Goal: Task Accomplishment & Management: Manage account settings

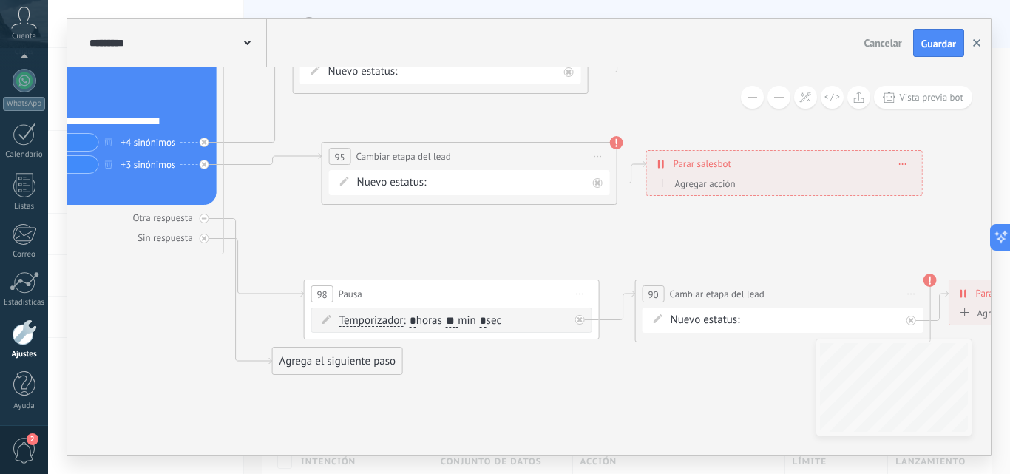
click at [972, 44] on button "button" at bounding box center [977, 43] width 22 height 28
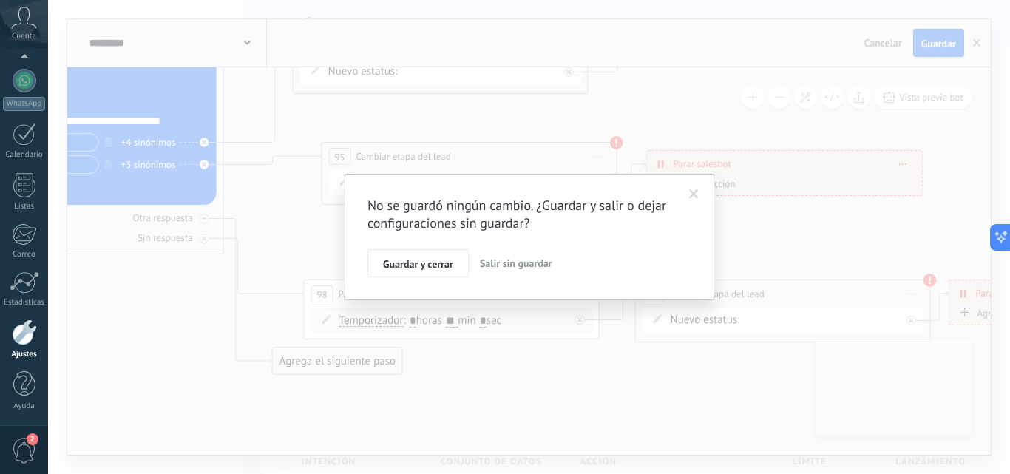
click at [491, 265] on span "Salir sin guardar" at bounding box center [516, 263] width 72 height 13
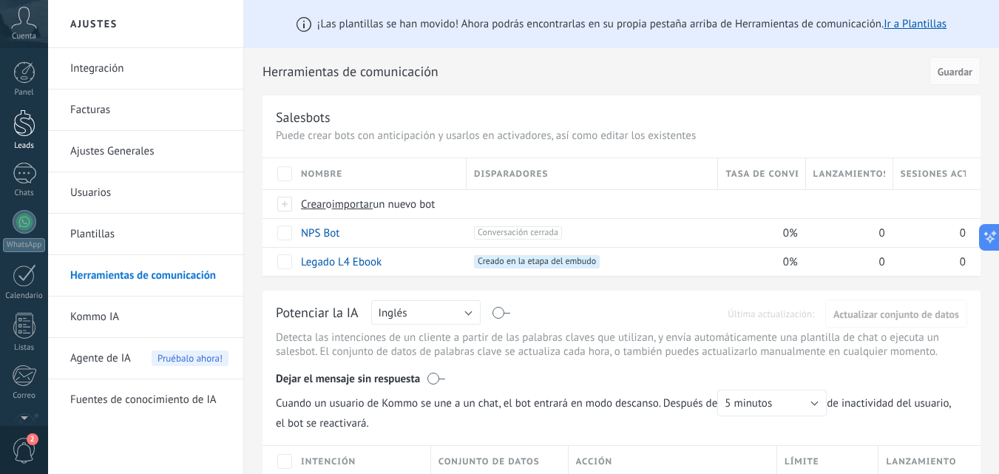
click at [24, 129] on div at bounding box center [24, 122] width 22 height 27
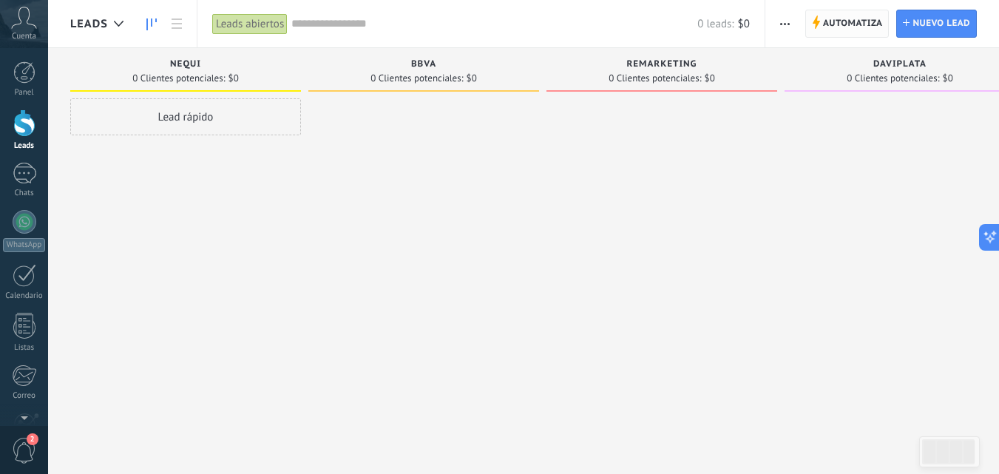
click at [830, 34] on span "Automatiza" at bounding box center [853, 23] width 60 height 27
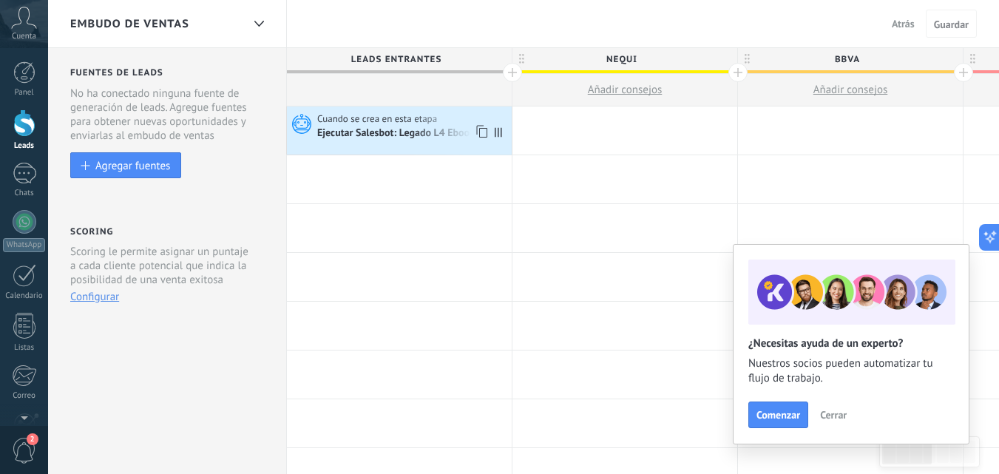
click at [441, 135] on div "Ejecutar Salesbot: Legado L4 Ebook" at bounding box center [397, 133] width 160 height 13
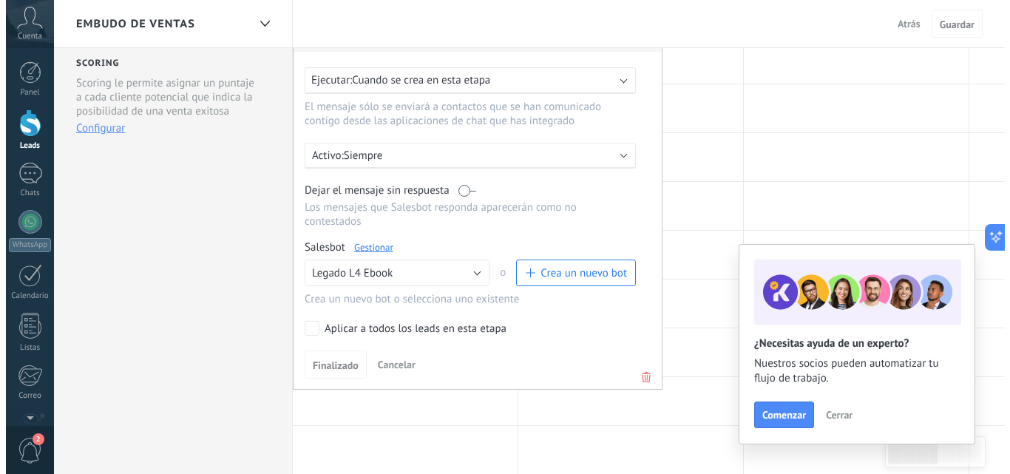
scroll to position [162, 0]
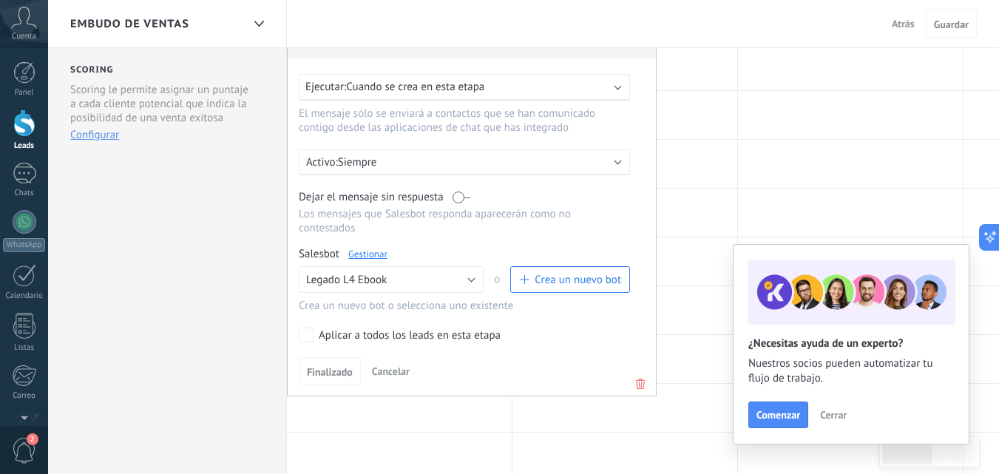
click at [361, 257] on link "Gestionar" at bounding box center [367, 254] width 39 height 13
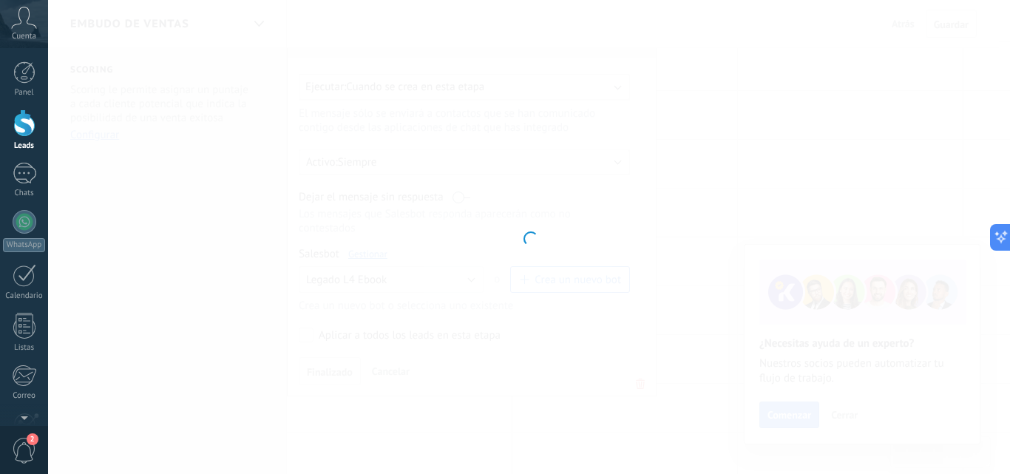
type input "**********"
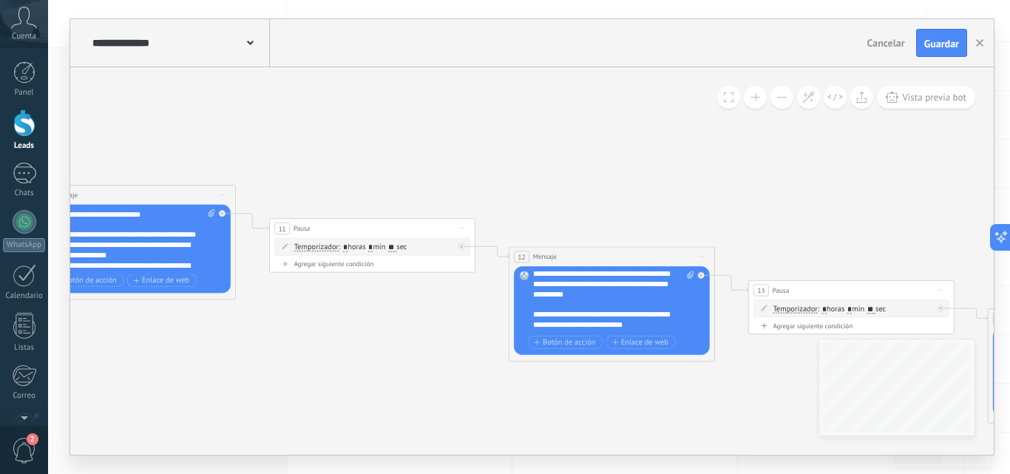
scroll to position [34, 0]
click at [693, 271] on icon at bounding box center [690, 274] width 7 height 7
click input "Subir" at bounding box center [0, 0] width 0 height 0
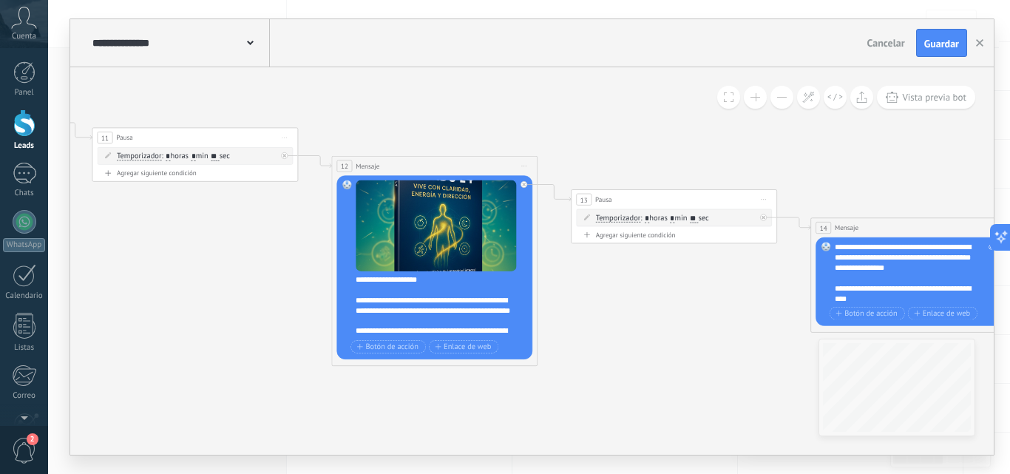
scroll to position [1, 0]
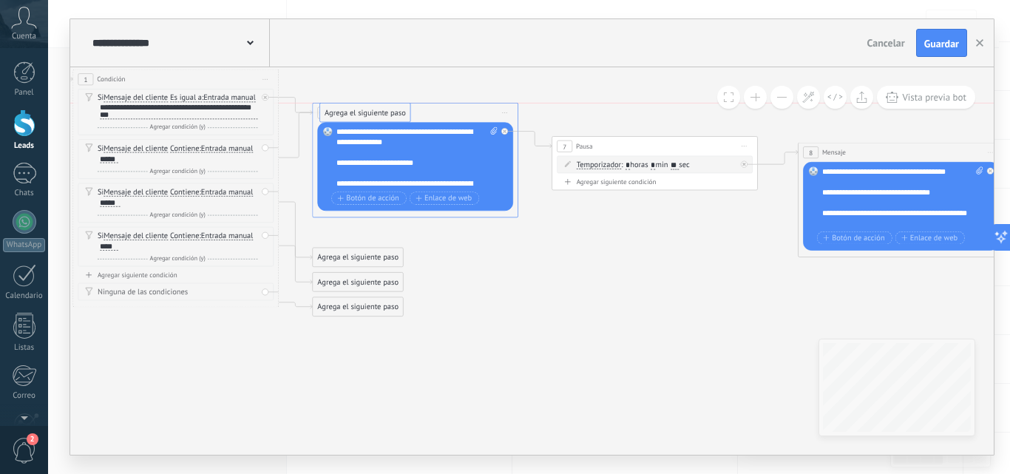
drag, startPoint x: 343, startPoint y: 235, endPoint x: 351, endPoint y: 111, distance: 124.5
drag, startPoint x: 342, startPoint y: 253, endPoint x: 350, endPoint y: 105, distance: 148.1
drag, startPoint x: 339, startPoint y: 285, endPoint x: 342, endPoint y: 114, distance: 171.6
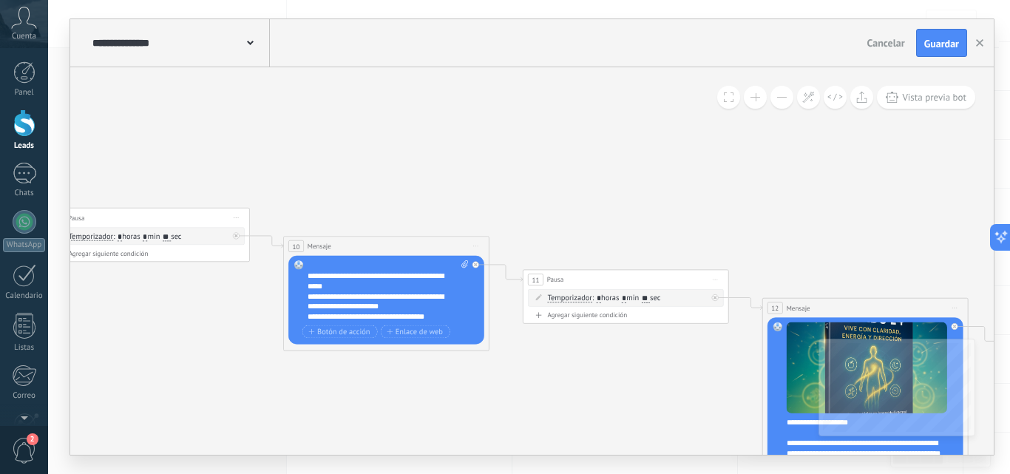
scroll to position [163, 0]
click at [460, 268] on span at bounding box center [463, 291] width 10 height 62
click input "Subir" at bounding box center [0, 0] width 0 height 0
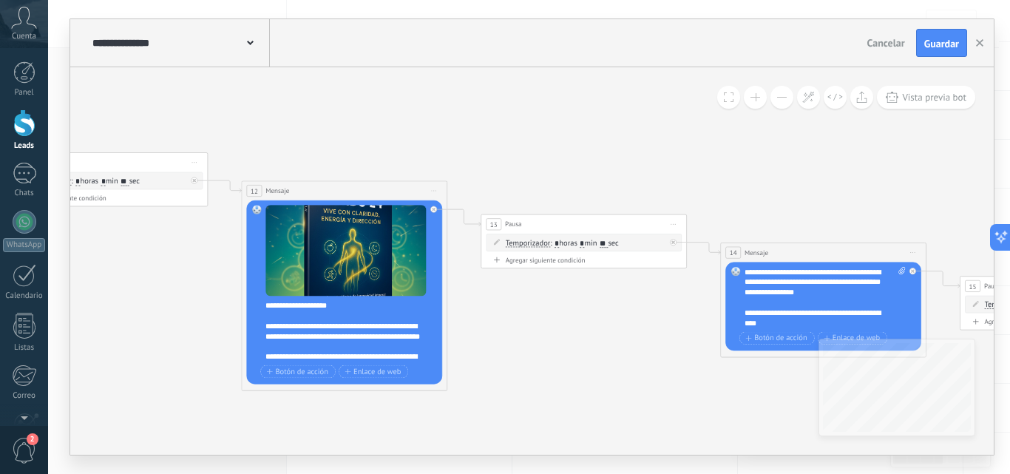
scroll to position [44, 0]
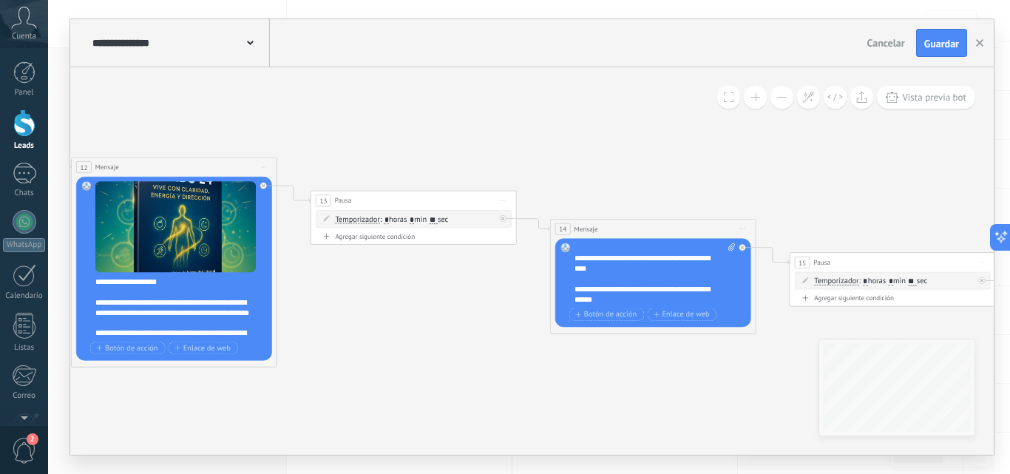
click at [673, 258] on div "**********" at bounding box center [655, 274] width 161 height 62
click at [658, 373] on icon at bounding box center [565, 380] width 5108 height 1398
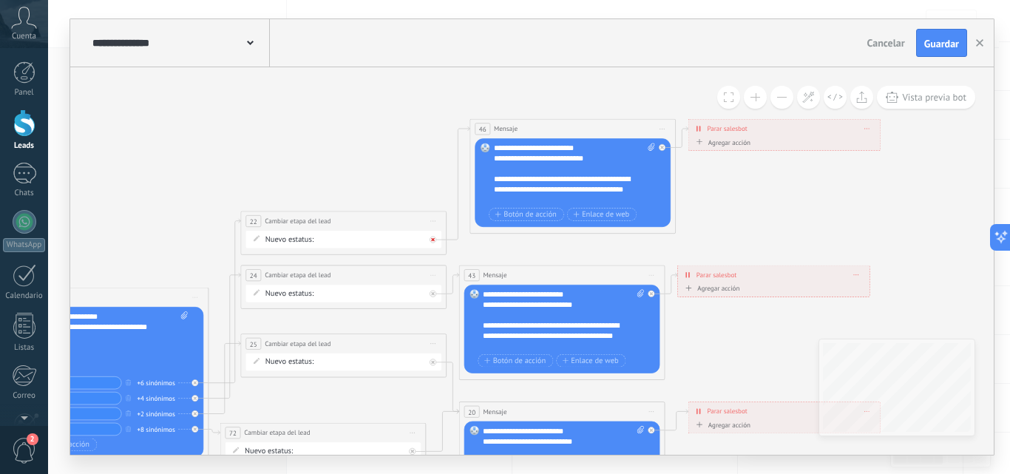
click at [436, 239] on div at bounding box center [436, 237] width 12 height 13
click at [663, 146] on icon at bounding box center [662, 148] width 4 height 4
click at [660, 126] on span "Iniciar vista previa aquí Cambiar nombre Duplicar [GEOGRAPHIC_DATA]" at bounding box center [662, 128] width 16 height 15
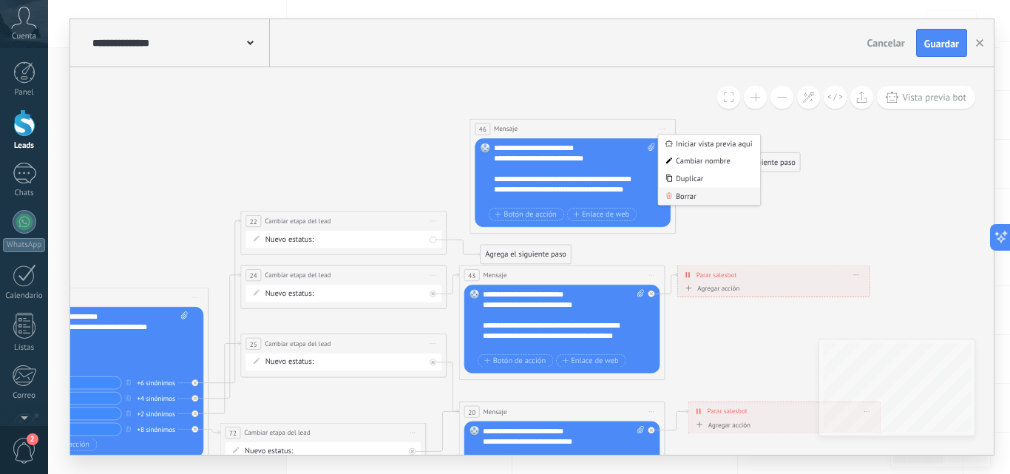
click at [677, 190] on div "Borrar" at bounding box center [709, 196] width 102 height 18
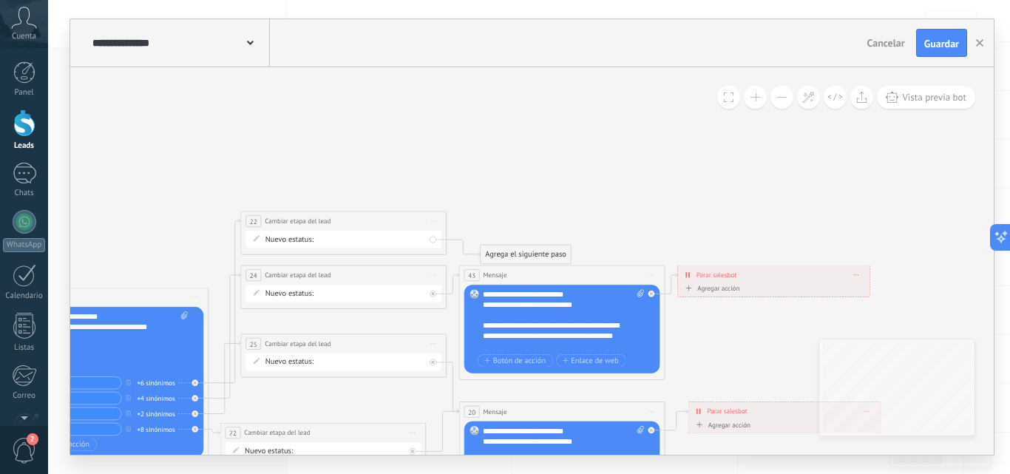
click at [653, 274] on span "Iniciar vista previa aquí Cambiar nombre Duplicar [GEOGRAPHIC_DATA]" at bounding box center [651, 275] width 16 height 15
click at [662, 336] on div "Borrar" at bounding box center [699, 343] width 102 height 18
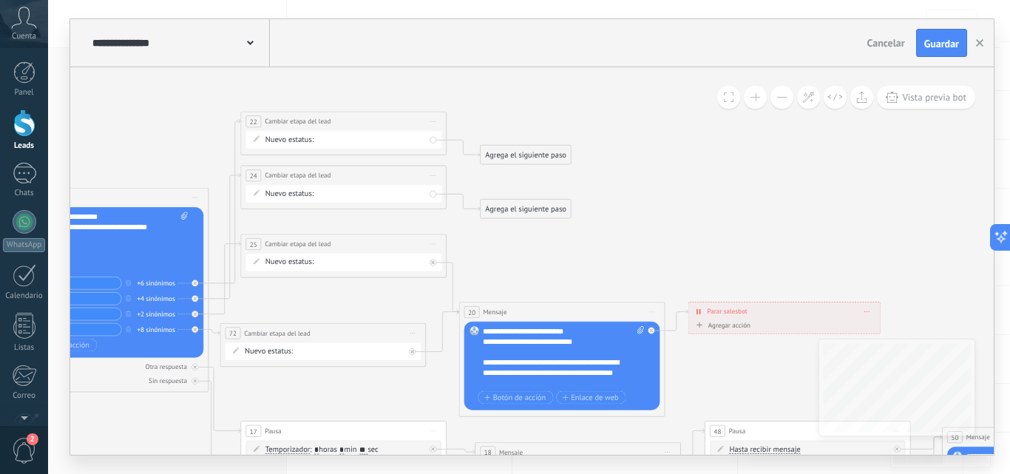
click at [653, 309] on span "Iniciar vista previa aquí Cambiar nombre Duplicar [GEOGRAPHIC_DATA]" at bounding box center [651, 312] width 16 height 15
click at [672, 377] on div "Borrar" at bounding box center [699, 379] width 102 height 18
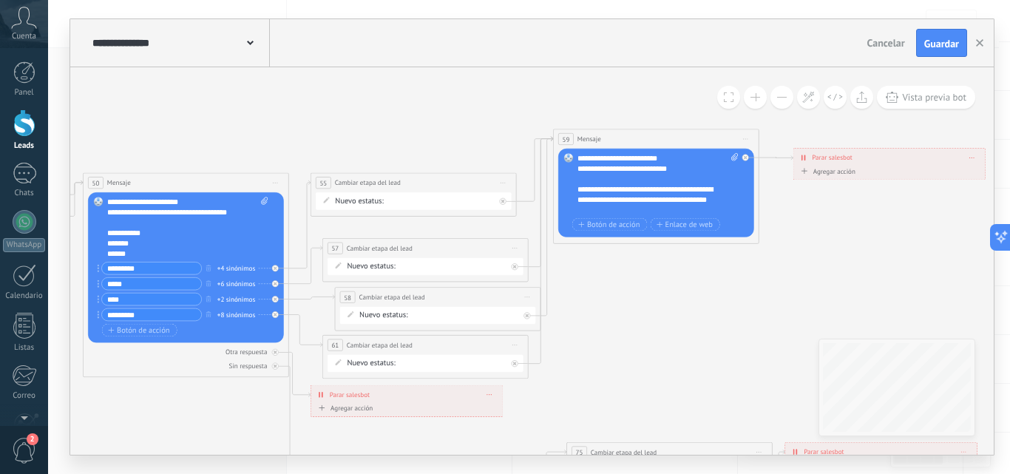
click at [746, 136] on span "Iniciar vista previa aquí Cambiar nombre Duplicar [GEOGRAPHIC_DATA]" at bounding box center [745, 139] width 16 height 15
click at [757, 203] on div "Borrar" at bounding box center [793, 206] width 102 height 18
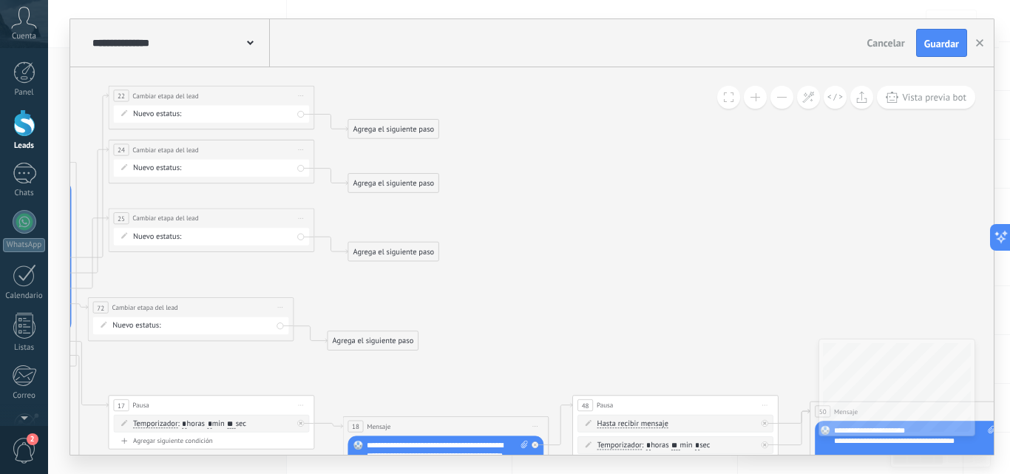
click at [370, 134] on div "Agrega el siguiente paso" at bounding box center [393, 129] width 90 height 17
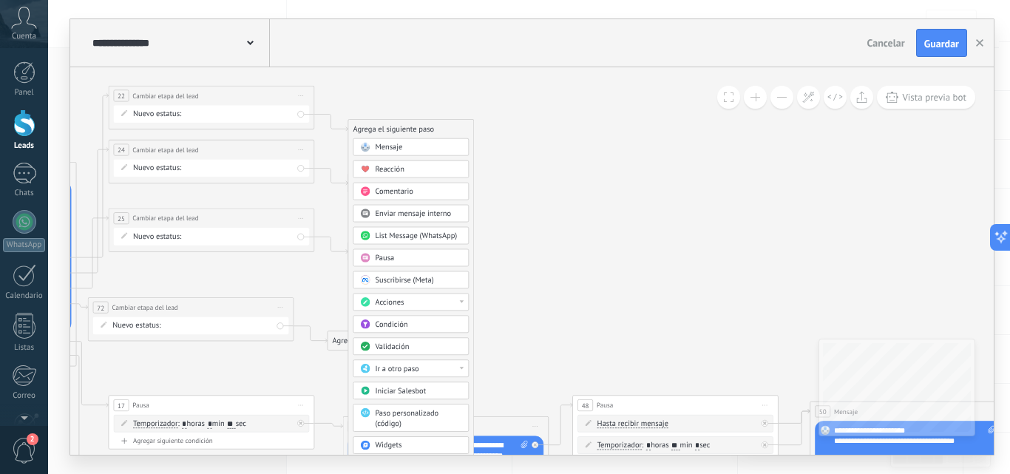
click at [412, 298] on div "Acciones" at bounding box center [418, 302] width 87 height 10
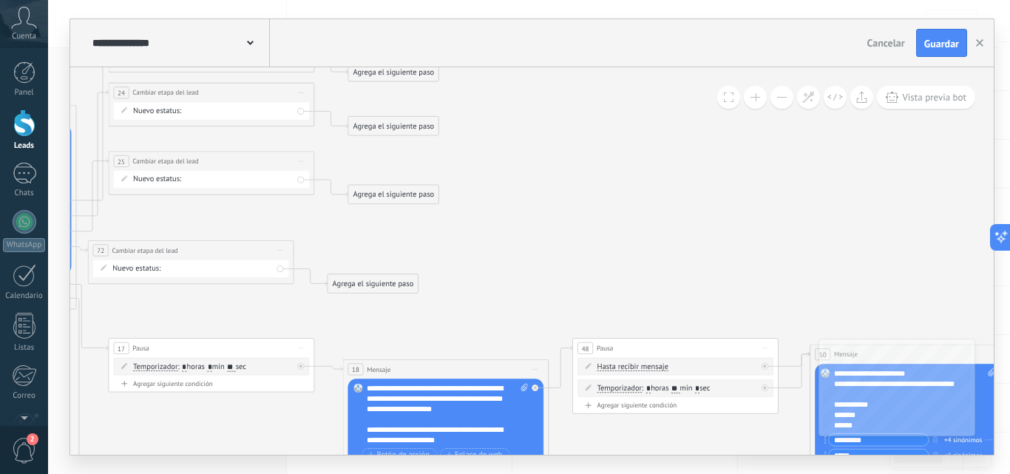
click at [422, 74] on div "Agrega el siguiente paso" at bounding box center [393, 72] width 90 height 17
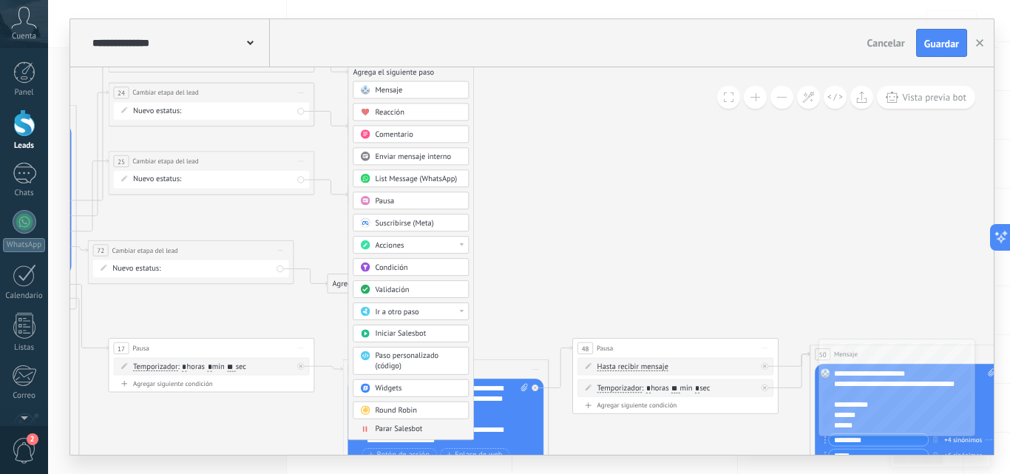
click at [407, 428] on span "Parar Salesbot" at bounding box center [398, 429] width 47 height 10
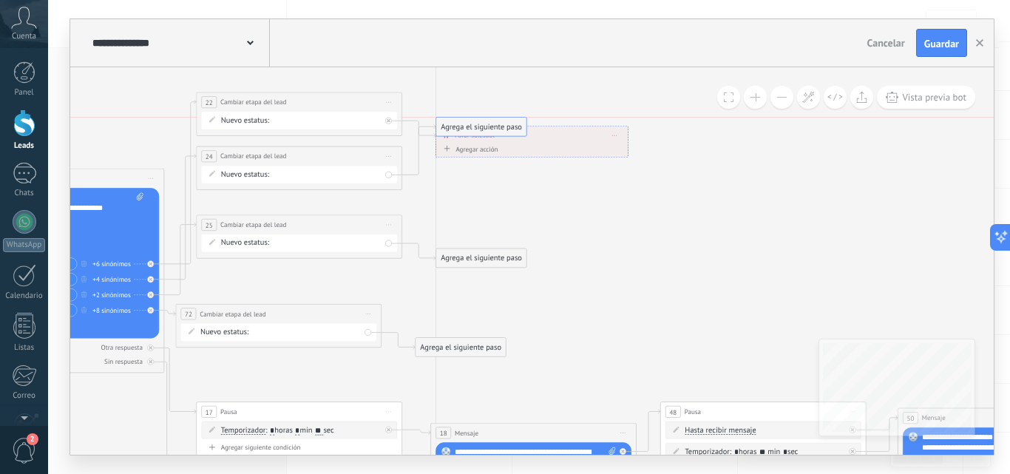
drag, startPoint x: 501, startPoint y: 192, endPoint x: 502, endPoint y: 126, distance: 65.8
drag, startPoint x: 468, startPoint y: 253, endPoint x: 467, endPoint y: 126, distance: 126.5
drag, startPoint x: 441, startPoint y: 348, endPoint x: 459, endPoint y: 135, distance: 213.8
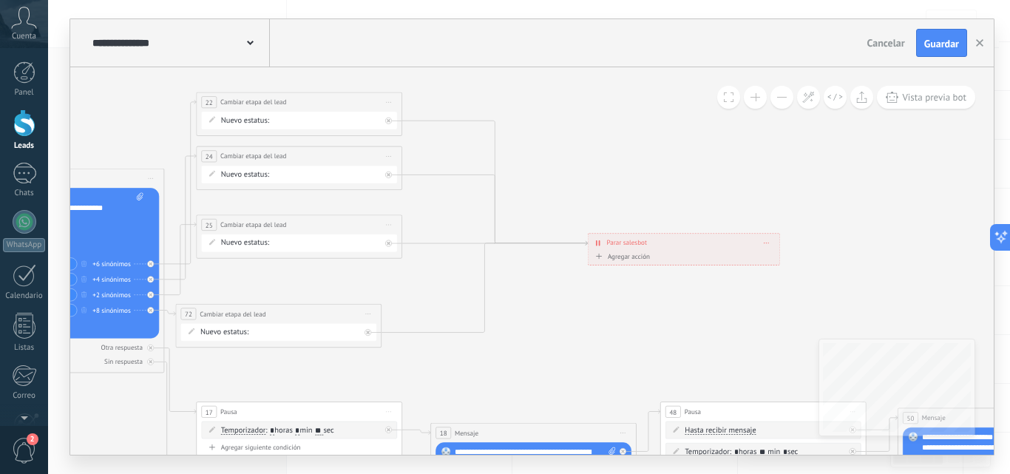
drag, startPoint x: 494, startPoint y: 138, endPoint x: 646, endPoint y: 246, distance: 186.7
click at [646, 246] on span "Parar salesbot" at bounding box center [627, 243] width 40 height 10
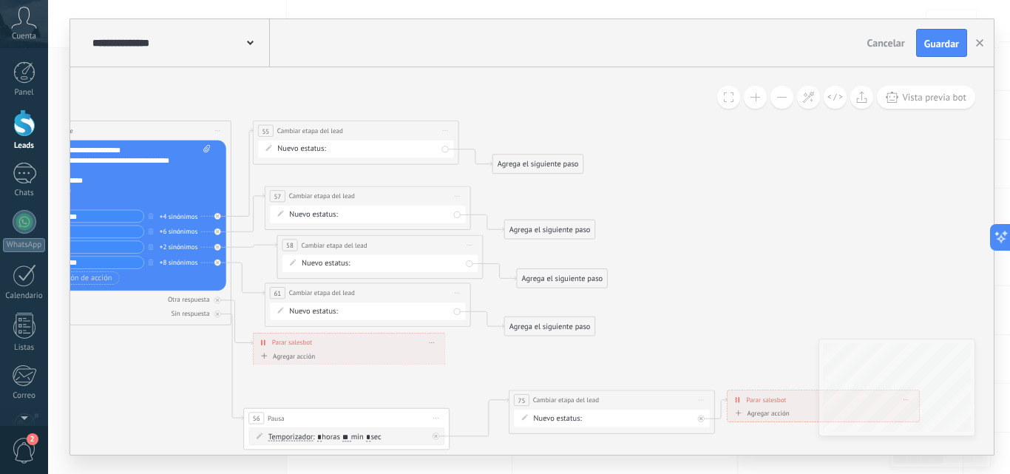
click at [523, 163] on div "Agrega el siguiente paso" at bounding box center [538, 164] width 90 height 17
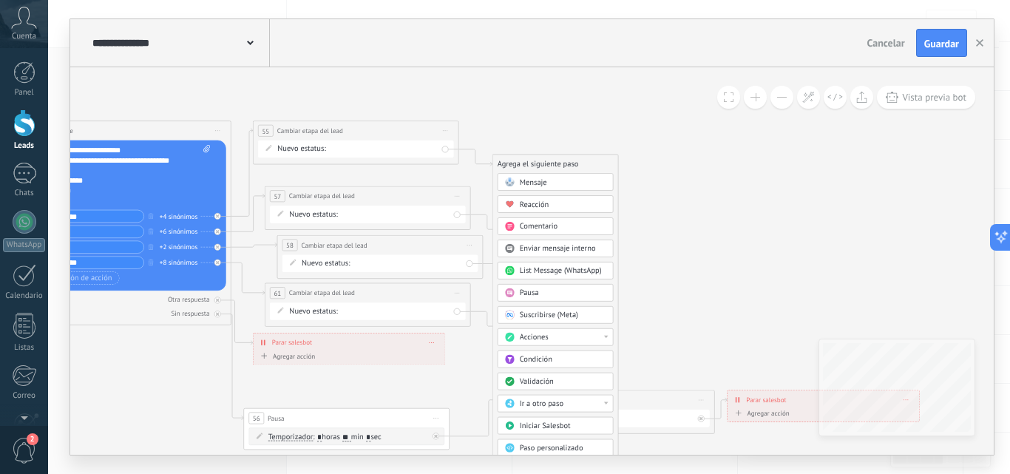
click at [547, 339] on span "Acciones" at bounding box center [534, 337] width 29 height 10
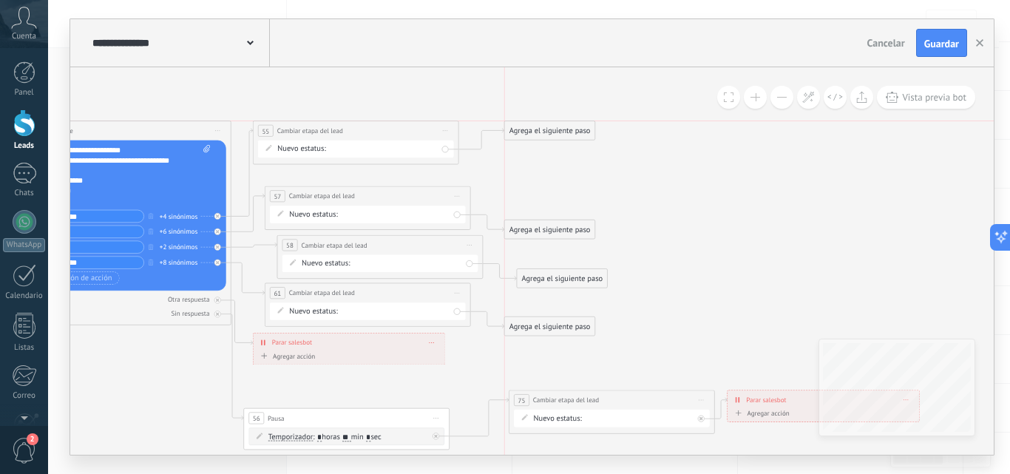
drag, startPoint x: 568, startPoint y: 160, endPoint x: 581, endPoint y: 115, distance: 47.0
click at [581, 122] on div "Agrega el siguiente paso" at bounding box center [550, 130] width 90 height 17
click at [581, 115] on div "Agrega el siguiente paso" at bounding box center [550, 118] width 90 height 17
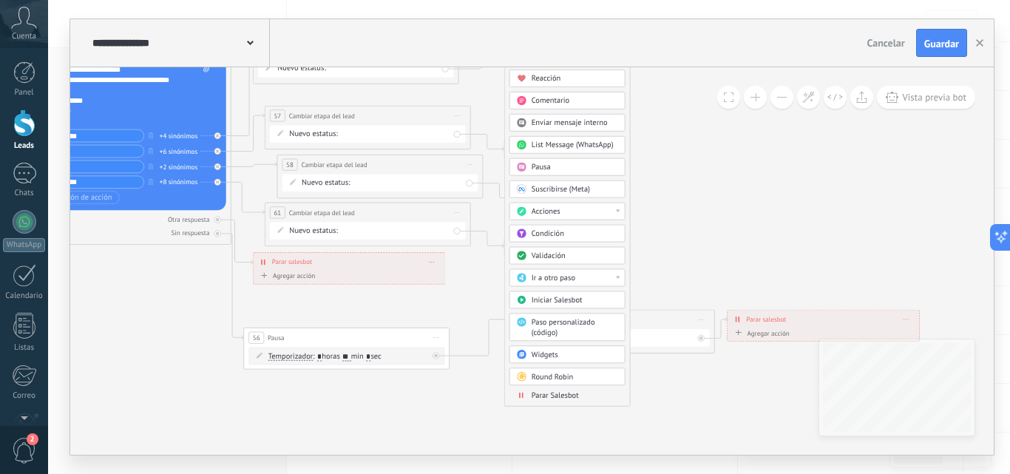
click at [583, 389] on div "Mensaje Mensaje Mensaje Reacción Comentario Enviar mensaje interno" at bounding box center [568, 226] width 116 height 359
click at [574, 400] on span "Parar Salesbot" at bounding box center [555, 395] width 47 height 10
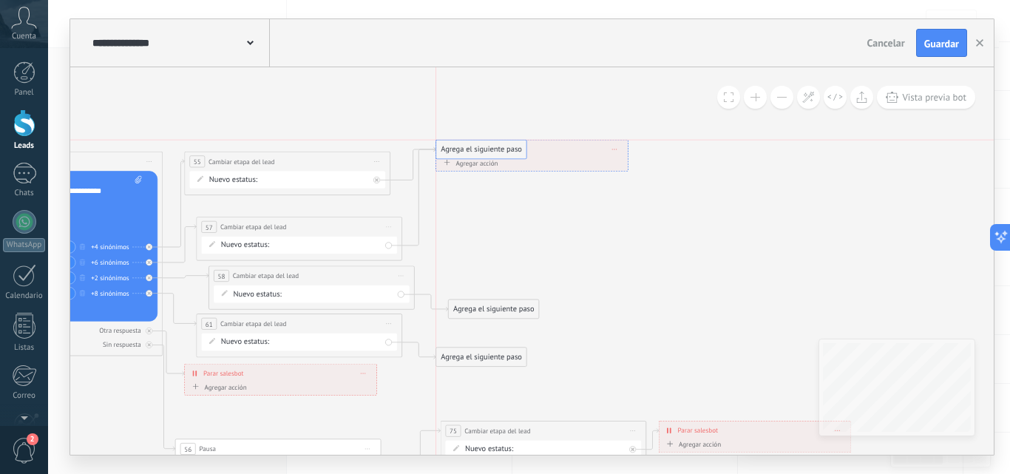
drag, startPoint x: 483, startPoint y: 255, endPoint x: 482, endPoint y: 147, distance: 108.0
drag, startPoint x: 477, startPoint y: 308, endPoint x: 463, endPoint y: 143, distance: 165.5
drag, startPoint x: 458, startPoint y: 356, endPoint x: 467, endPoint y: 152, distance: 205.0
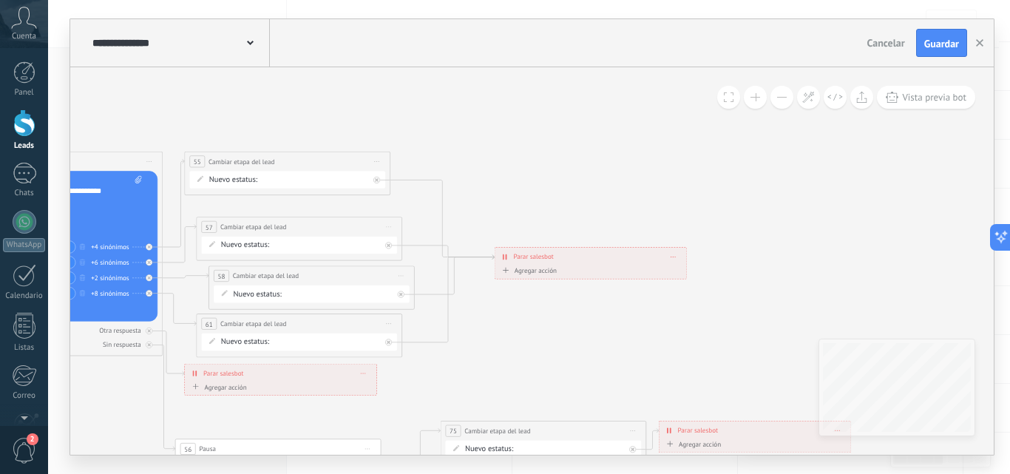
drag, startPoint x: 482, startPoint y: 151, endPoint x: 536, endPoint y: 254, distance: 116.8
click at [536, 254] on span "Parar salesbot" at bounding box center [533, 257] width 40 height 10
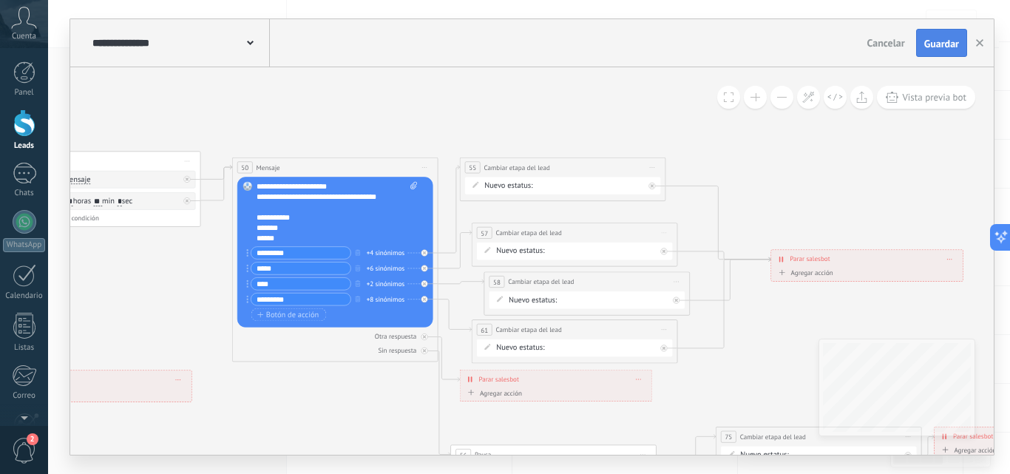
click at [926, 35] on button "Guardar" at bounding box center [941, 43] width 51 height 28
click at [944, 47] on span "Guardar" at bounding box center [941, 43] width 35 height 10
click at [986, 43] on button "button" at bounding box center [980, 43] width 22 height 28
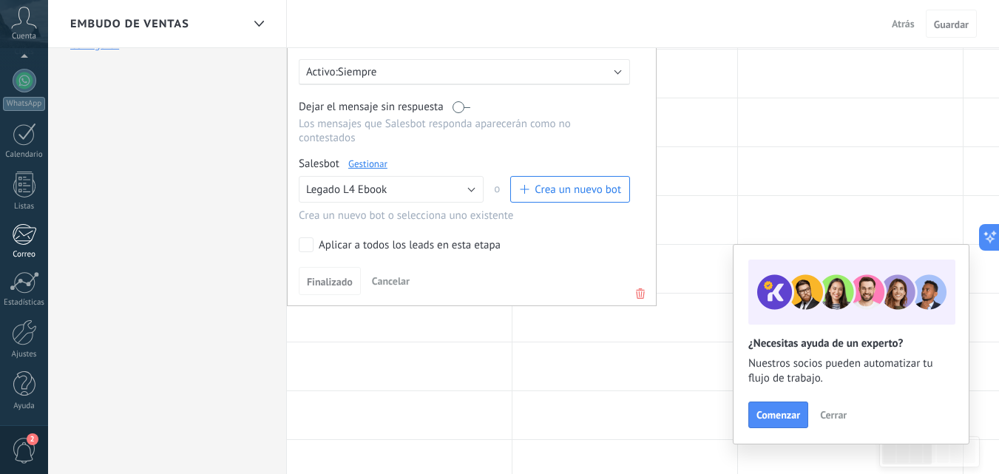
scroll to position [254, 0]
click at [29, 340] on div at bounding box center [24, 332] width 25 height 26
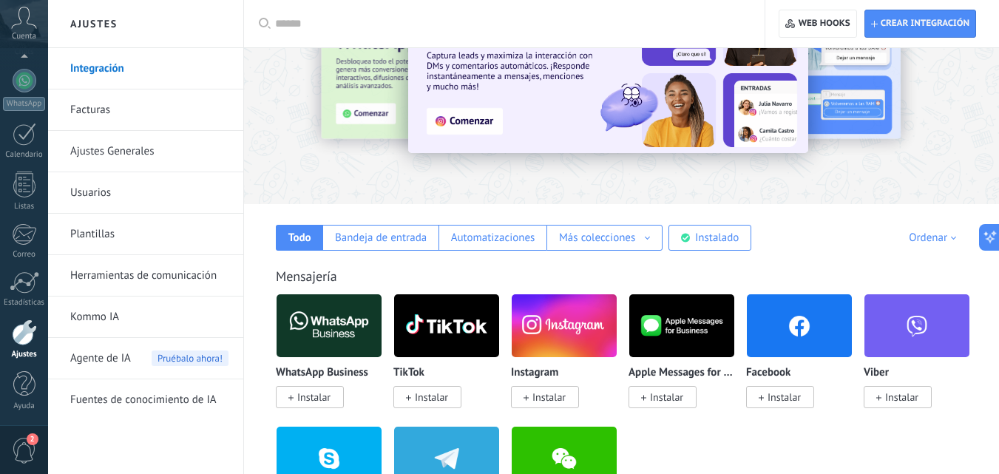
scroll to position [86, 0]
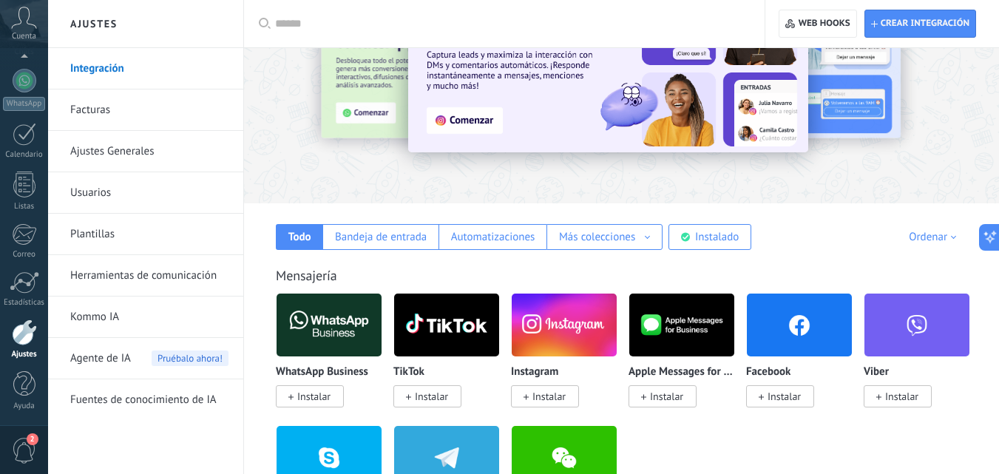
click at [143, 271] on link "Herramientas de comunicación" at bounding box center [149, 275] width 158 height 41
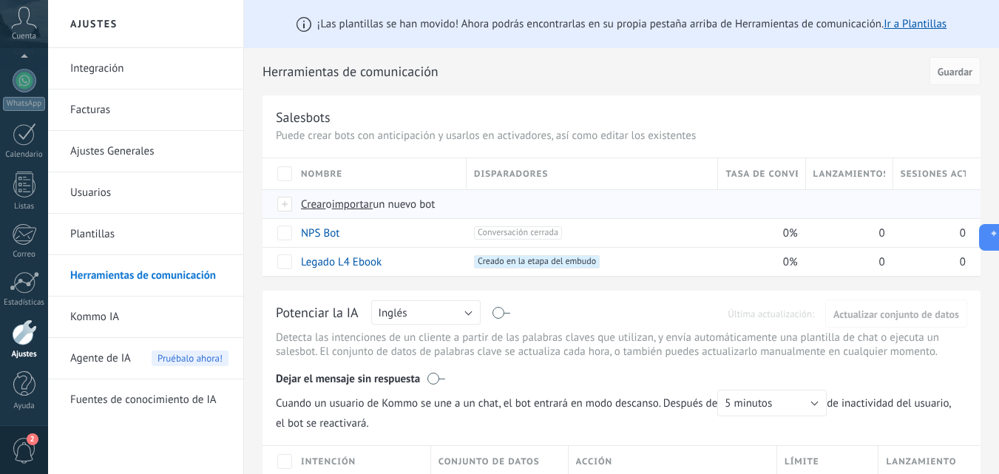
click at [367, 204] on span "importar" at bounding box center [352, 204] width 41 height 14
click at [0, 0] on input "importar un nuevo bot" at bounding box center [0, 0] width 0 height 0
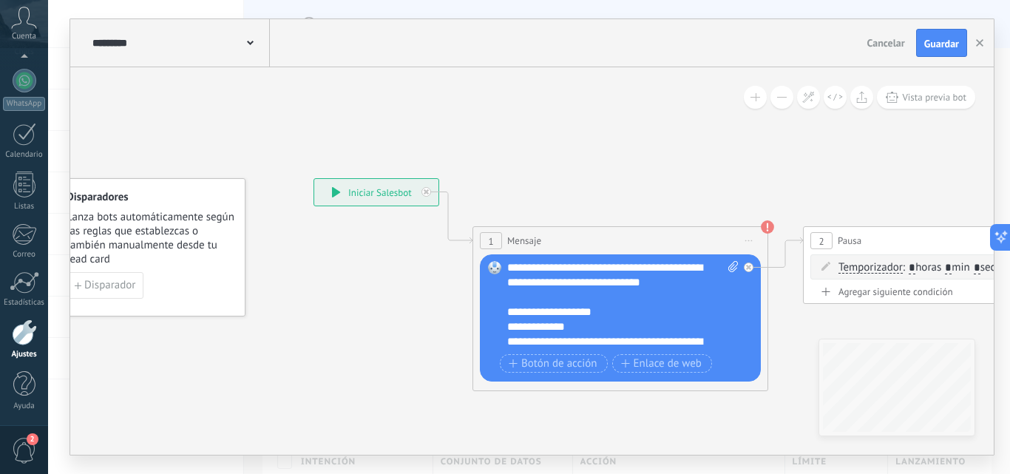
scroll to position [30, 0]
click at [628, 287] on div "**********" at bounding box center [622, 305] width 231 height 89
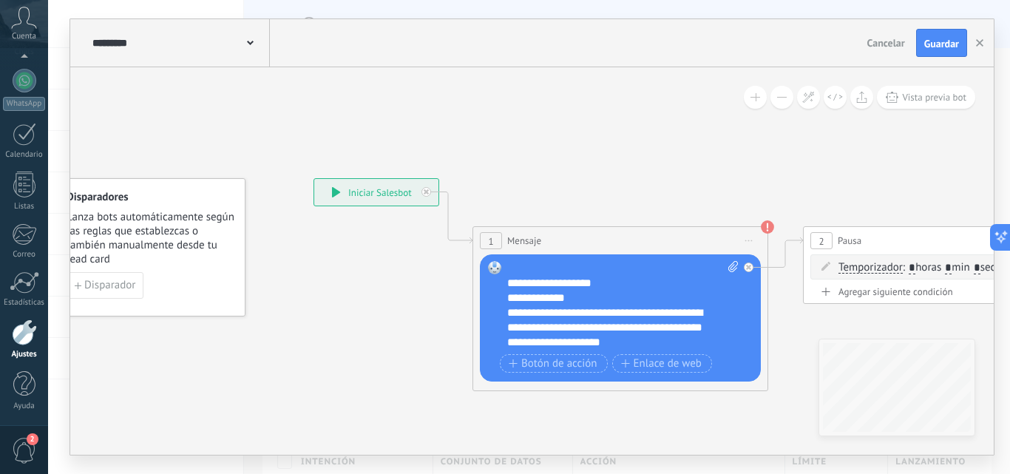
scroll to position [66, 0]
click at [620, 287] on div "**********" at bounding box center [622, 305] width 231 height 89
click at [606, 282] on div "**********" at bounding box center [622, 305] width 231 height 89
click at [592, 288] on div "**********" at bounding box center [622, 305] width 231 height 89
click at [531, 294] on div "**********" at bounding box center [622, 305] width 231 height 89
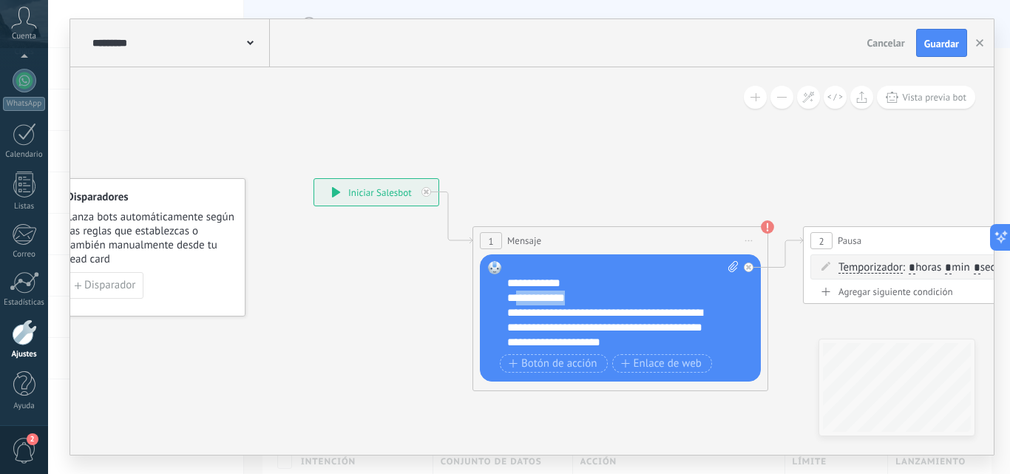
drag, startPoint x: 569, startPoint y: 307, endPoint x: 518, endPoint y: 306, distance: 51.0
click at [518, 306] on div "**********" at bounding box center [622, 305] width 231 height 89
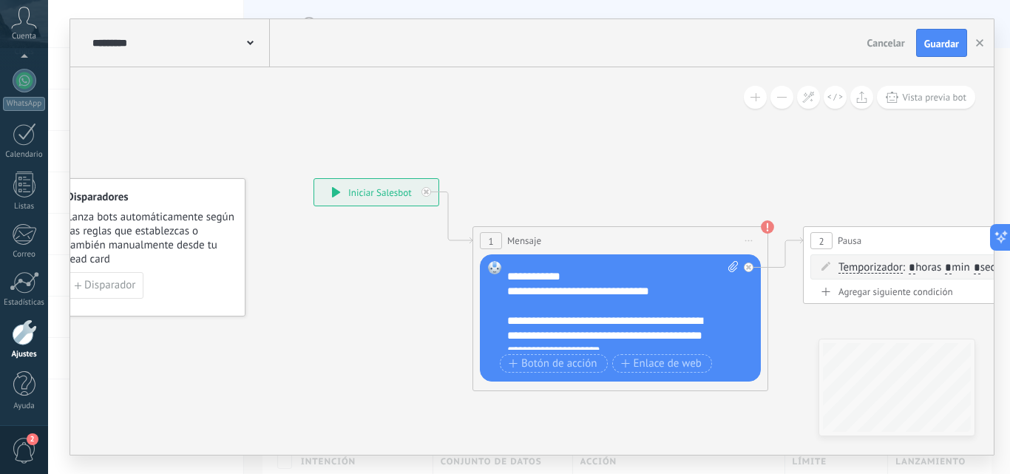
scroll to position [89, 0]
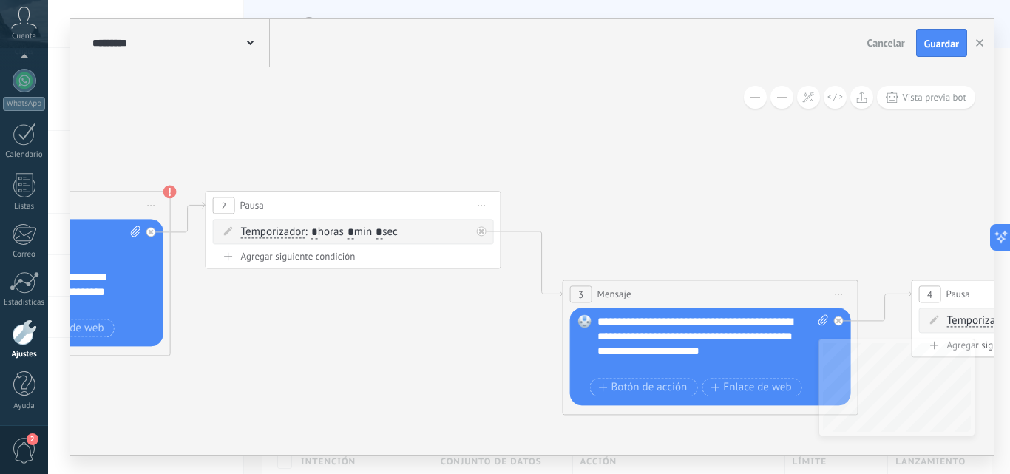
click at [648, 339] on div "**********" at bounding box center [713, 343] width 231 height 59
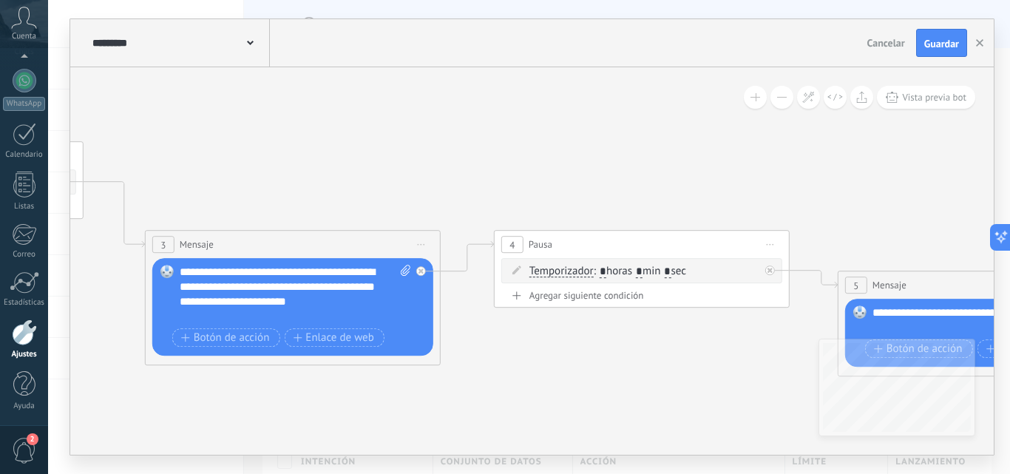
click at [403, 265] on icon at bounding box center [406, 270] width 10 height 11
click input "Subir" at bounding box center [0, 0] width 0 height 0
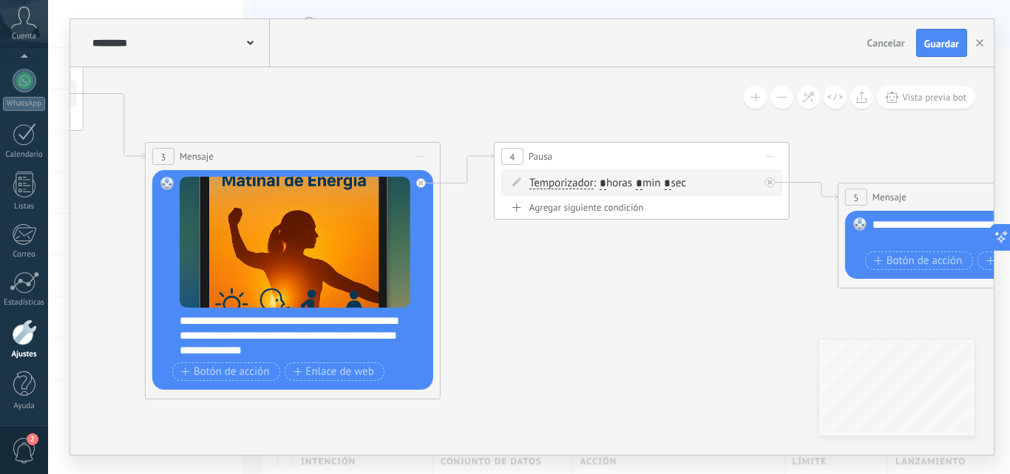
click at [671, 182] on input "*" at bounding box center [667, 184] width 7 height 12
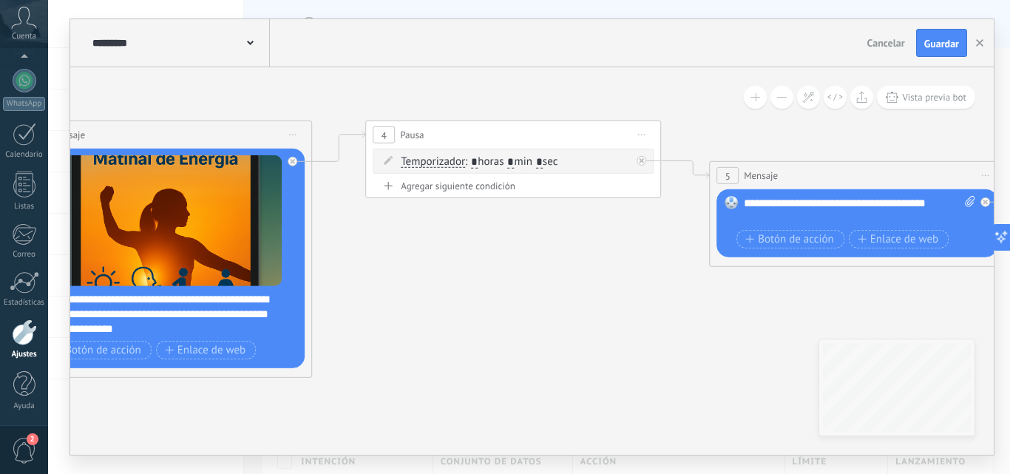
click at [825, 200] on div "**********" at bounding box center [859, 211] width 231 height 30
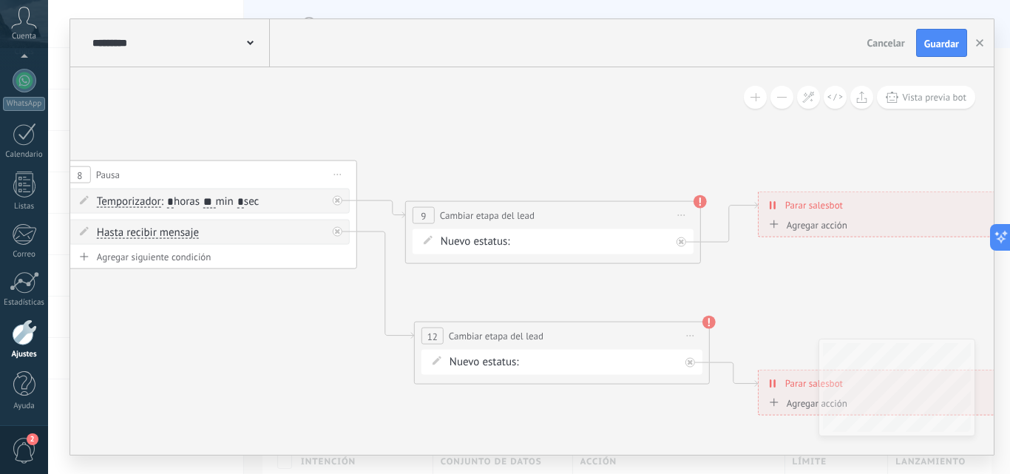
click at [0, 0] on div "NEQUI BBVA REMARKETING DAVIPLATA TRANSFIYA Proyecto cancelado – perdido" at bounding box center [0, 0] width 0 height 0
click at [0, 0] on label "REMARKETING" at bounding box center [0, 0] width 0 height 0
click at [0, 0] on div "NEQUI BBVA REMARKETING DAVIPLATA TRANSFIYA Proyecto cancelado – perdido" at bounding box center [0, 0] width 0 height 0
click at [0, 0] on label "REMARKETING" at bounding box center [0, 0] width 0 height 0
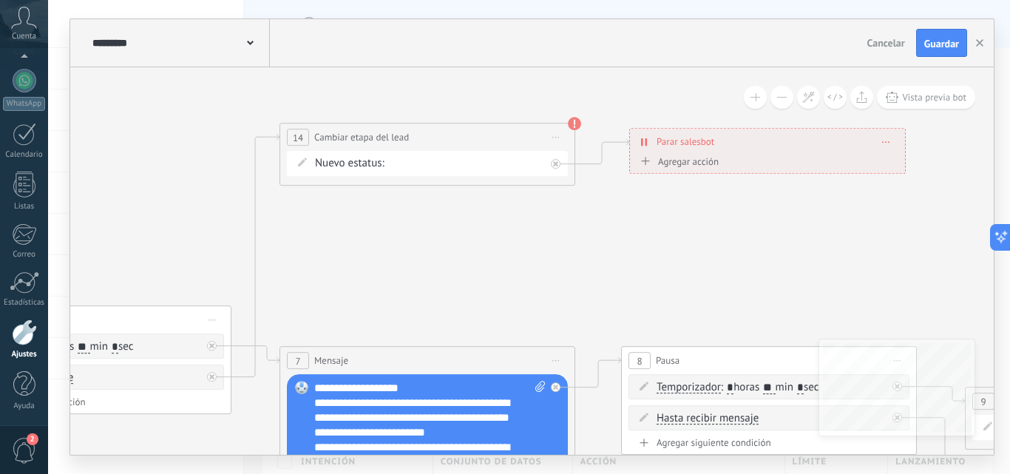
click at [0, 0] on div "NEQUI BBVA REMARKETING DAVIPLATA TRANSFIYA Proyecto cancelado – perdido" at bounding box center [0, 0] width 0 height 0
click at [0, 0] on label "BBVA" at bounding box center [0, 0] width 0 height 0
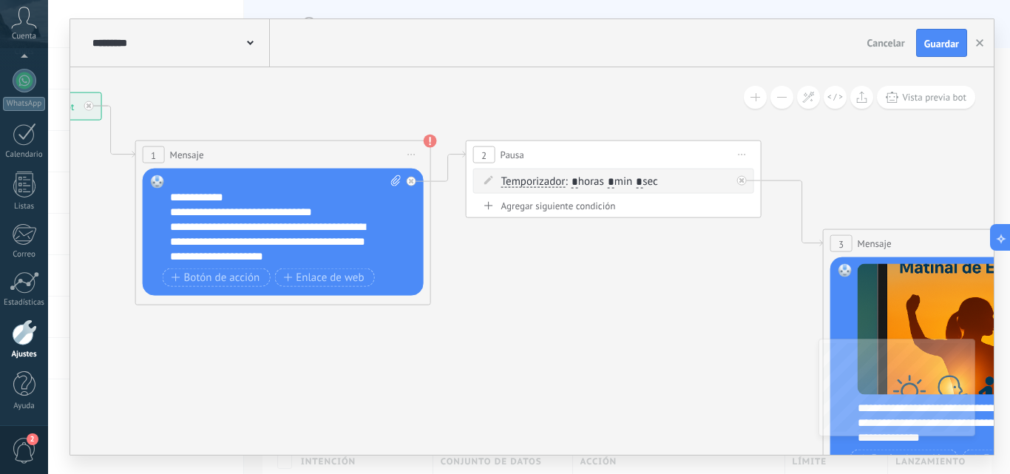
scroll to position [74, 0]
click at [394, 177] on icon at bounding box center [396, 180] width 10 height 11
click input "Subir" at bounding box center [0, 0] width 0 height 0
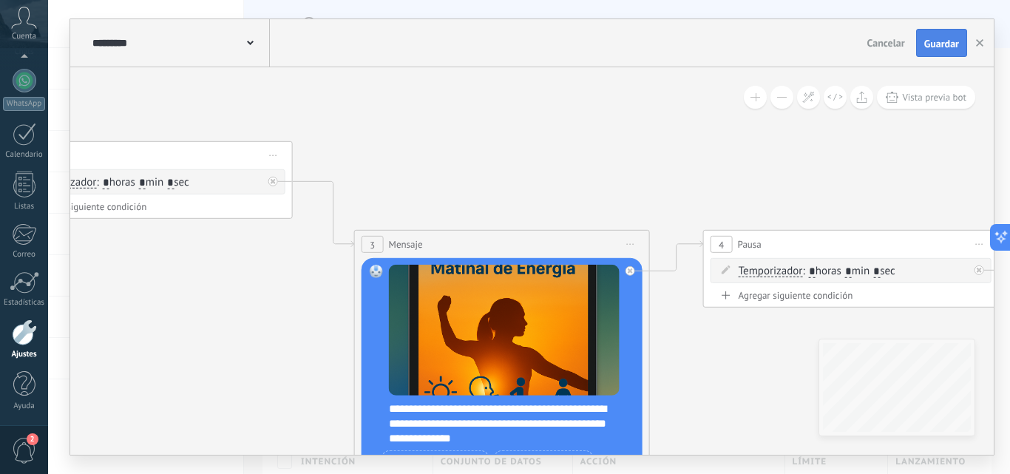
click at [930, 55] on button "Guardar" at bounding box center [941, 43] width 51 height 28
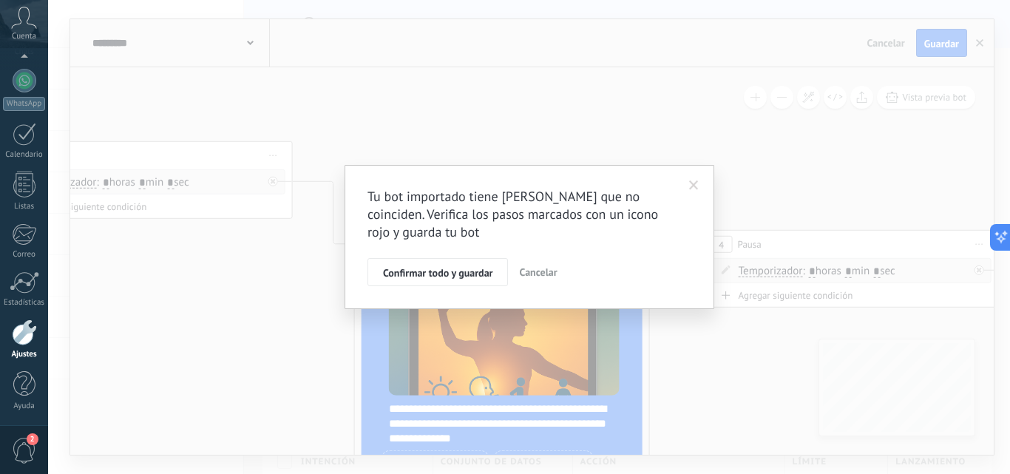
click at [687, 186] on span at bounding box center [694, 185] width 24 height 25
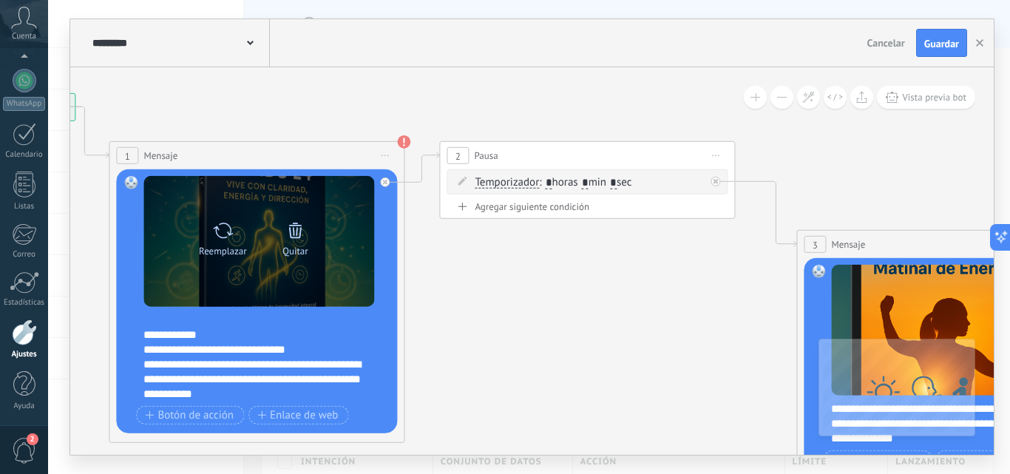
click at [257, 253] on div "Reemplazar Quitar Convertir a mensaje de voz" at bounding box center [258, 241] width 145 height 52
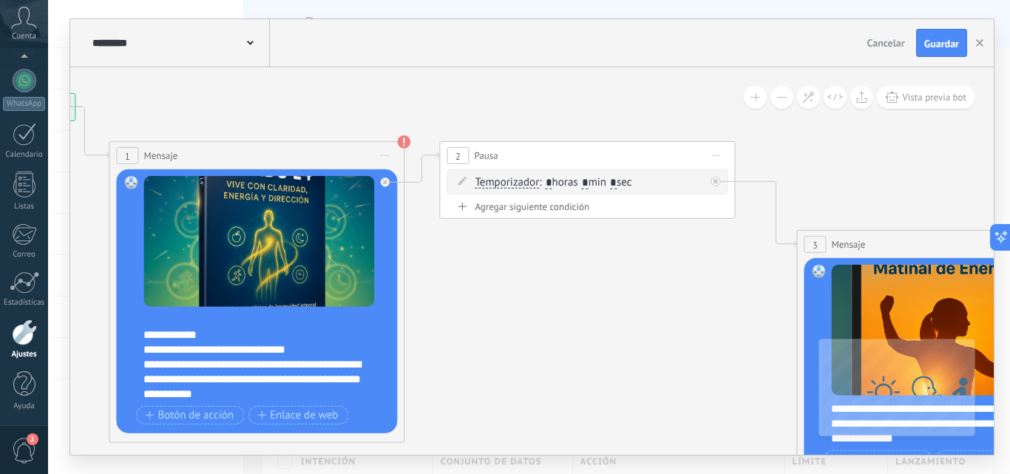
click at [305, 344] on div "**********" at bounding box center [266, 357] width 246 height 89
click at [944, 38] on span "Guardar" at bounding box center [941, 43] width 35 height 10
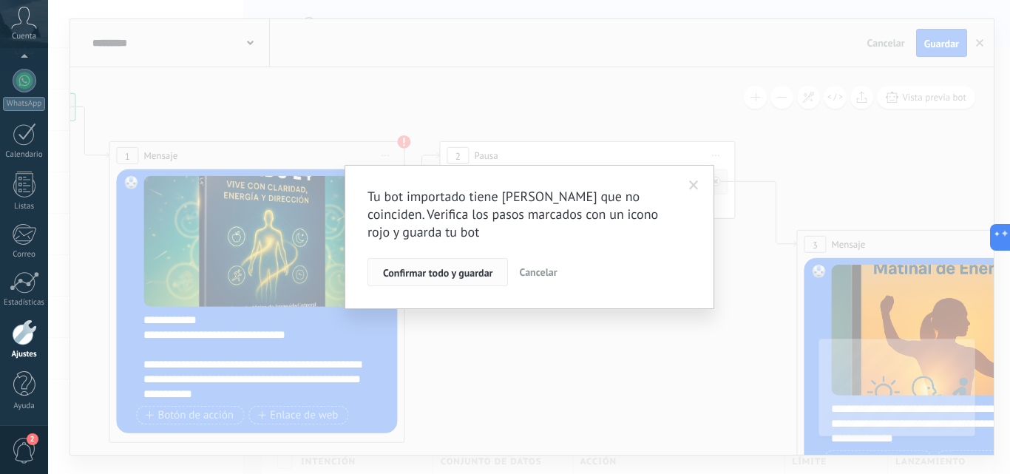
click at [465, 264] on button "Confirmar todo y guardar" at bounding box center [438, 272] width 141 height 28
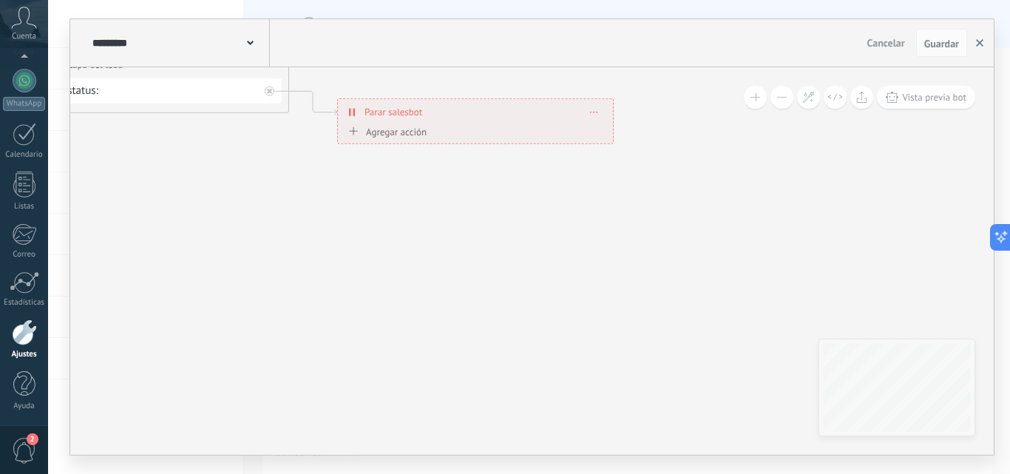
click at [973, 45] on button "button" at bounding box center [980, 43] width 22 height 28
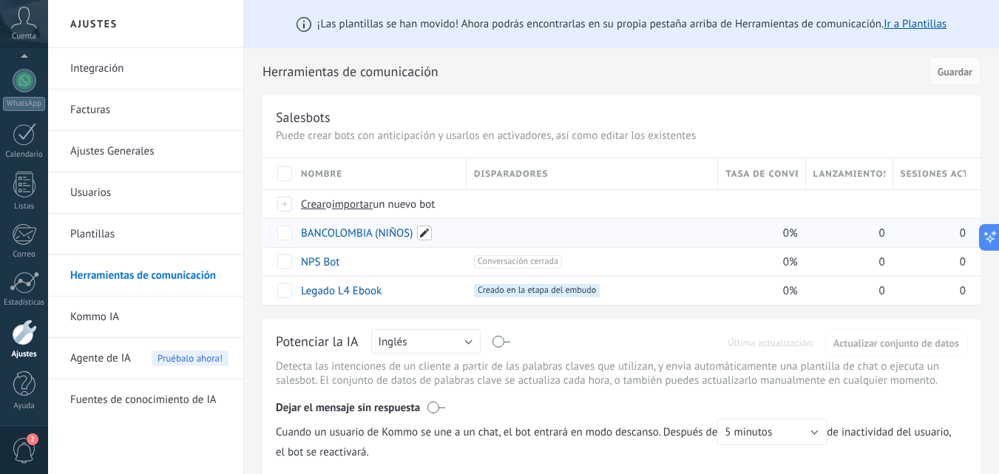
click at [424, 230] on span at bounding box center [424, 233] width 15 height 15
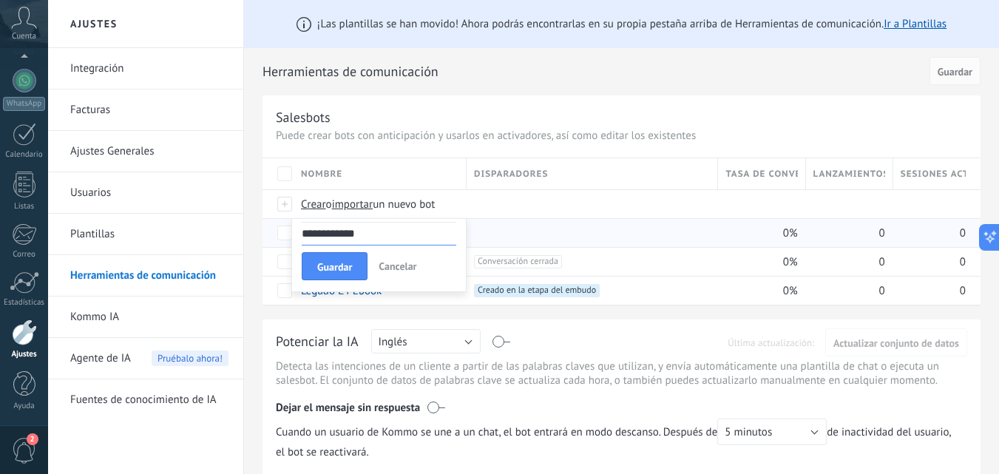
type input "**********"
click at [362, 210] on span "importar" at bounding box center [352, 204] width 41 height 14
click at [0, 0] on input "importar un nuevo bot" at bounding box center [0, 0] width 0 height 0
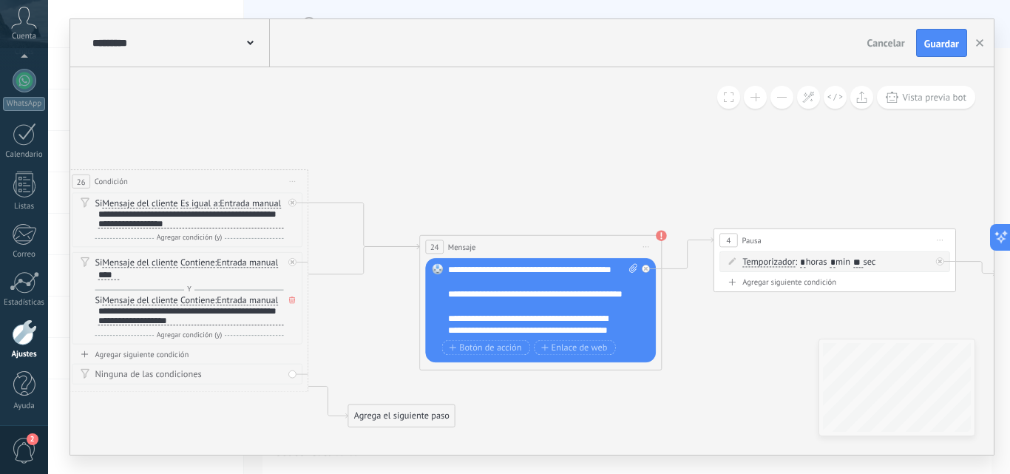
click at [869, 41] on span "Cancelar" at bounding box center [886, 42] width 38 height 13
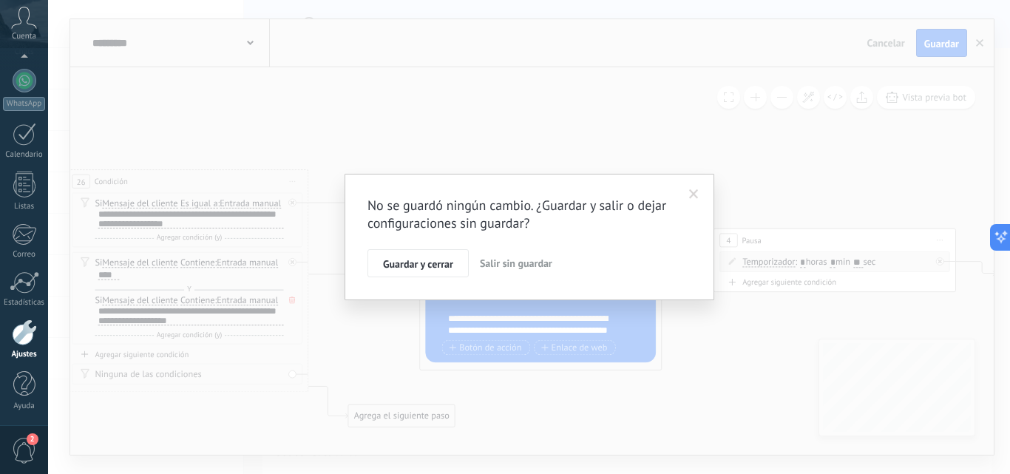
click at [490, 262] on span "Salir sin guardar" at bounding box center [516, 263] width 72 height 13
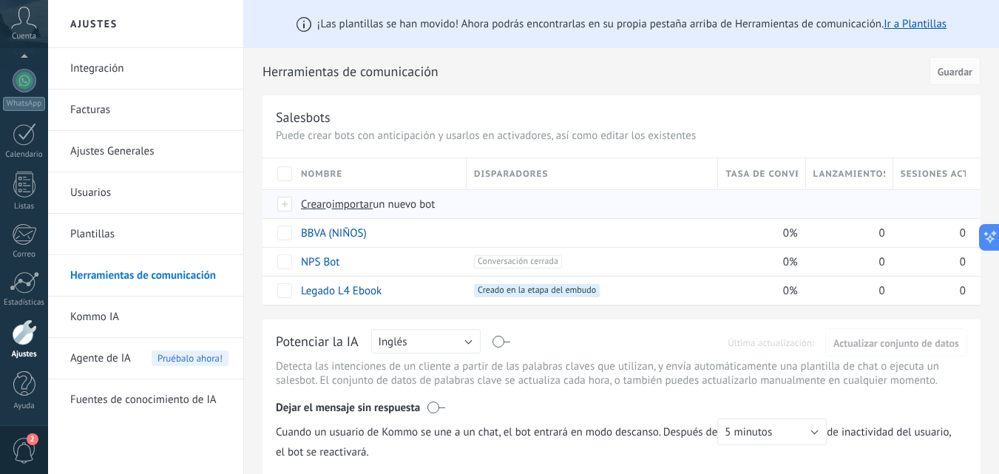
click at [361, 206] on span "importar" at bounding box center [352, 204] width 41 height 14
click at [0, 0] on input "importar un nuevo bot" at bounding box center [0, 0] width 0 height 0
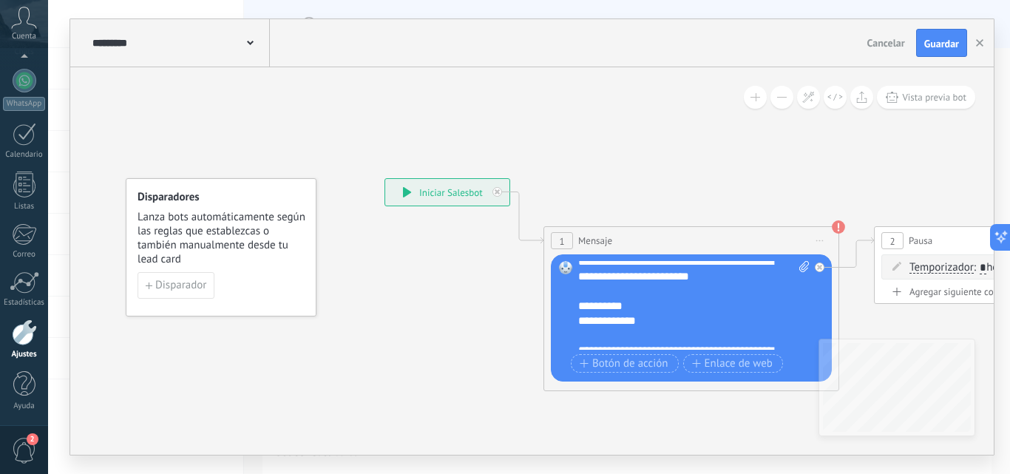
scroll to position [50, 0]
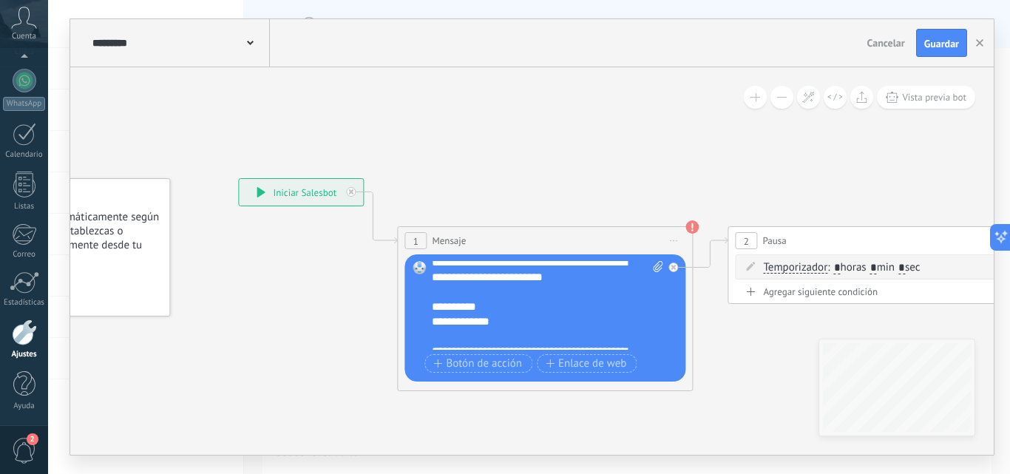
click at [478, 322] on div "**********" at bounding box center [547, 305] width 231 height 89
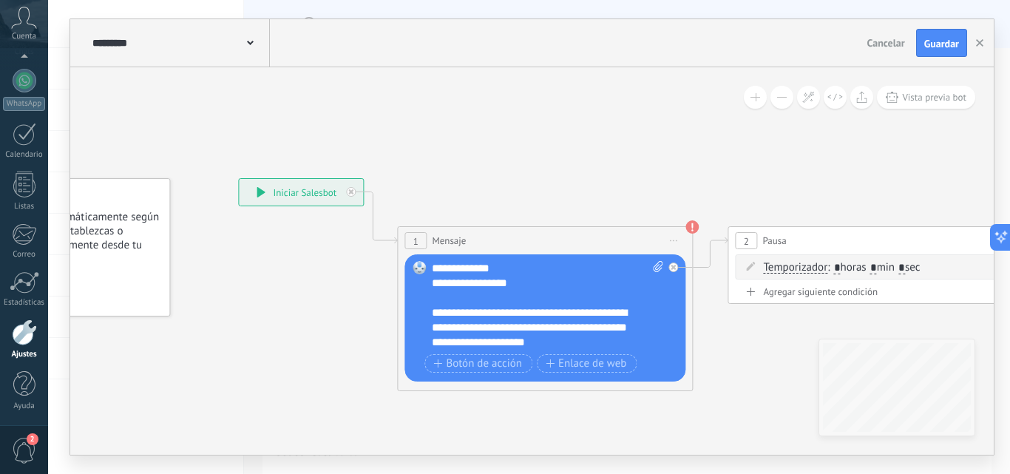
scroll to position [0, 0]
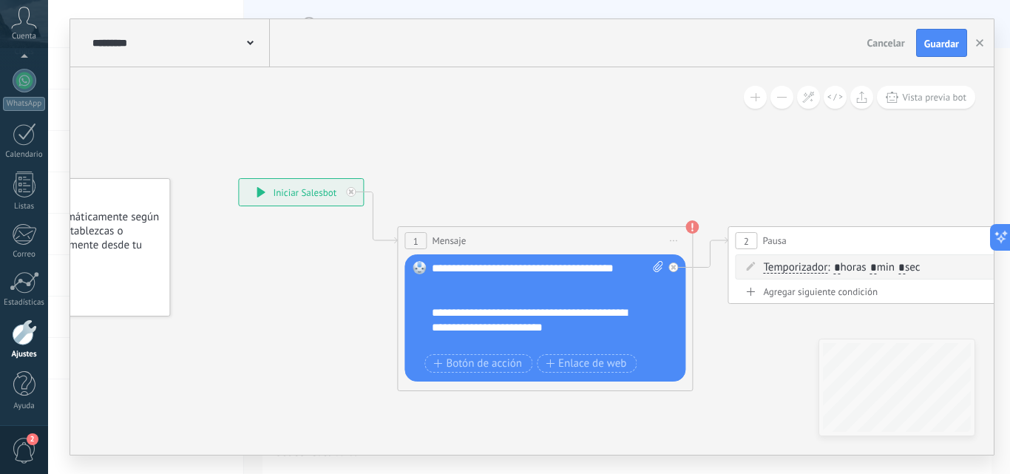
click at [660, 260] on div "Reemplazar Quitar Convertir a mensaje de voz Arrastre la imagen aquí para adjun…" at bounding box center [545, 317] width 281 height 127
click at [660, 261] on icon at bounding box center [658, 266] width 10 height 11
click input "Subir" at bounding box center [0, 0] width 0 height 0
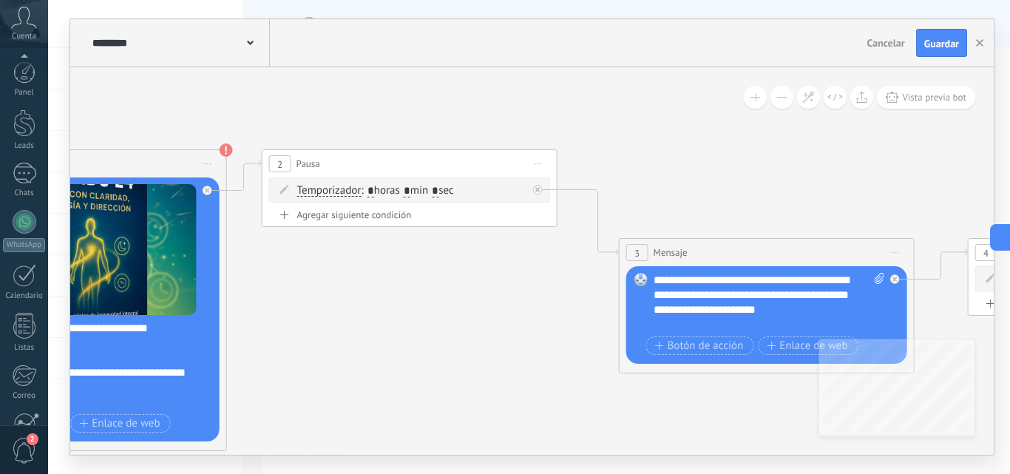
scroll to position [141, 0]
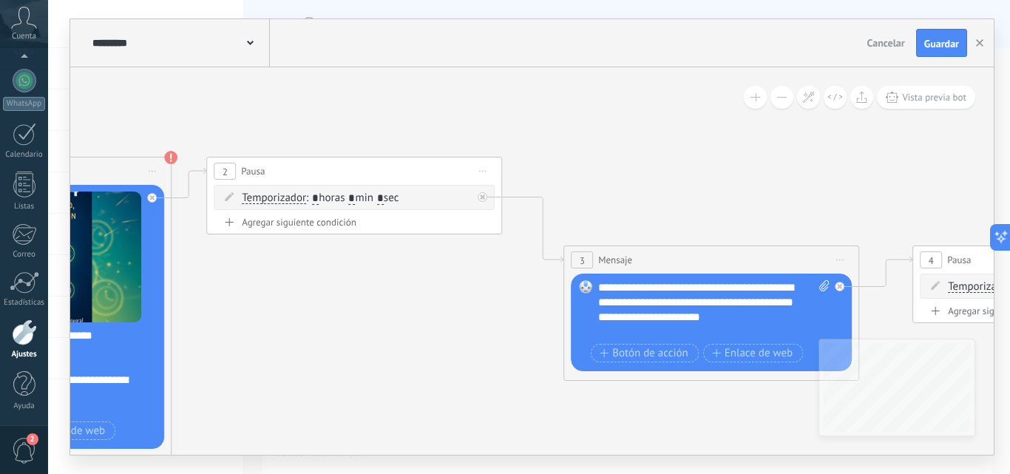
click at [652, 302] on div "**********" at bounding box center [713, 309] width 231 height 59
click at [822, 285] on icon at bounding box center [824, 285] width 10 height 11
click input "Subir" at bounding box center [0, 0] width 0 height 0
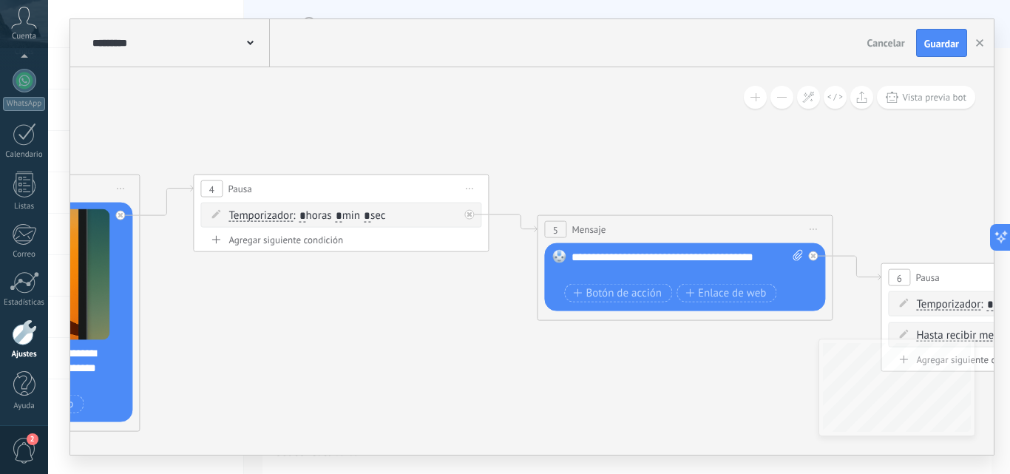
click at [654, 257] on div "**********" at bounding box center [687, 265] width 231 height 30
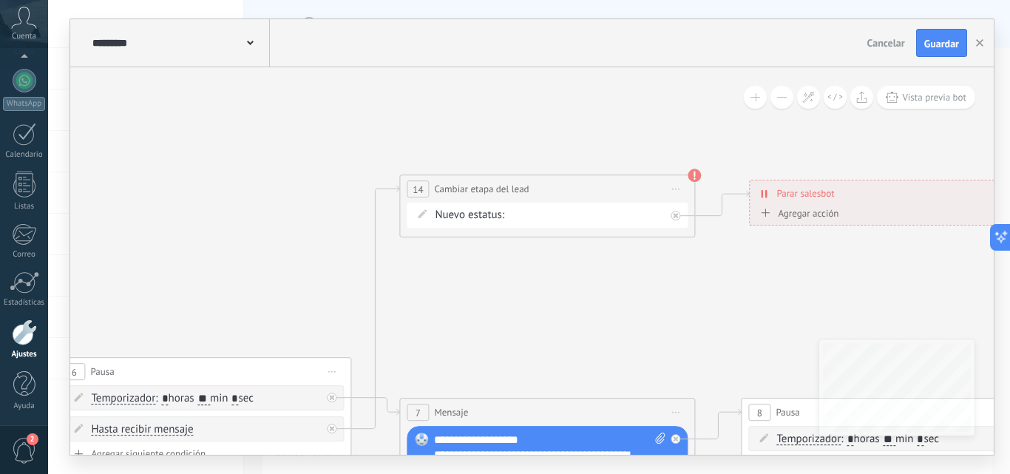
click at [0, 0] on div "NEQUI BBVA REMARKETING DAVIPLATA TRANSFIYA Proyecto cancelado – perdido" at bounding box center [0, 0] width 0 height 0
click at [761, 296] on div at bounding box center [529, 237] width 962 height 474
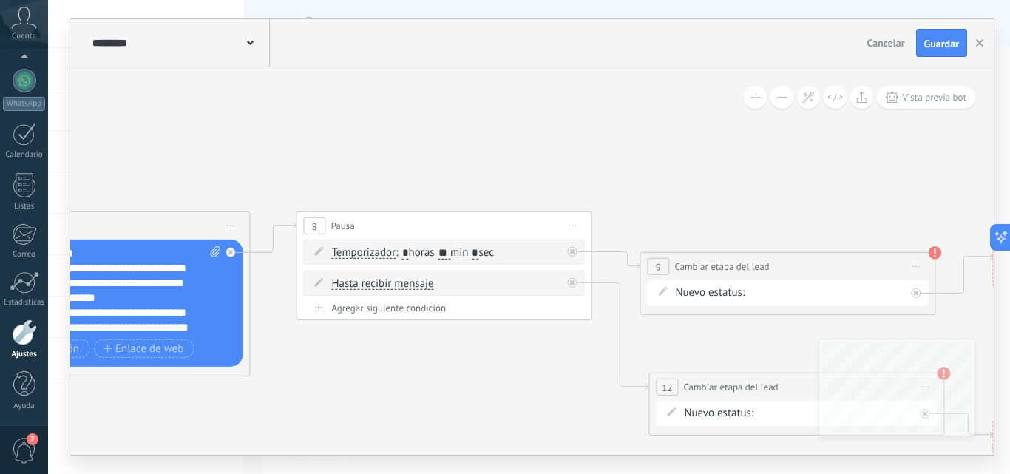
click at [0, 0] on div "NEQUI BBVA REMARKETING DAVIPLATA TRANSFIYA Proyecto cancelado – perdido" at bounding box center [0, 0] width 0 height 0
click at [0, 0] on label "REMARKETING" at bounding box center [0, 0] width 0 height 0
click at [0, 0] on div "NEQUI BBVA REMARKETING DAVIPLATA TRANSFIYA Proyecto cancelado – perdido" at bounding box center [0, 0] width 0 height 0
click at [0, 0] on label "REMARKETING" at bounding box center [0, 0] width 0 height 0
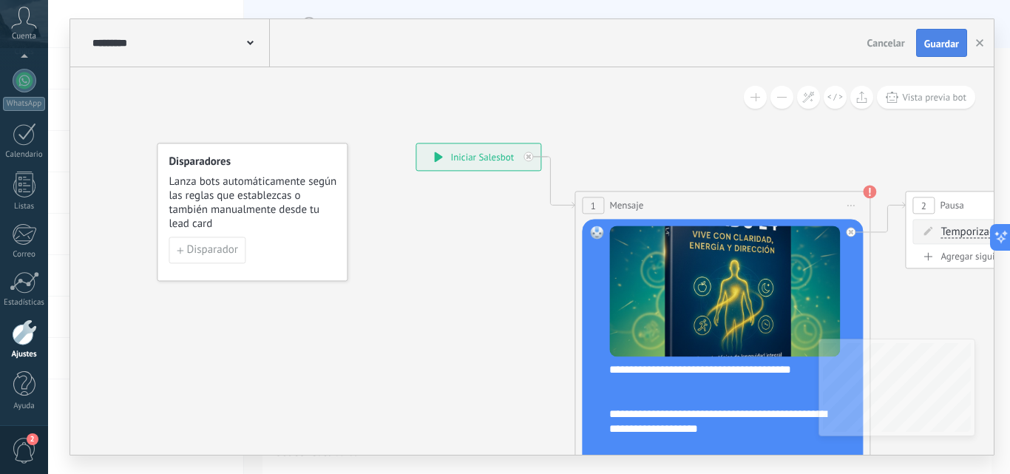
click at [921, 46] on button "Guardar" at bounding box center [941, 43] width 51 height 28
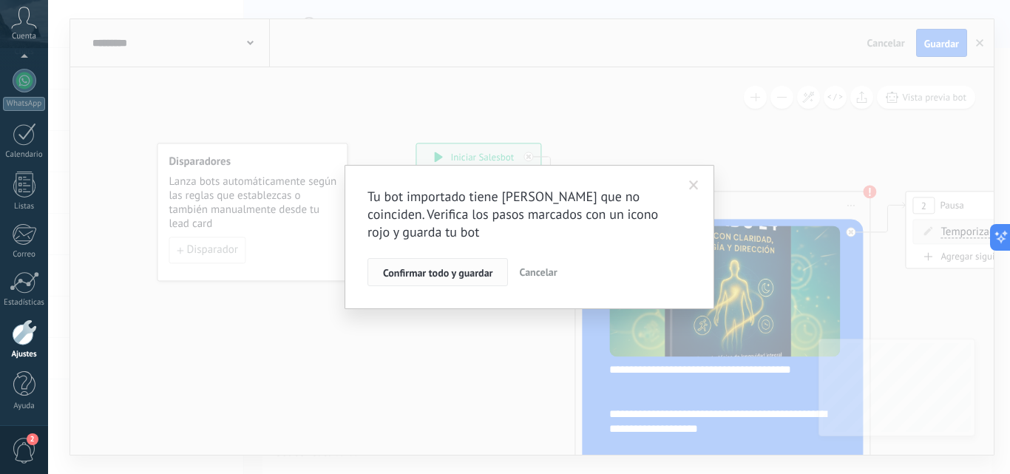
click at [418, 282] on button "Confirmar todo y guardar" at bounding box center [438, 272] width 141 height 28
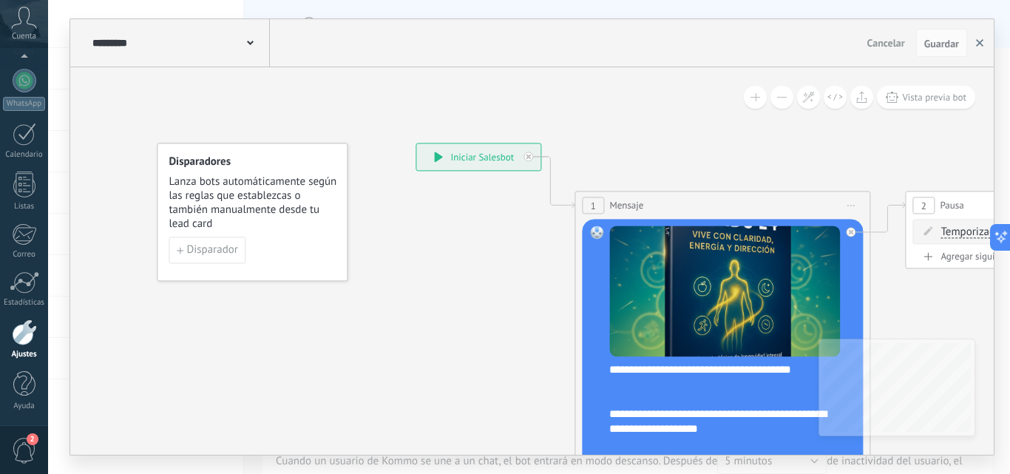
click at [977, 46] on use "button" at bounding box center [979, 42] width 7 height 7
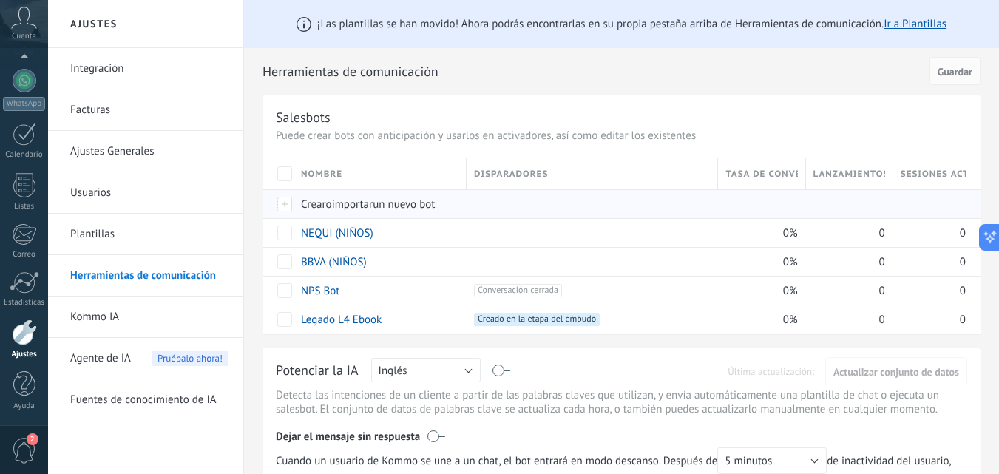
click at [360, 202] on span "importar" at bounding box center [352, 204] width 41 height 14
click at [0, 0] on input "importar un nuevo bot" at bounding box center [0, 0] width 0 height 0
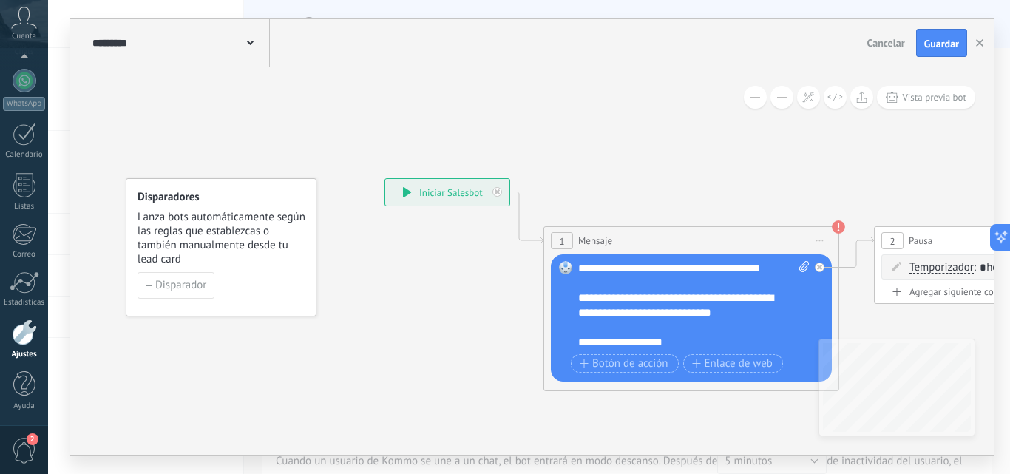
click at [695, 306] on div "**********" at bounding box center [693, 305] width 231 height 89
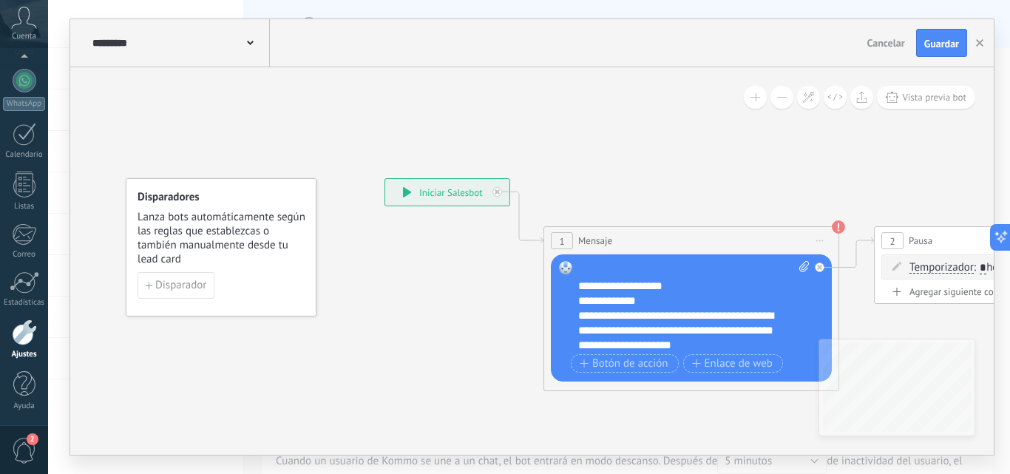
scroll to position [74, 0]
click at [689, 286] on div "**********" at bounding box center [693, 305] width 231 height 89
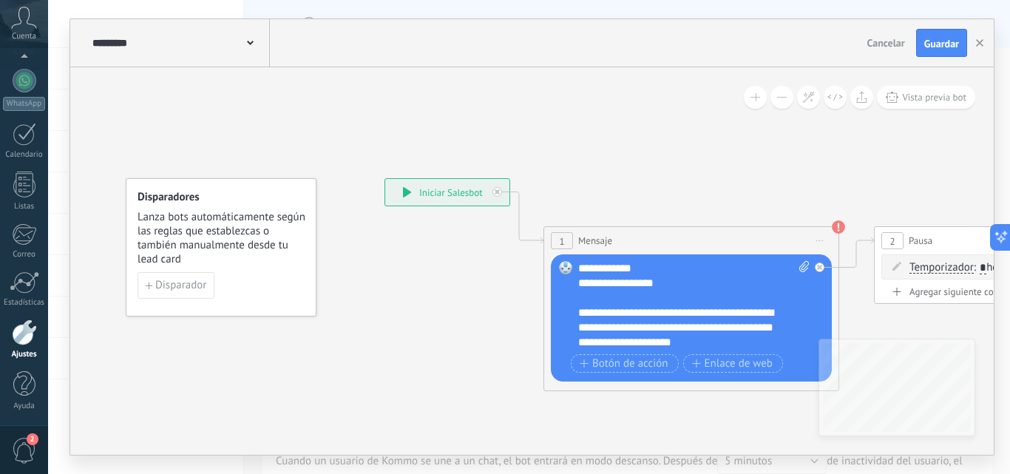
scroll to position [89, 0]
click at [802, 264] on icon at bounding box center [804, 266] width 10 height 11
click input "Subir" at bounding box center [0, 0] width 0 height 0
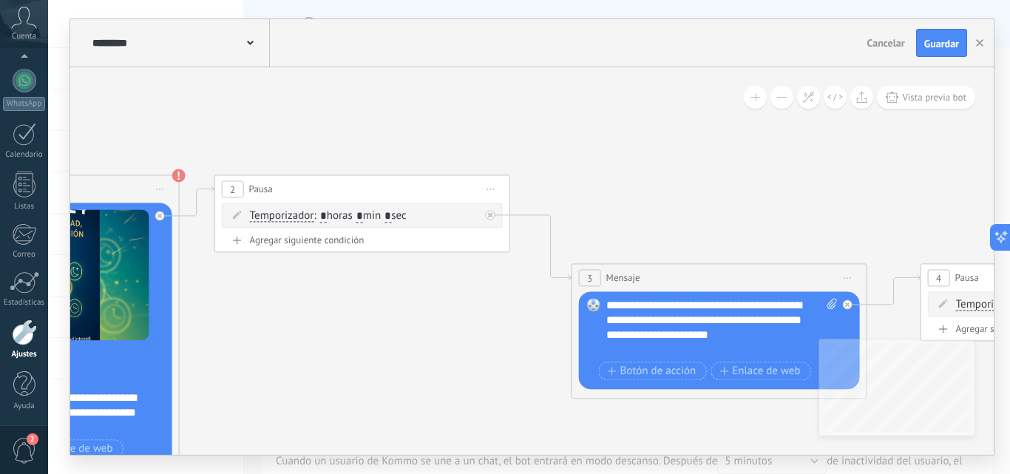
click at [657, 323] on div "**********" at bounding box center [721, 327] width 231 height 59
click at [831, 301] on icon at bounding box center [833, 303] width 10 height 11
click input "Subir" at bounding box center [0, 0] width 0 height 0
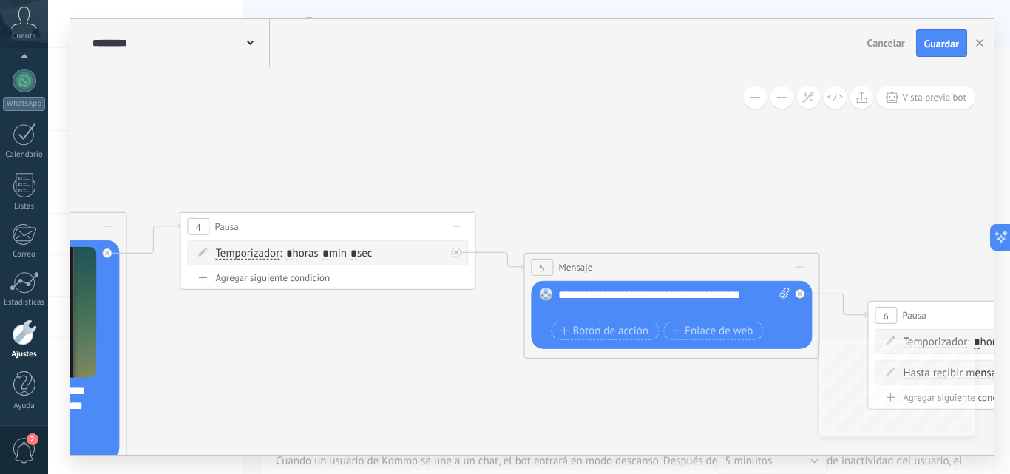
click at [638, 298] on div "**********" at bounding box center [673, 303] width 231 height 30
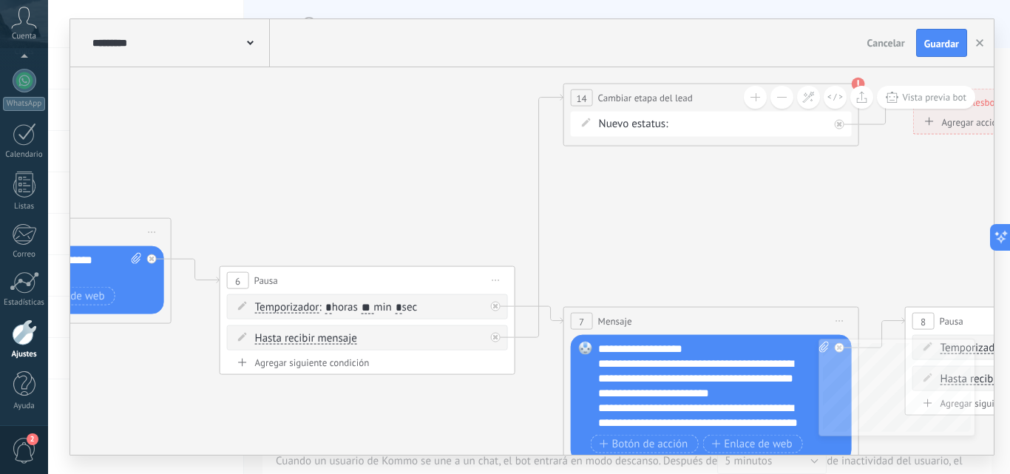
click at [0, 0] on div "NEQUI BBVA REMARKETING DAVIPLATA TRANSFIYA Proyecto cancelado – perdido" at bounding box center [0, 0] width 0 height 0
click at [0, 0] on label "DAVIPLATA" at bounding box center [0, 0] width 0 height 0
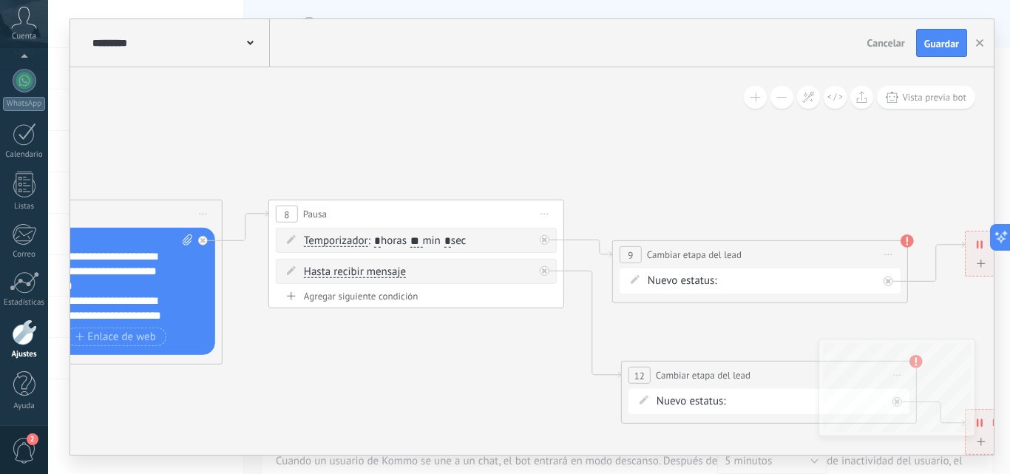
click at [0, 0] on div "NEQUI BBVA REMARKETING DAVIPLATA TRANSFIYA Proyecto cancelado – perdido" at bounding box center [0, 0] width 0 height 0
click at [0, 0] on label "DAVIPLATA" at bounding box center [0, 0] width 0 height 0
click at [0, 0] on div "NEQUI BBVA REMARKETING DAVIPLATA TRANSFIYA Proyecto cancelado – perdido" at bounding box center [0, 0] width 0 height 0
click at [0, 0] on label "DAVIPLATA" at bounding box center [0, 0] width 0 height 0
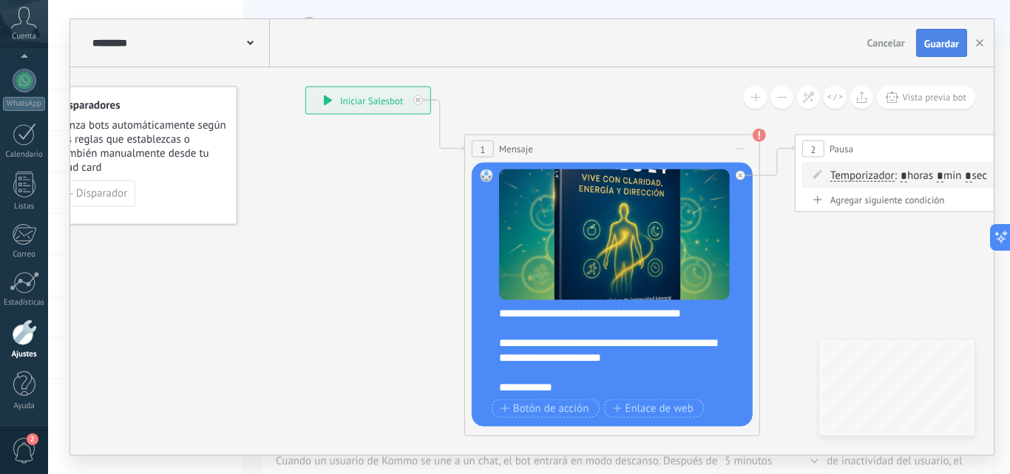
click at [929, 41] on span "Guardar" at bounding box center [941, 43] width 35 height 10
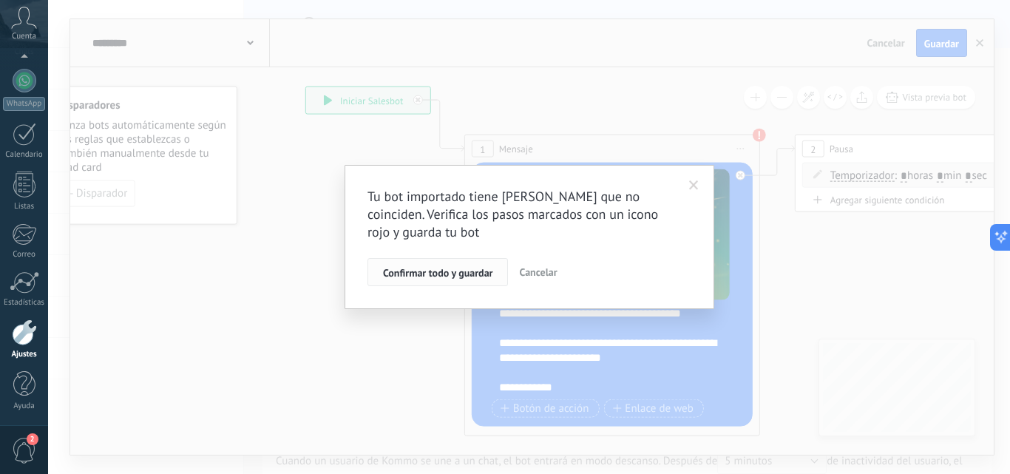
click at [393, 280] on button "Confirmar todo y guardar" at bounding box center [438, 272] width 141 height 28
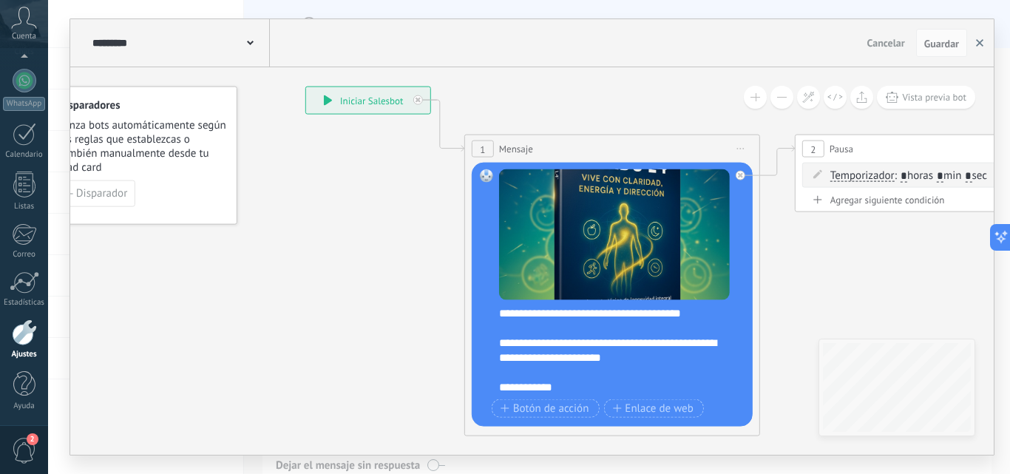
click at [977, 46] on use "button" at bounding box center [979, 42] width 7 height 7
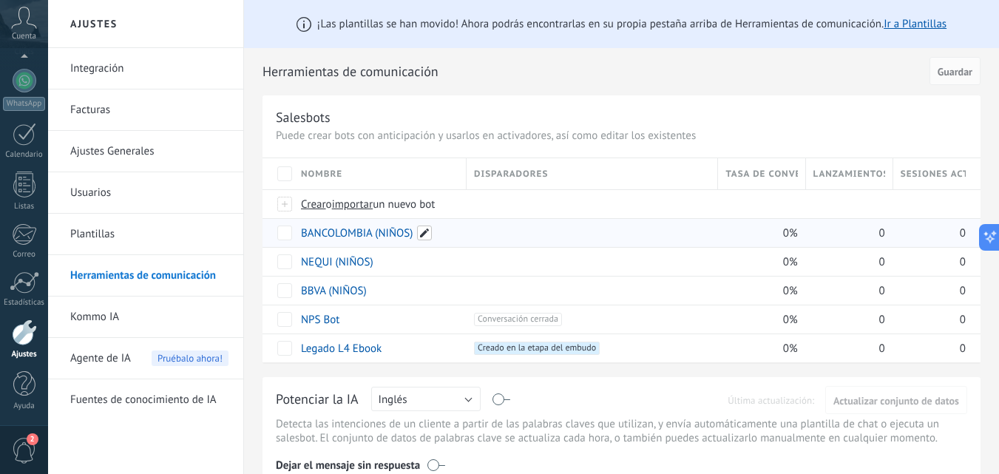
click at [427, 234] on span at bounding box center [424, 233] width 15 height 15
click at [368, 238] on input "**********" at bounding box center [379, 234] width 155 height 24
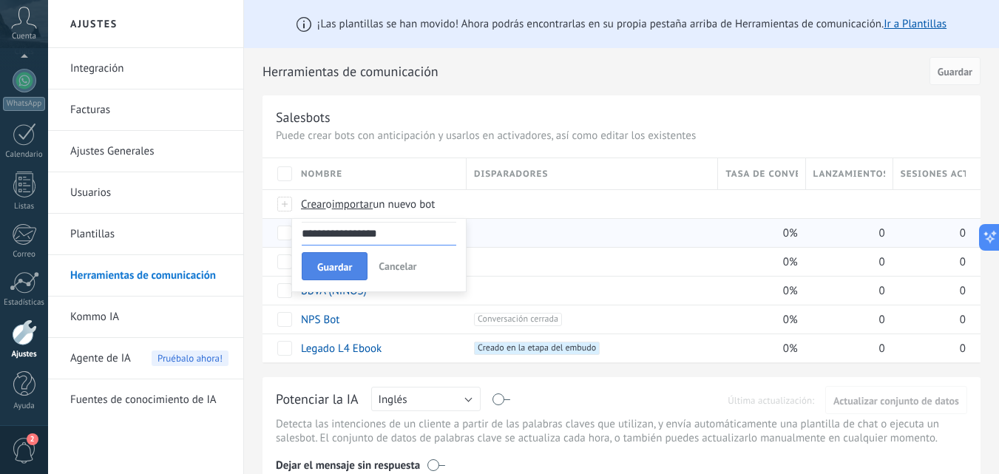
type input "**********"
click at [329, 275] on button "Guardar" at bounding box center [335, 266] width 66 height 28
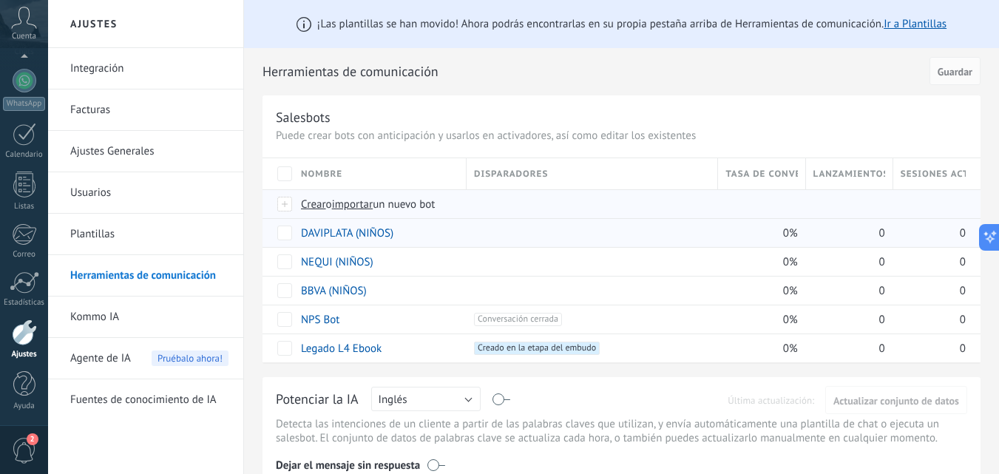
click at [370, 203] on span "importar" at bounding box center [352, 204] width 41 height 14
click at [0, 0] on input "importar un nuevo bot" at bounding box center [0, 0] width 0 height 0
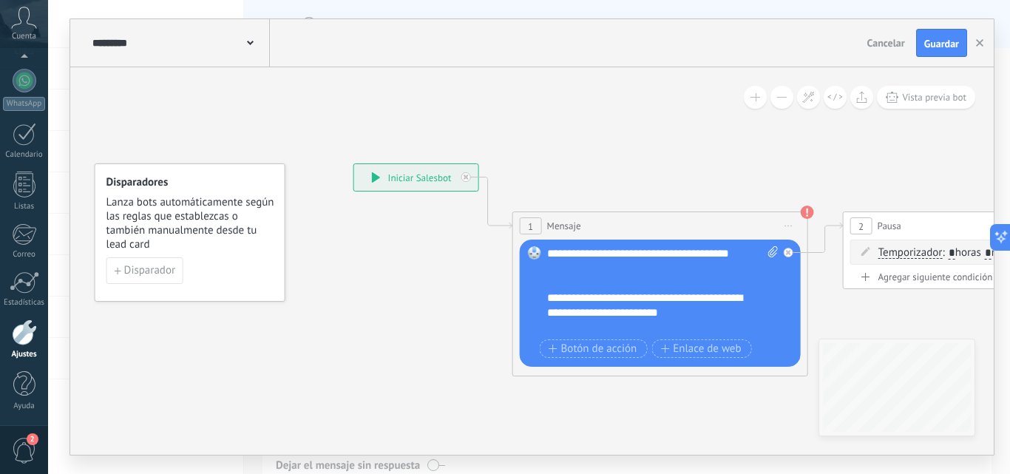
click at [776, 257] on span at bounding box center [771, 290] width 14 height 89
click input "Subir" at bounding box center [0, 0] width 0 height 0
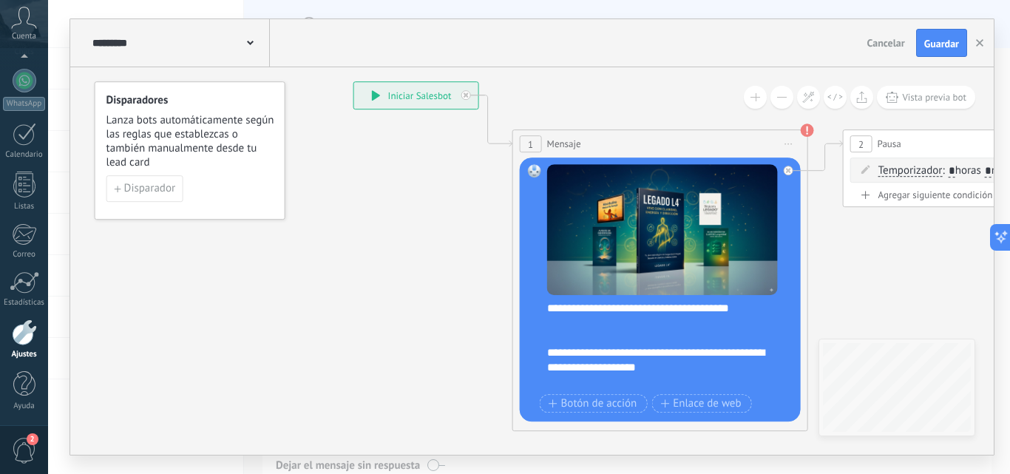
click at [680, 306] on div "**********" at bounding box center [670, 345] width 246 height 89
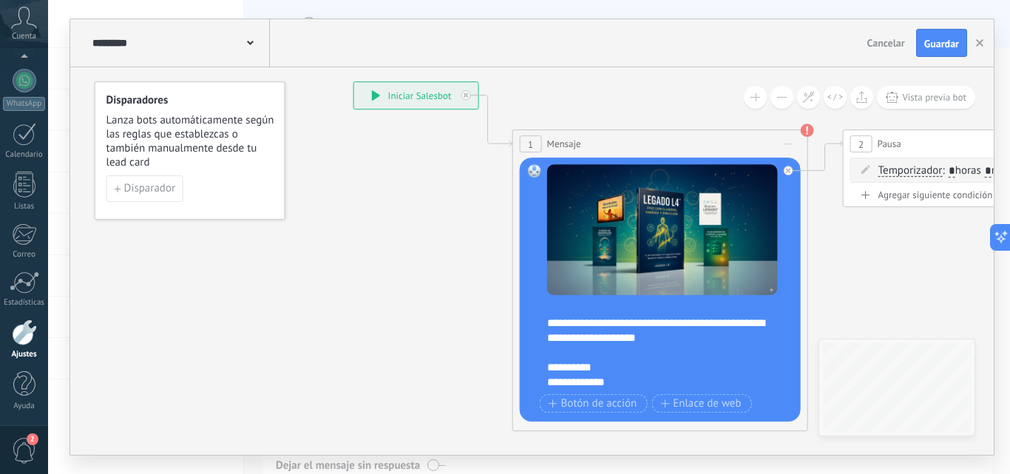
scroll to position [44, 0]
click at [647, 324] on div "**********" at bounding box center [670, 345] width 246 height 89
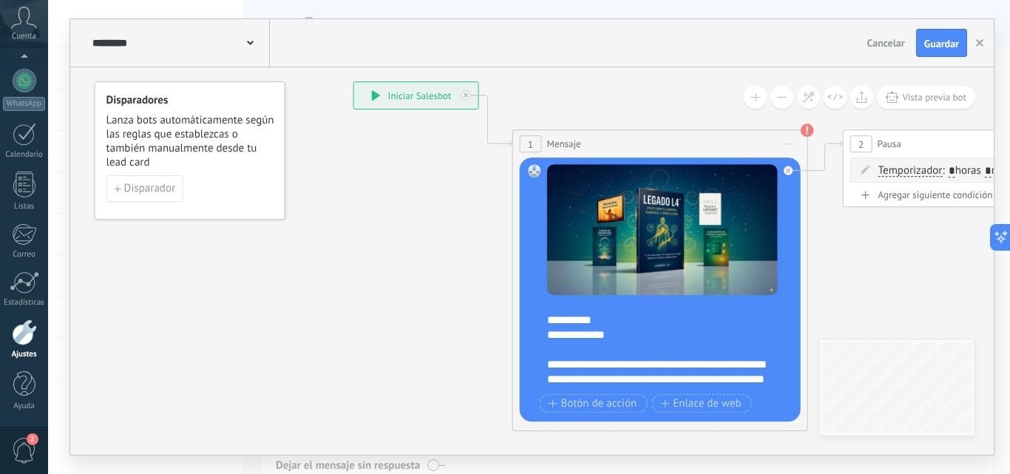
scroll to position [92, 0]
click at [610, 313] on div "**********" at bounding box center [670, 345] width 246 height 89
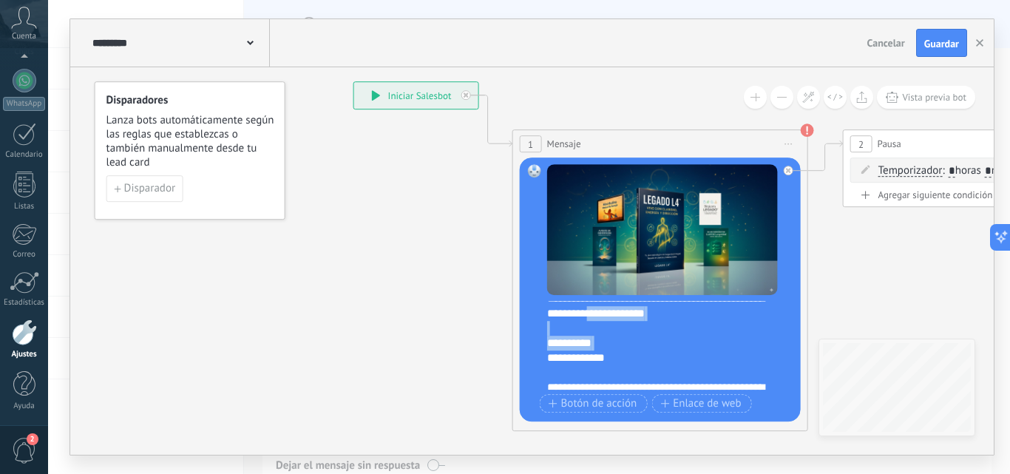
click at [610, 313] on div "**********" at bounding box center [670, 345] width 246 height 89
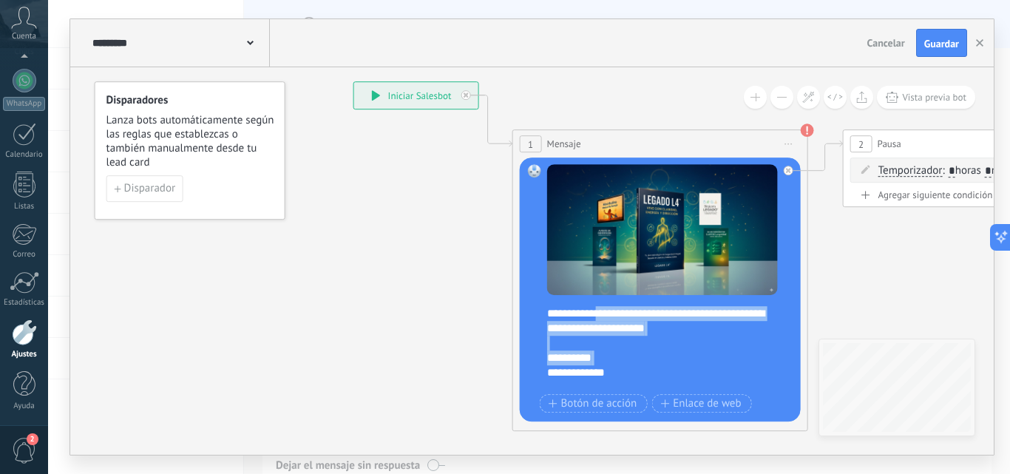
click at [606, 361] on div "**********" at bounding box center [670, 345] width 246 height 89
click at [607, 370] on div "**********" at bounding box center [670, 345] width 246 height 89
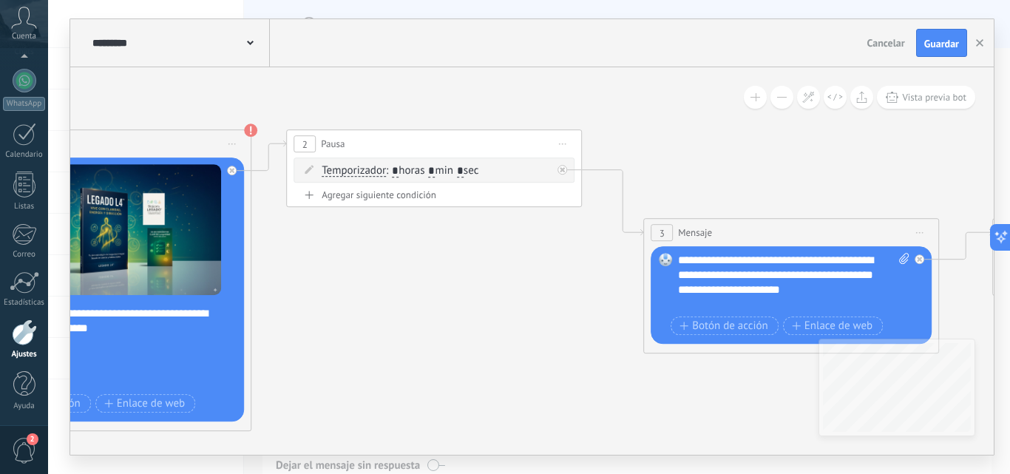
click at [727, 271] on div "**********" at bounding box center [793, 282] width 231 height 59
click at [899, 268] on span at bounding box center [902, 282] width 14 height 59
click input "Subir" at bounding box center [0, 0] width 0 height 0
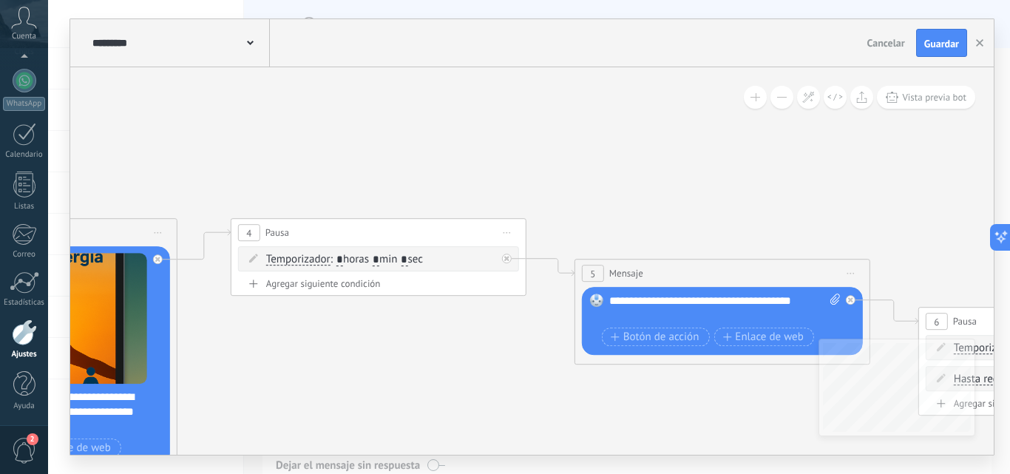
click at [693, 304] on div "**********" at bounding box center [724, 309] width 231 height 30
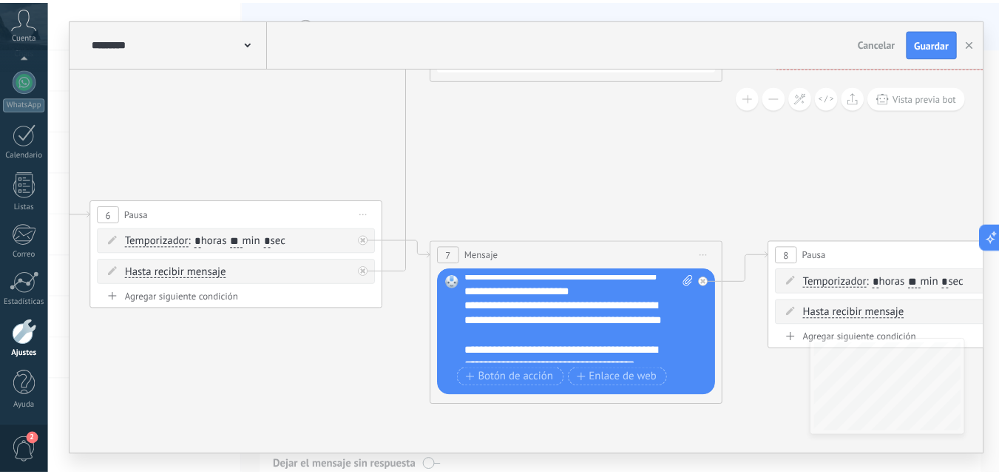
scroll to position [36, 0]
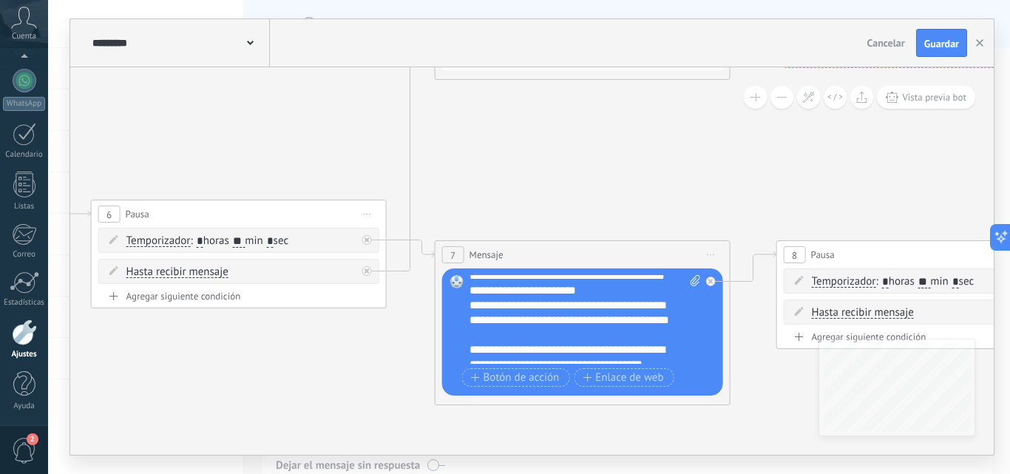
click at [535, 305] on div "**********" at bounding box center [585, 319] width 231 height 89
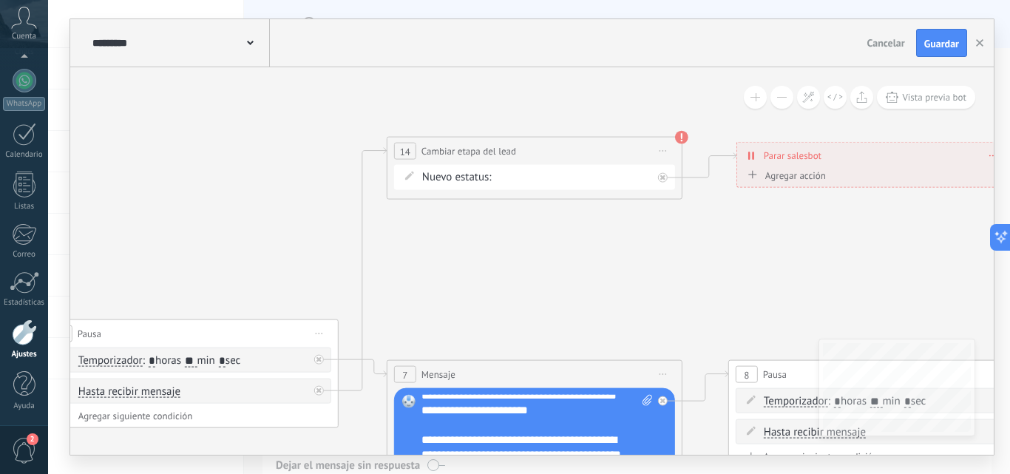
click at [0, 0] on div "NEQUI BBVA REMARKETING DAVIPLATA TRANSFIYA Proyecto cancelado – perdido" at bounding box center [0, 0] width 0 height 0
click at [0, 0] on label "TRANSFIYA" at bounding box center [0, 0] width 0 height 0
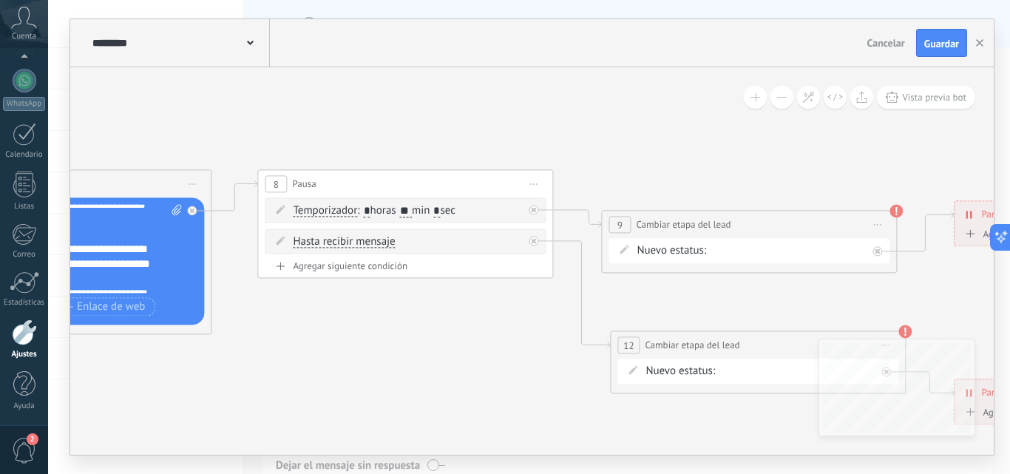
click at [0, 0] on div "NEQUI BBVA REMARKETING DAVIPLATA TRANSFIYA Proyecto cancelado – perdido" at bounding box center [0, 0] width 0 height 0
click at [0, 0] on label "REMARKETING" at bounding box center [0, 0] width 0 height 0
click at [0, 0] on div "NEQUI BBVA REMARKETING DAVIPLATA TRANSFIYA Proyecto cancelado – perdido" at bounding box center [0, 0] width 0 height 0
click at [0, 0] on label "REMARKETING" at bounding box center [0, 0] width 0 height 0
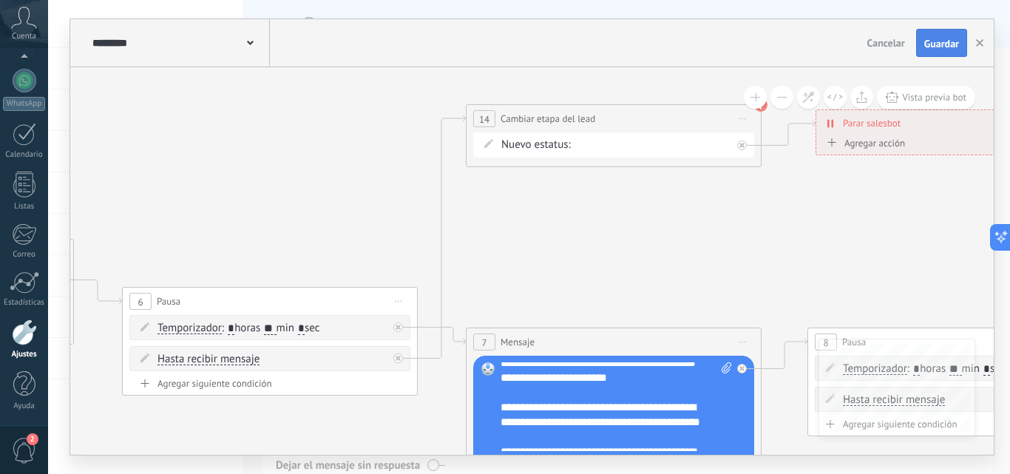
click at [933, 38] on span "Guardar" at bounding box center [941, 43] width 35 height 10
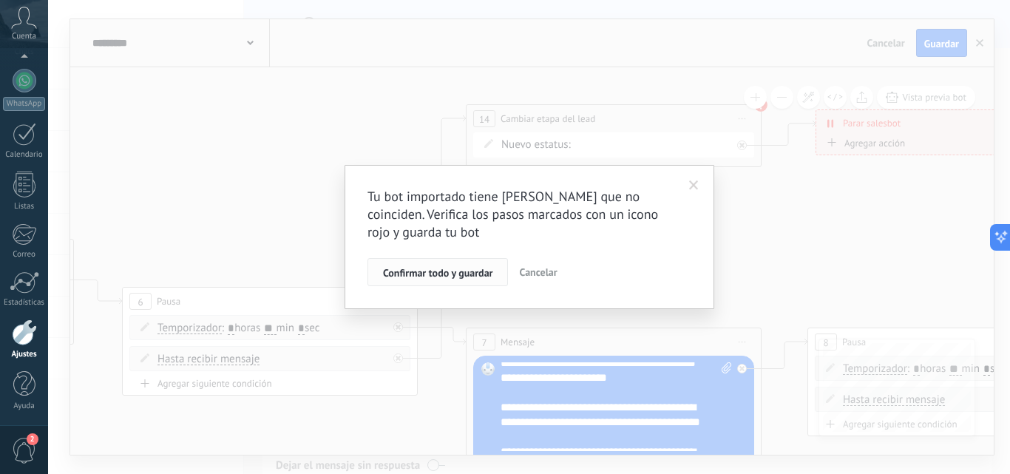
click at [409, 271] on span "Confirmar todo y guardar" at bounding box center [437, 273] width 109 height 10
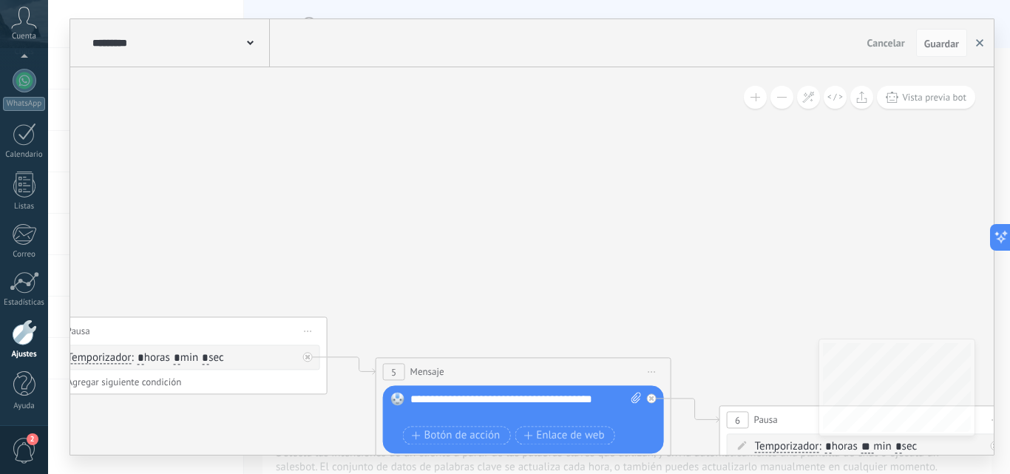
click at [973, 49] on button "button" at bounding box center [980, 43] width 22 height 28
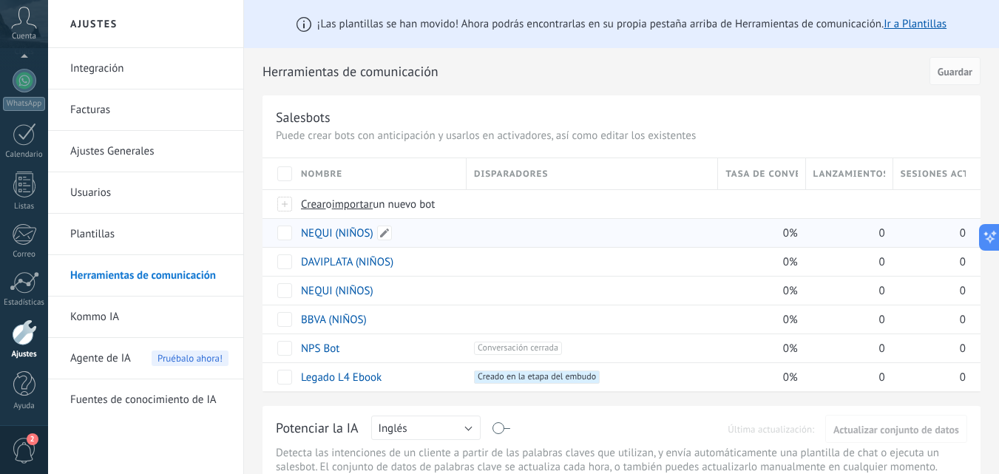
click at [345, 231] on link "NEQUI (NIÑOS)" at bounding box center [337, 233] width 72 height 14
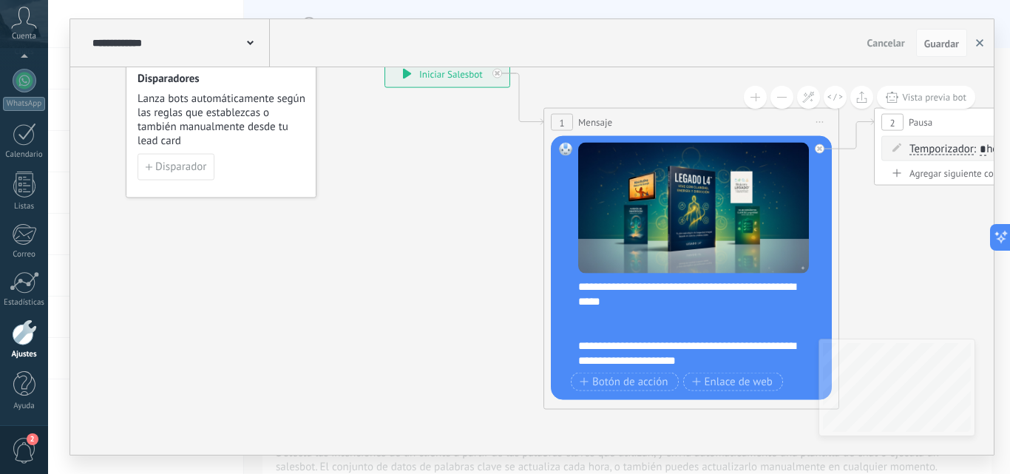
click at [987, 43] on button "button" at bounding box center [980, 43] width 22 height 28
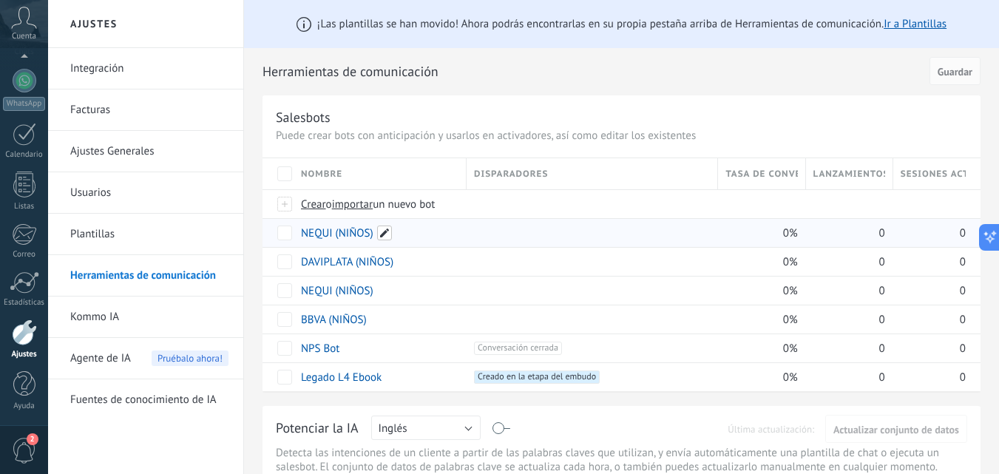
click at [379, 237] on span at bounding box center [384, 233] width 15 height 15
click at [330, 231] on input "**********" at bounding box center [379, 234] width 155 height 24
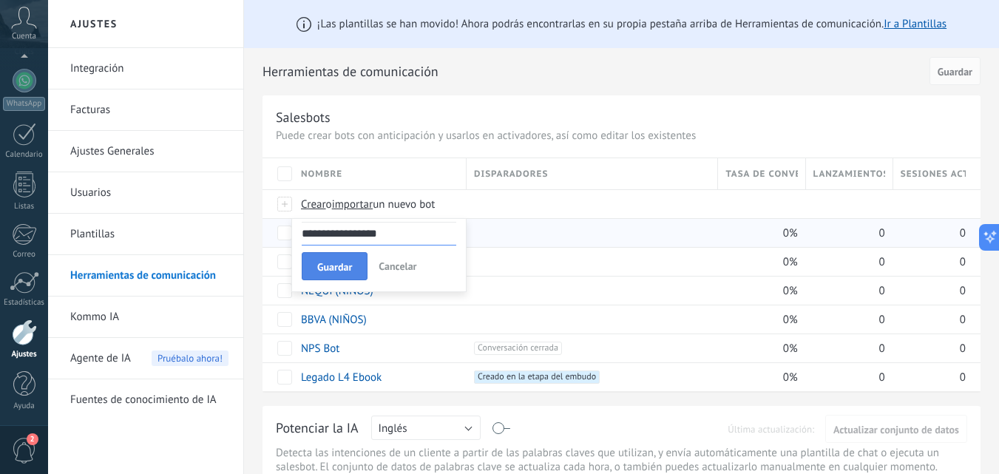
type input "**********"
click at [335, 262] on span "Guardar" at bounding box center [334, 267] width 35 height 10
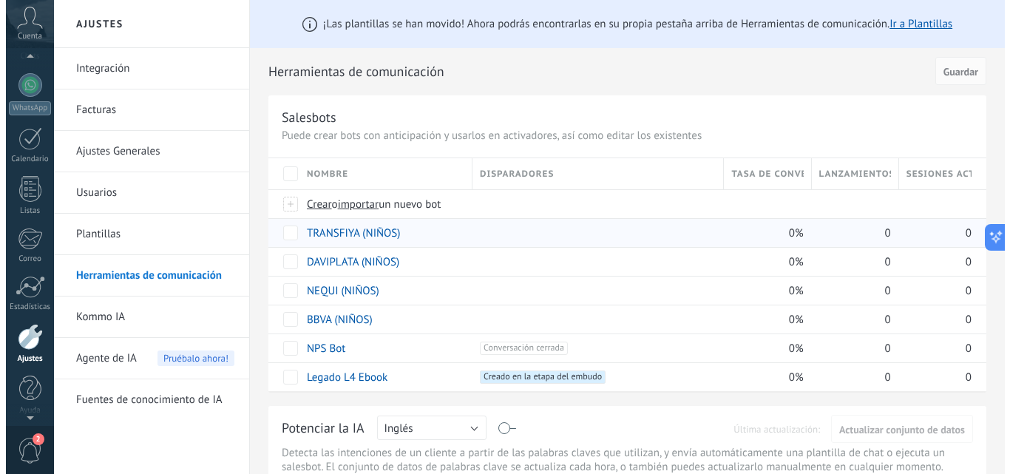
scroll to position [0, 0]
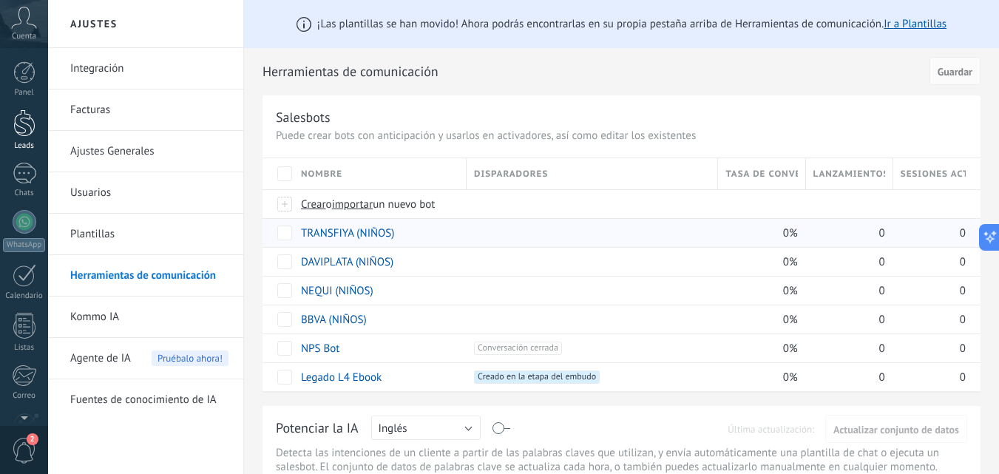
click at [23, 133] on div at bounding box center [24, 122] width 22 height 27
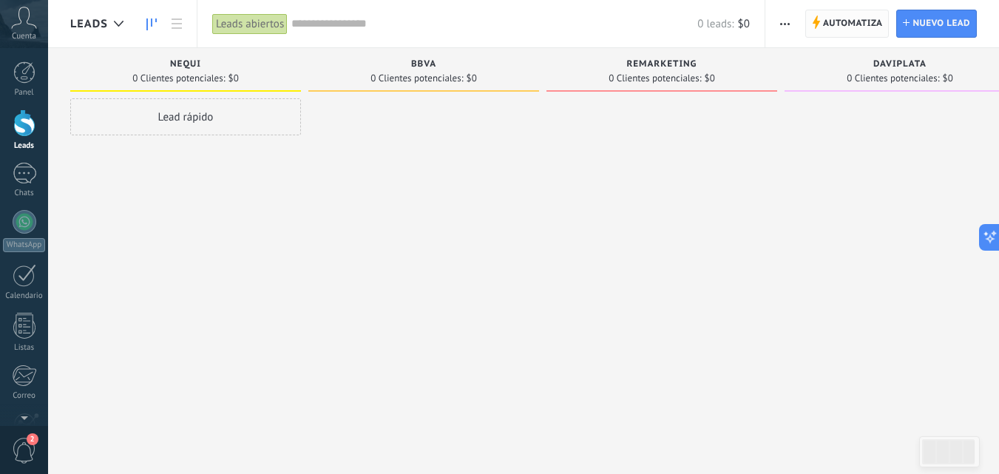
click at [832, 33] on span "Automatiza" at bounding box center [853, 23] width 60 height 27
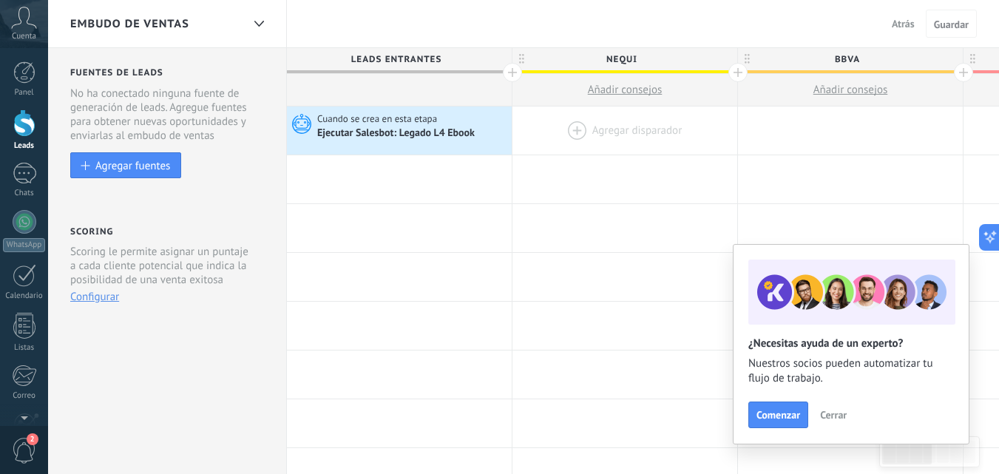
click at [612, 137] on div at bounding box center [624, 130] width 225 height 48
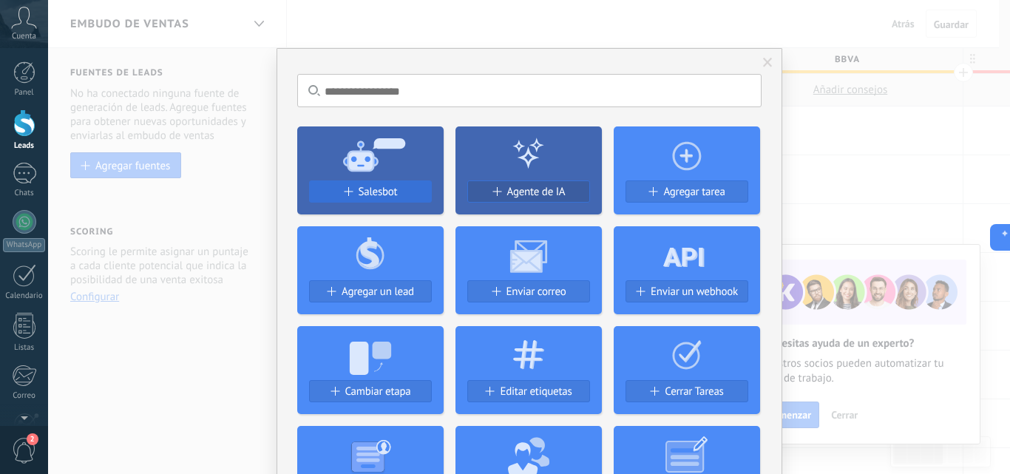
click at [386, 189] on span "Salesbot" at bounding box center [378, 192] width 39 height 13
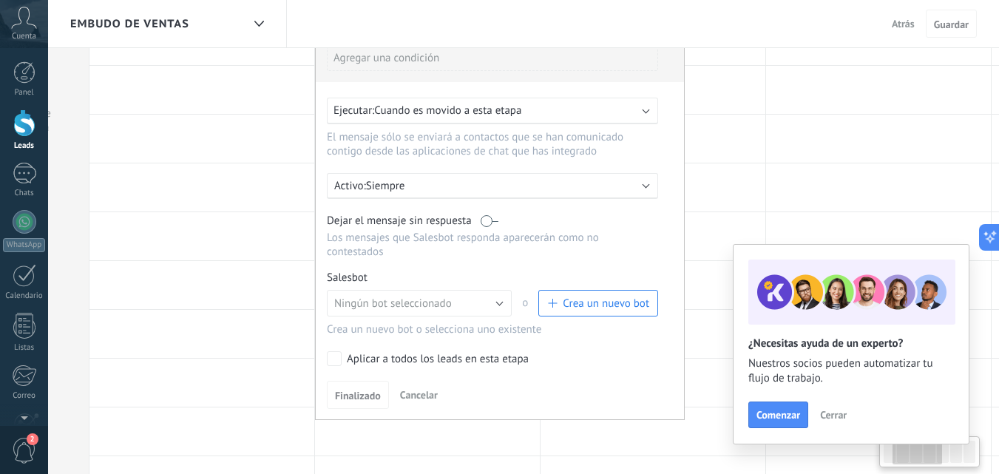
scroll to position [0, 217]
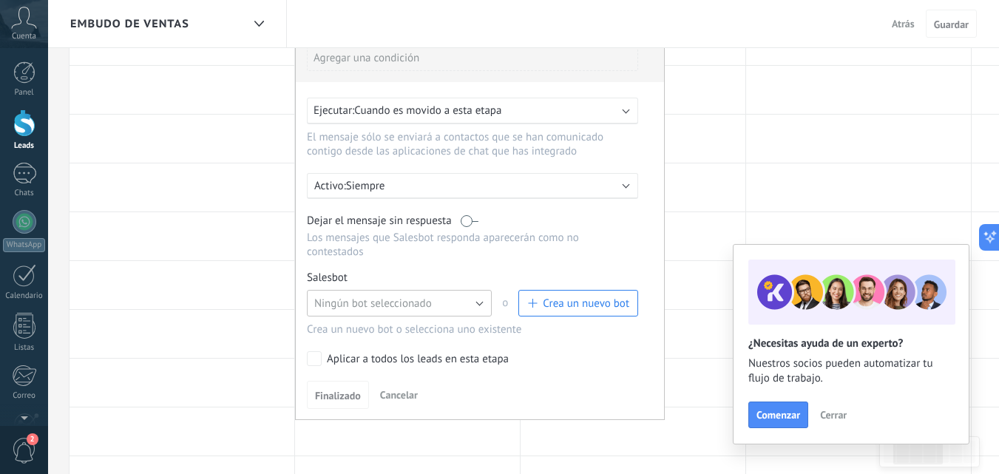
click at [431, 297] on span "Ningún bot seleccionado" at bounding box center [373, 304] width 118 height 14
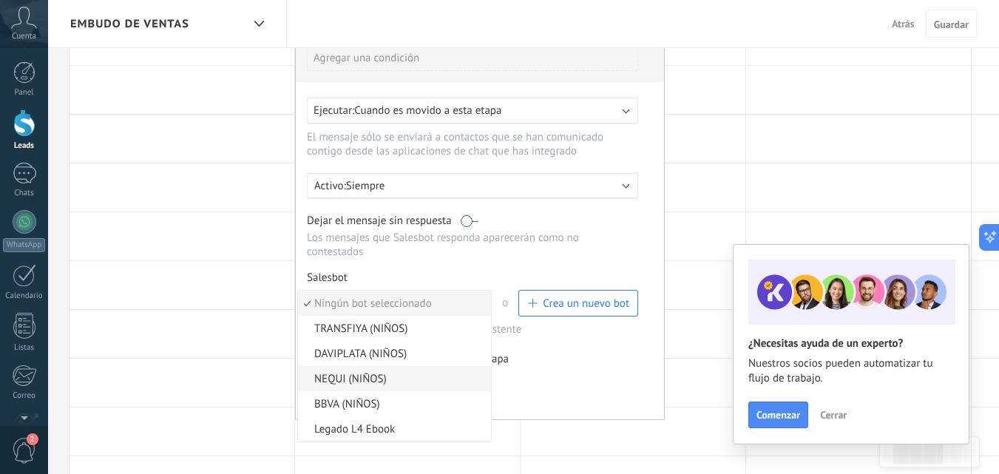
click at [394, 370] on li "NEQUI (NIÑOS)" at bounding box center [394, 378] width 193 height 25
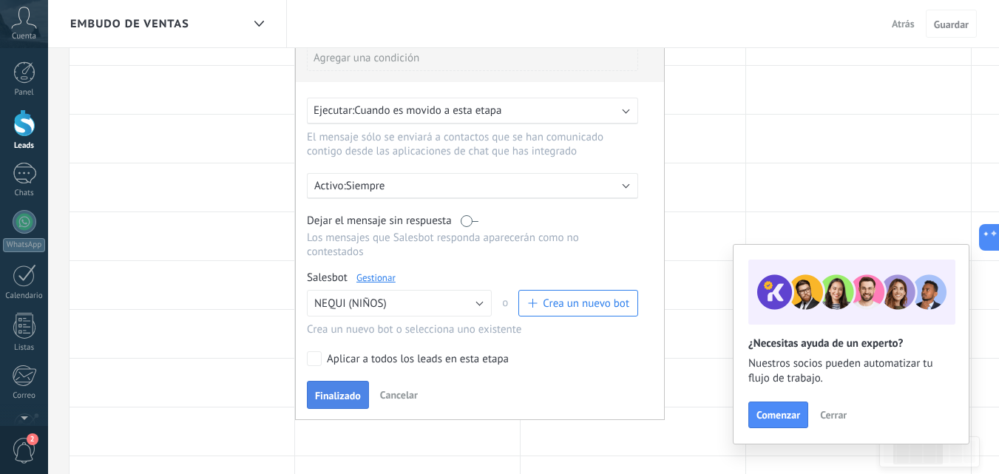
click at [329, 405] on button "Finalizado" at bounding box center [338, 395] width 62 height 28
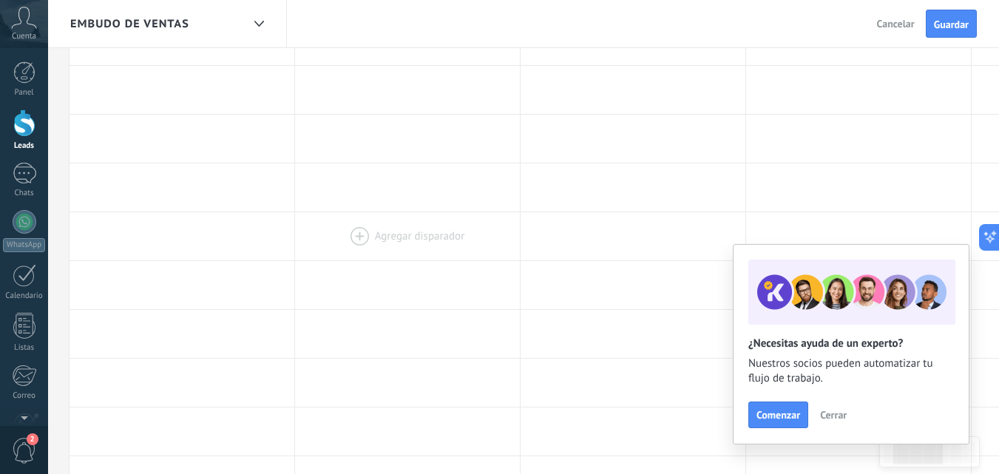
scroll to position [0, 0]
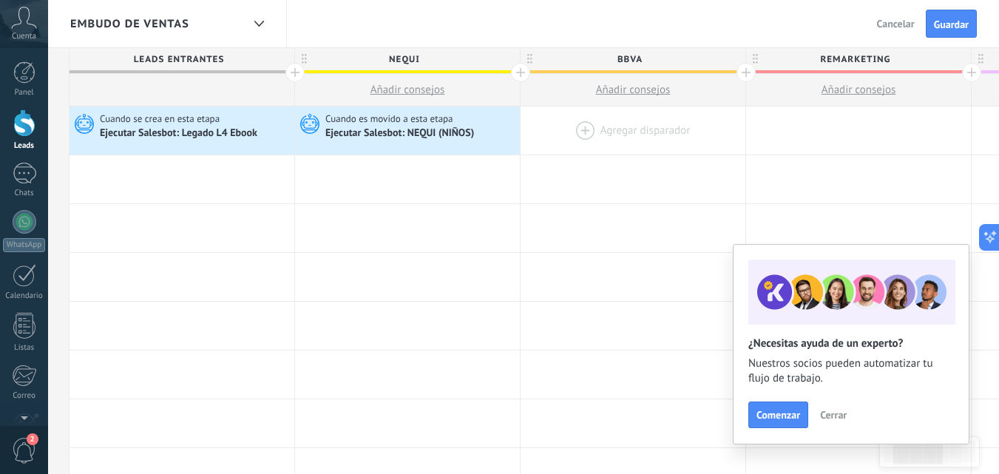
click at [616, 126] on div at bounding box center [633, 130] width 225 height 48
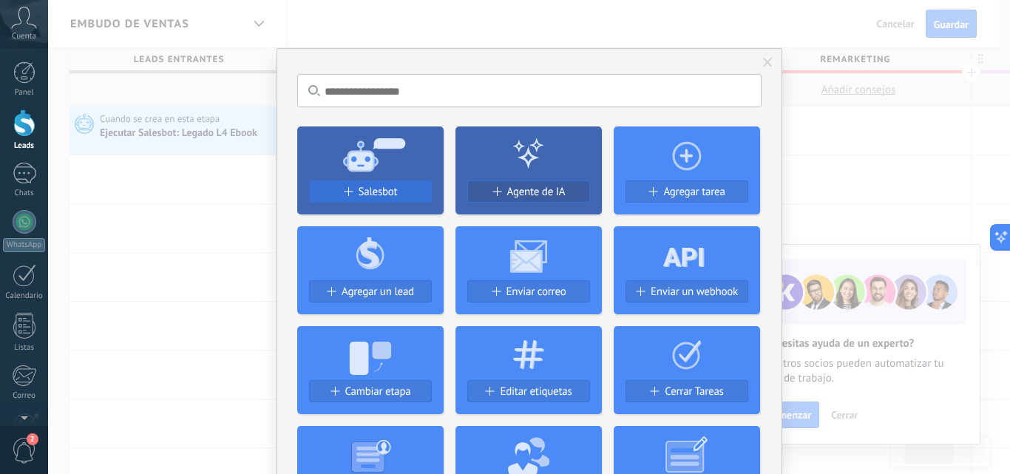
click at [402, 192] on div "Salesbot" at bounding box center [370, 192] width 121 height 13
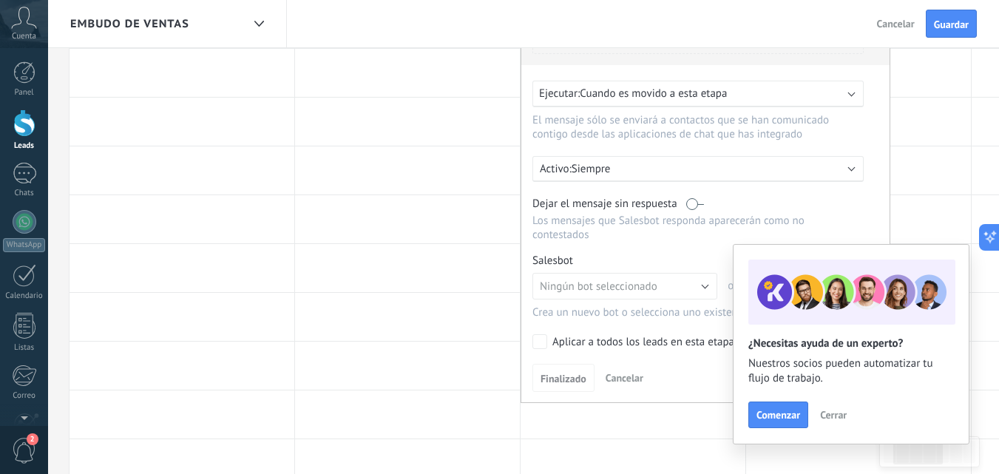
scroll to position [158, 0]
click at [593, 282] on span "Ningún bot seleccionado" at bounding box center [599, 284] width 118 height 14
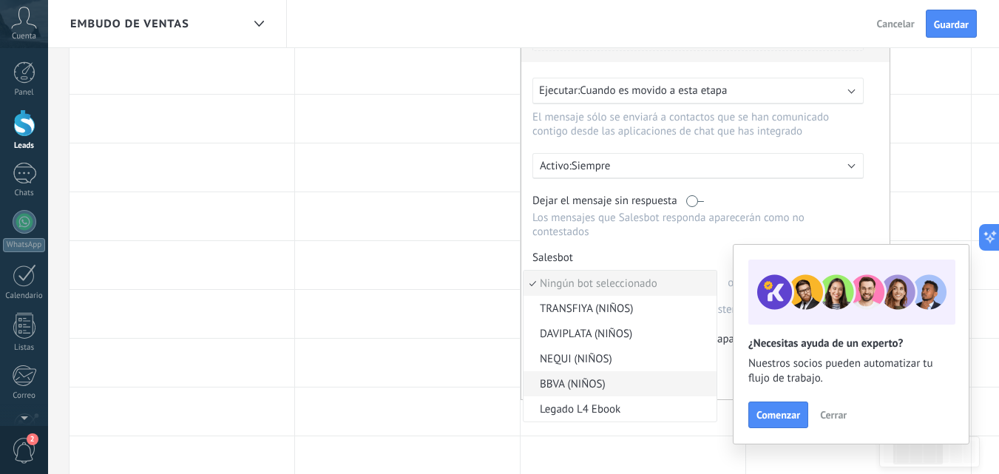
click at [573, 390] on span "BBVA (NIÑOS)" at bounding box center [618, 384] width 189 height 14
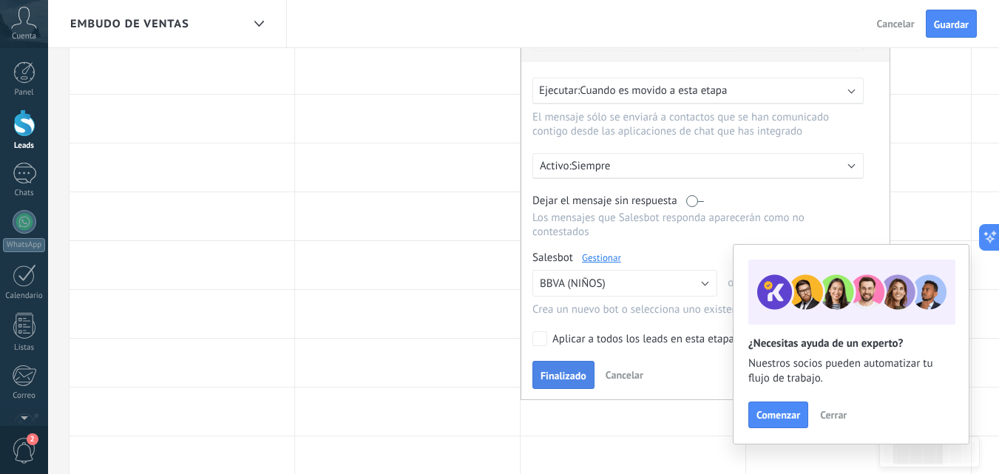
click at [566, 375] on span "Finalizado" at bounding box center [564, 375] width 46 height 10
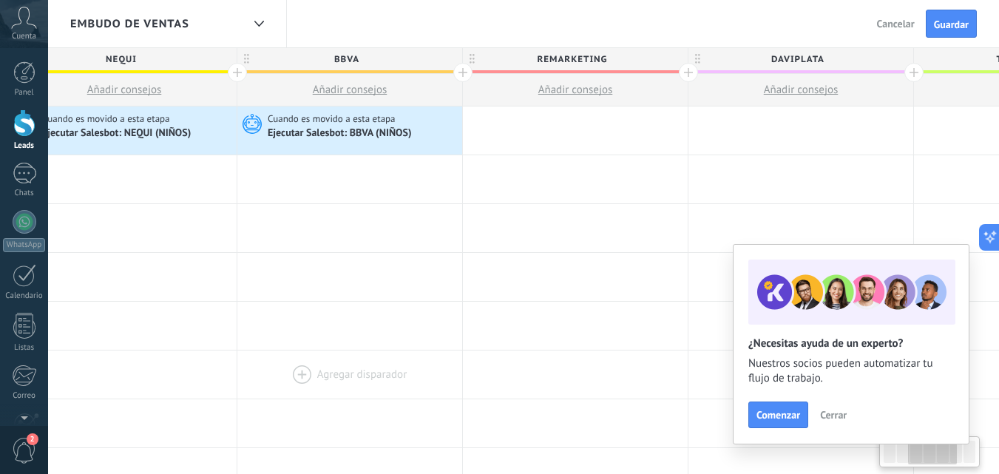
scroll to position [0, 501]
click at [515, 123] on div at bounding box center [574, 130] width 225 height 48
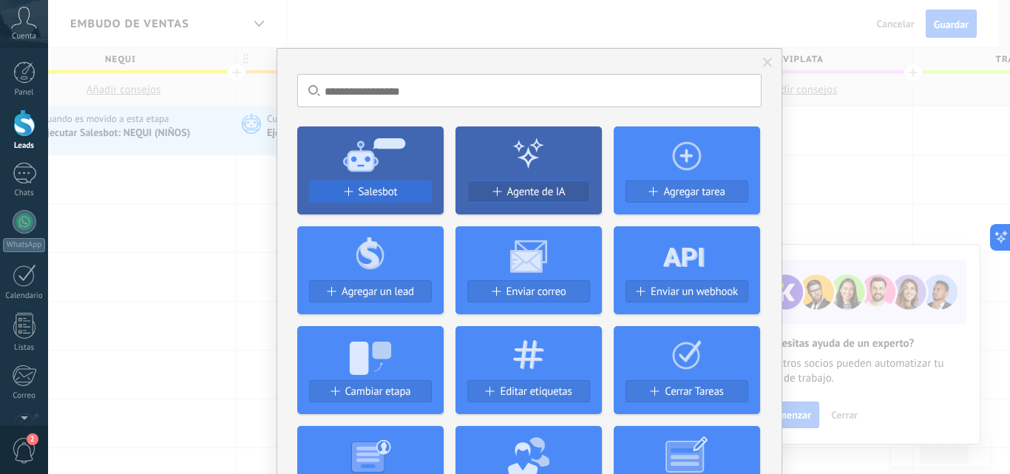
click at [395, 186] on div "Salesbot" at bounding box center [370, 192] width 121 height 13
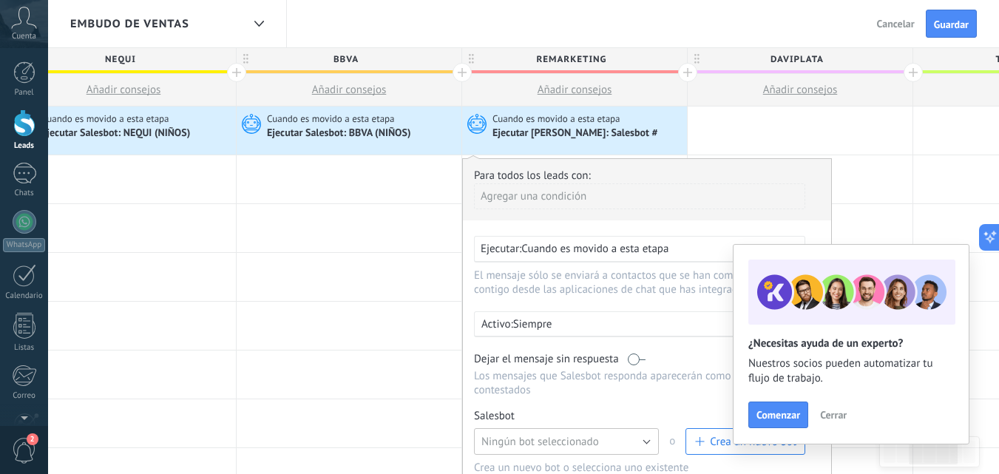
click at [536, 432] on button "Ningún bot seleccionado" at bounding box center [566, 441] width 185 height 27
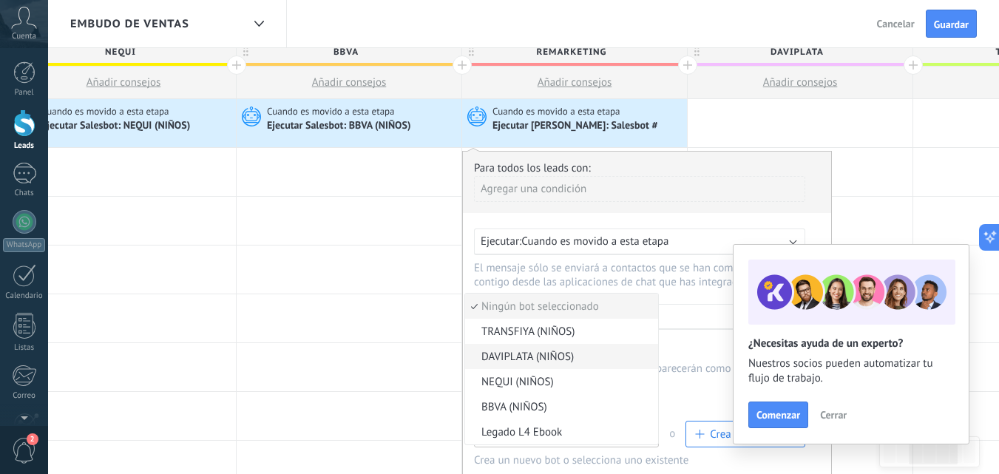
scroll to position [0, 0]
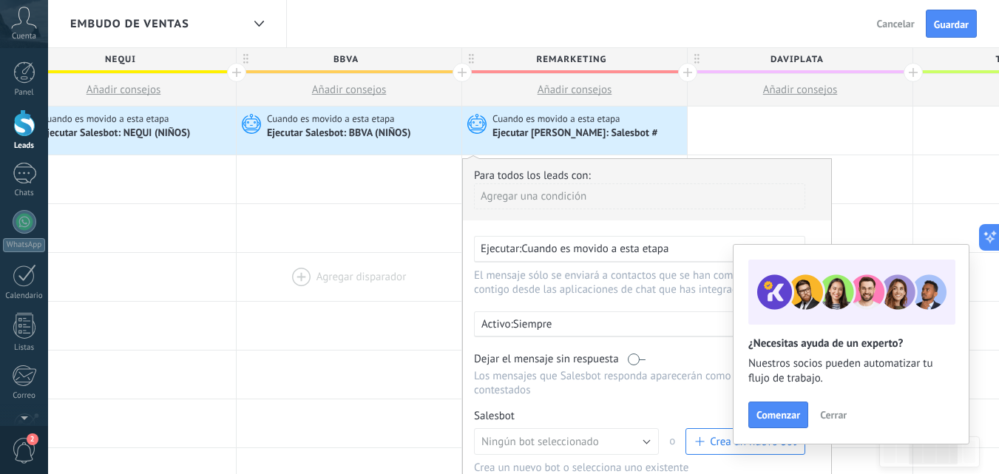
click at [311, 282] on div at bounding box center [349, 277] width 225 height 48
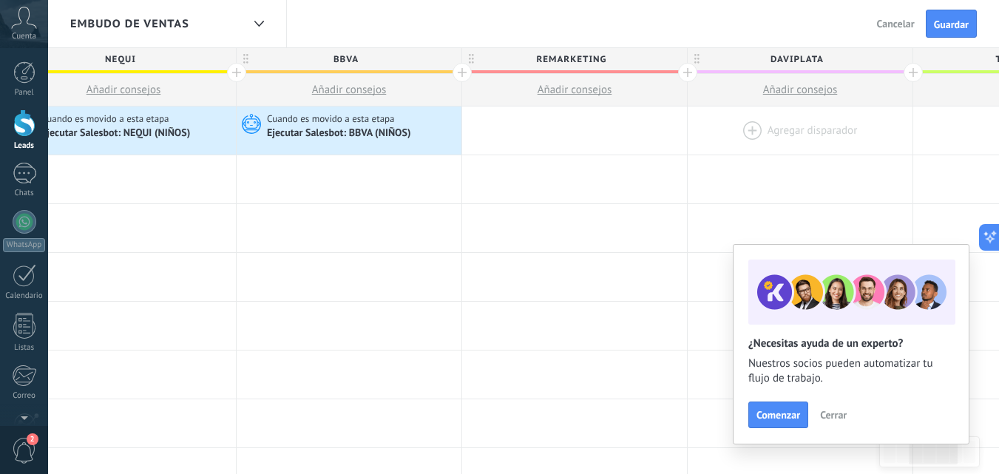
click at [742, 123] on div at bounding box center [800, 130] width 225 height 48
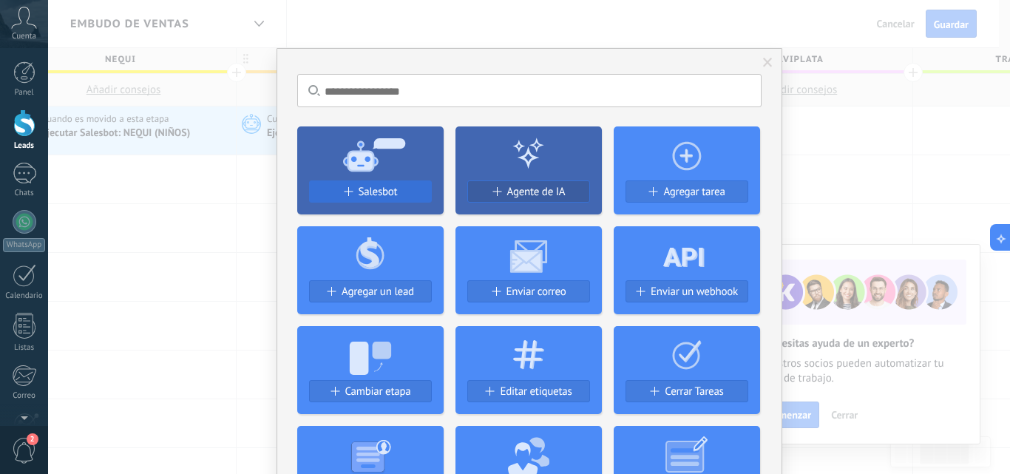
click at [326, 184] on button "Salesbot" at bounding box center [370, 191] width 123 height 22
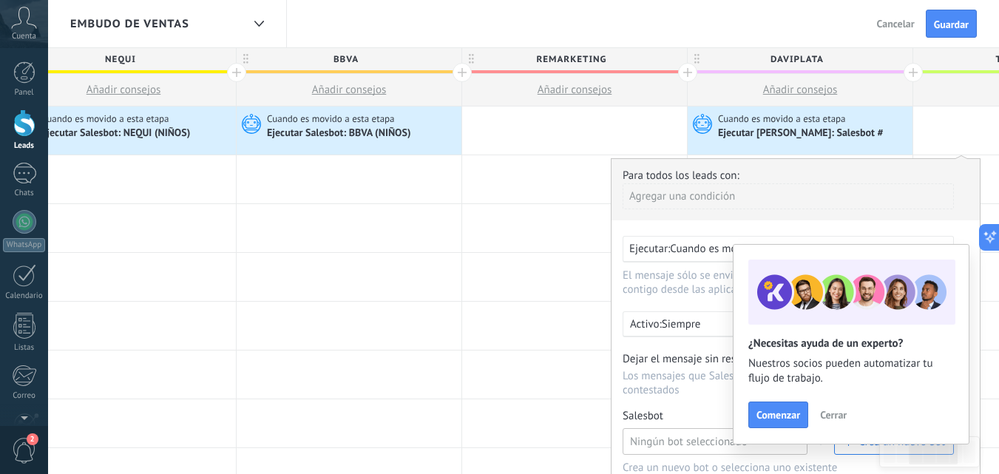
click at [648, 430] on button "Ningún bot seleccionado" at bounding box center [715, 441] width 185 height 27
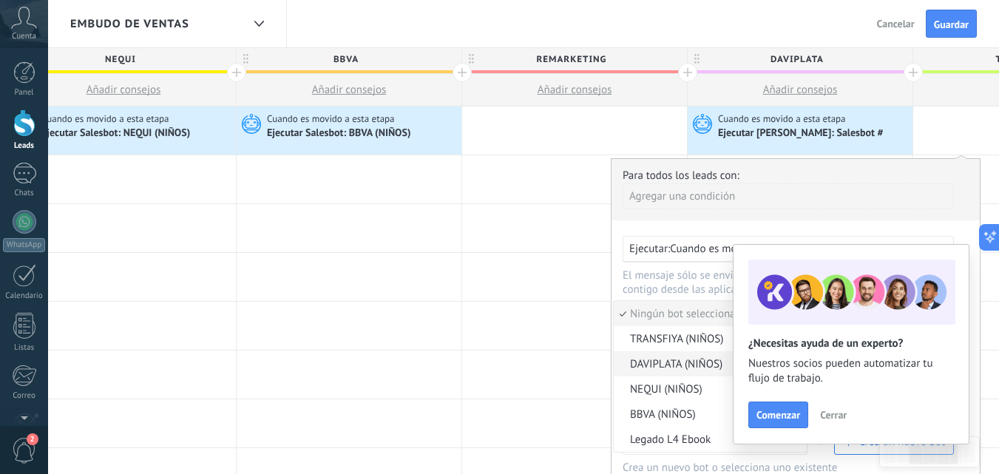
click at [653, 370] on span "DAVIPLATA (NIÑOS)" at bounding box center [708, 364] width 189 height 14
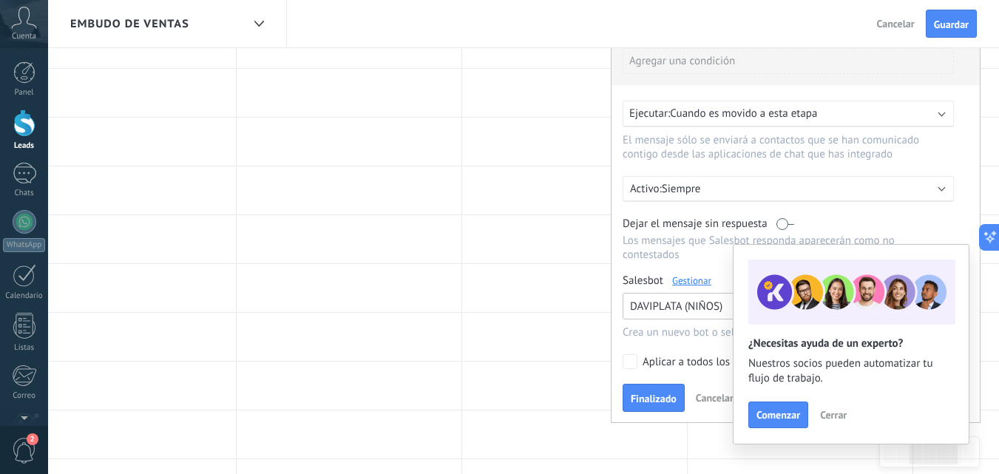
scroll to position [137, 0]
click at [657, 397] on span "Finalizado" at bounding box center [654, 397] width 46 height 10
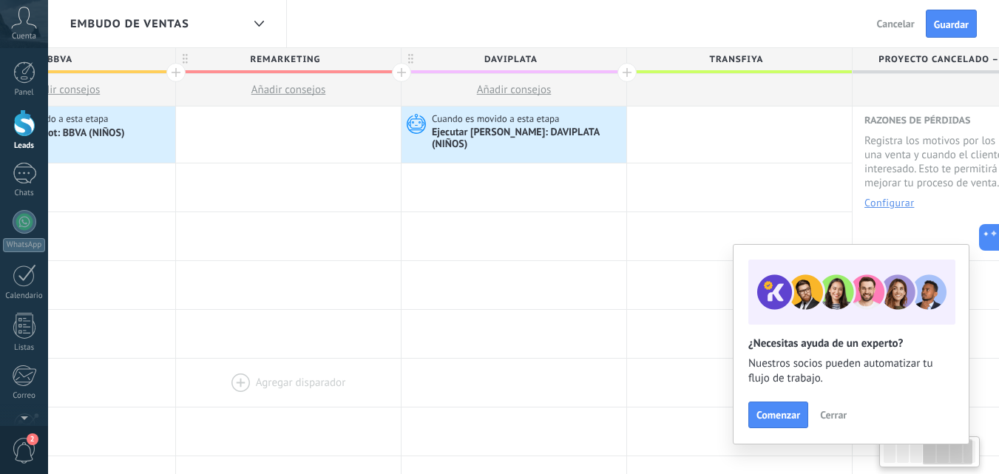
scroll to position [0, 788]
click at [686, 126] on div at bounding box center [738, 134] width 225 height 56
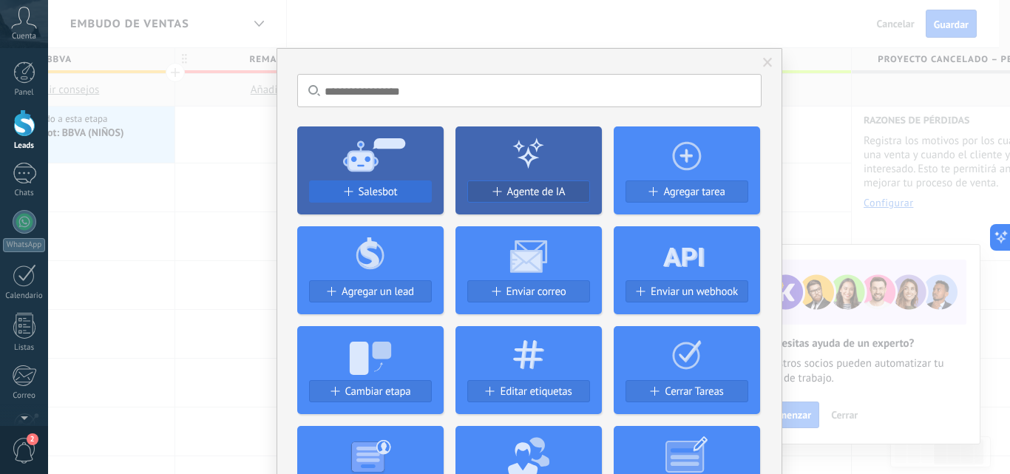
click at [364, 195] on span "Salesbot" at bounding box center [378, 192] width 39 height 13
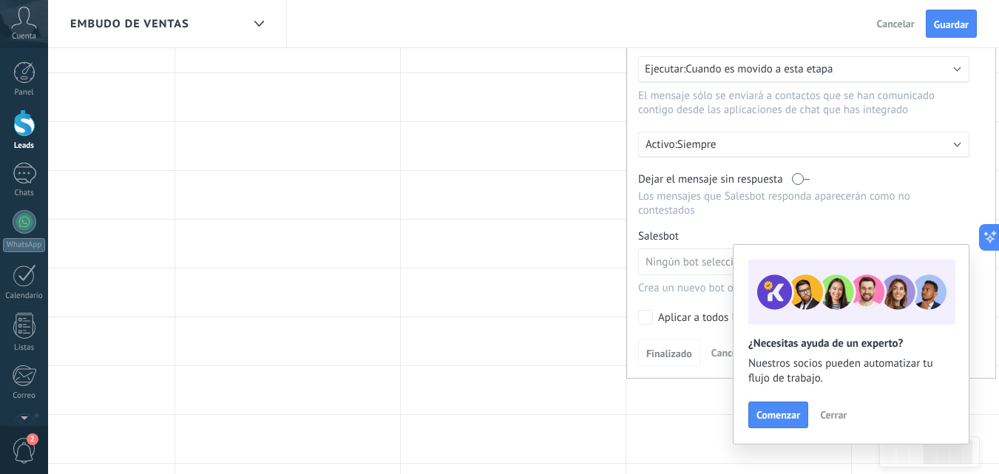
scroll to position [189, 0]
click at [670, 254] on span "Ningún bot seleccionado" at bounding box center [705, 261] width 118 height 14
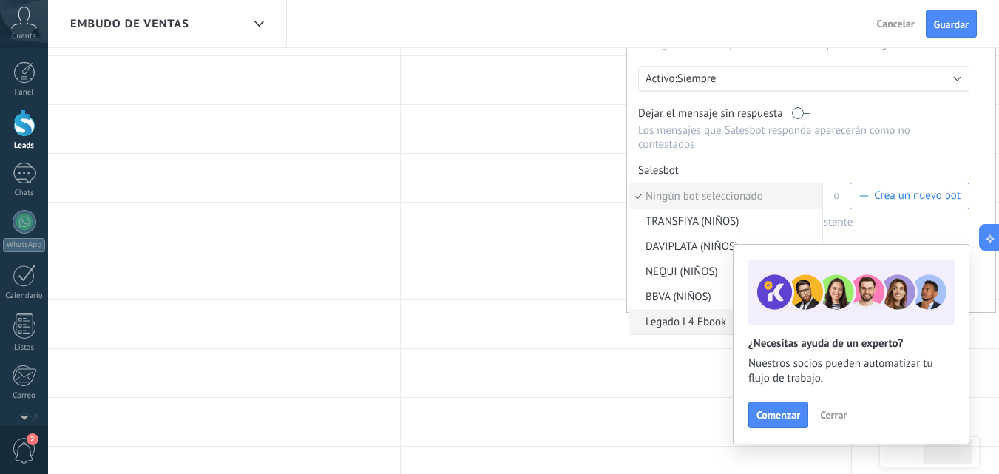
scroll to position [249, 0]
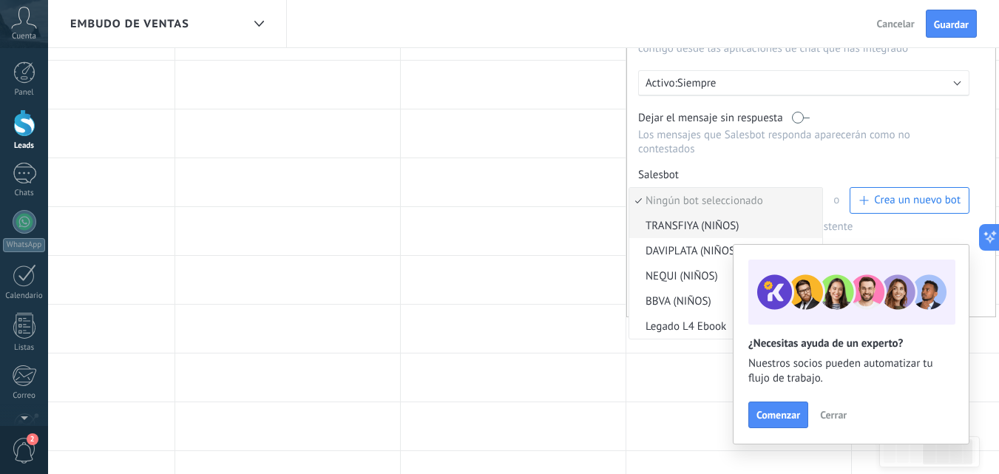
click at [675, 226] on li "TRANSFIYA (NIÑOS)" at bounding box center [725, 225] width 193 height 25
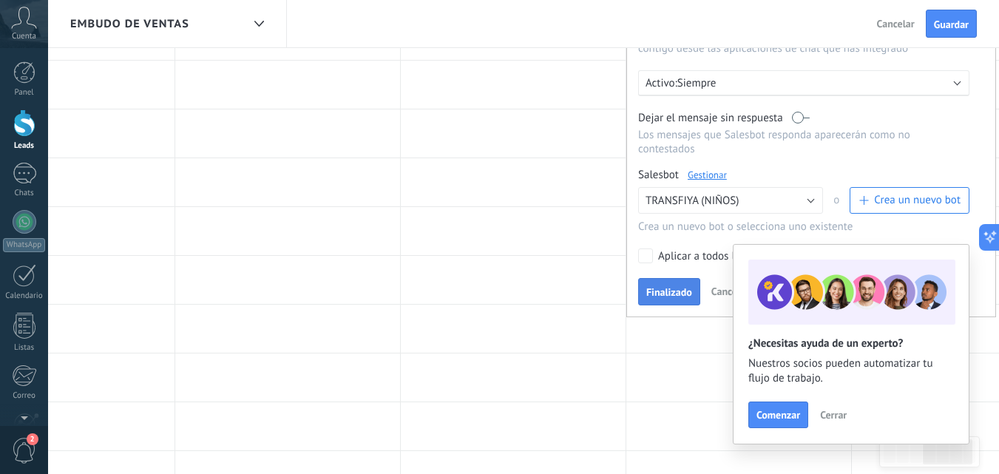
click at [666, 287] on span "Finalizado" at bounding box center [669, 292] width 46 height 10
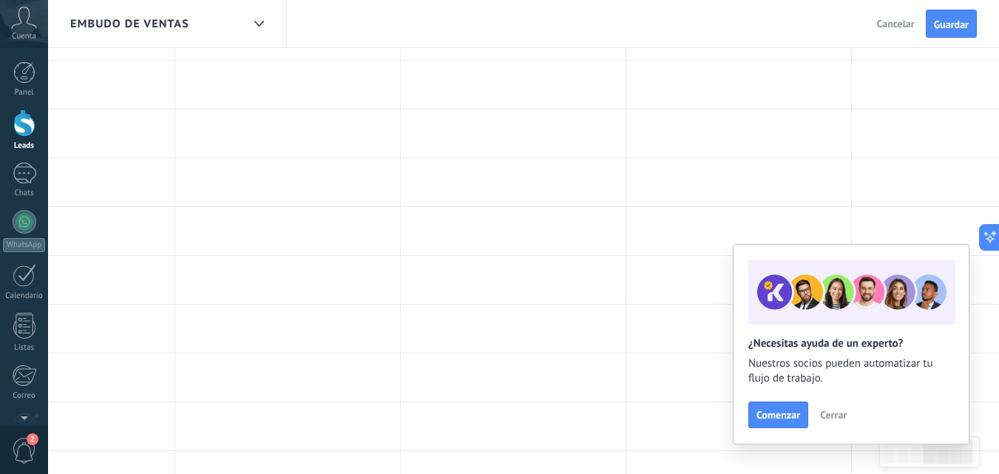
scroll to position [0, 0]
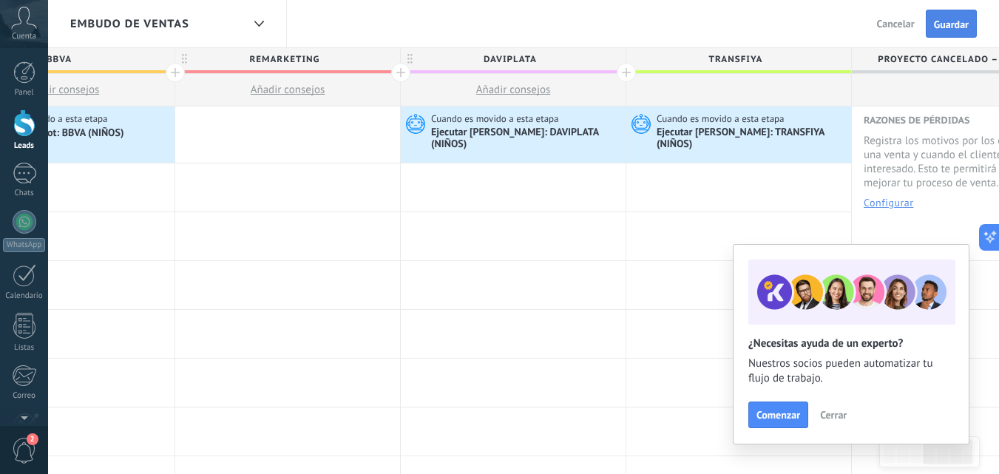
click at [938, 24] on span "Guardar" at bounding box center [951, 24] width 35 height 10
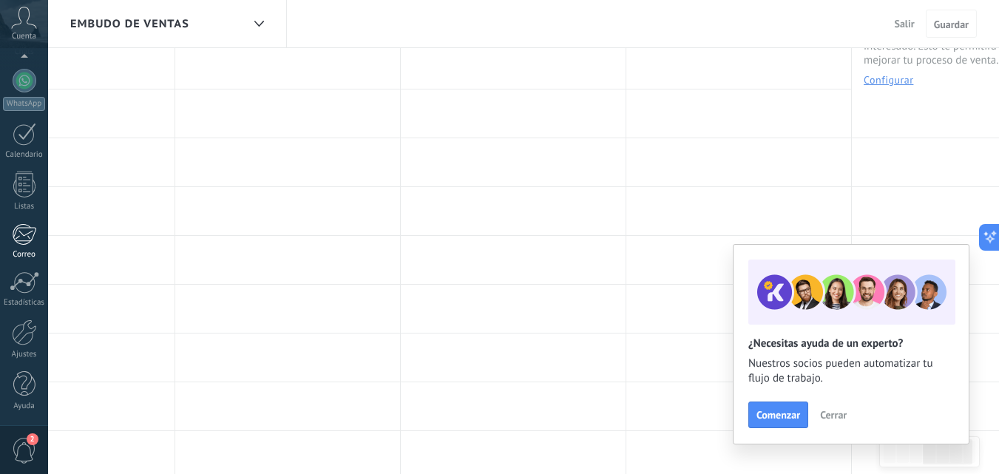
scroll to position [123, 0]
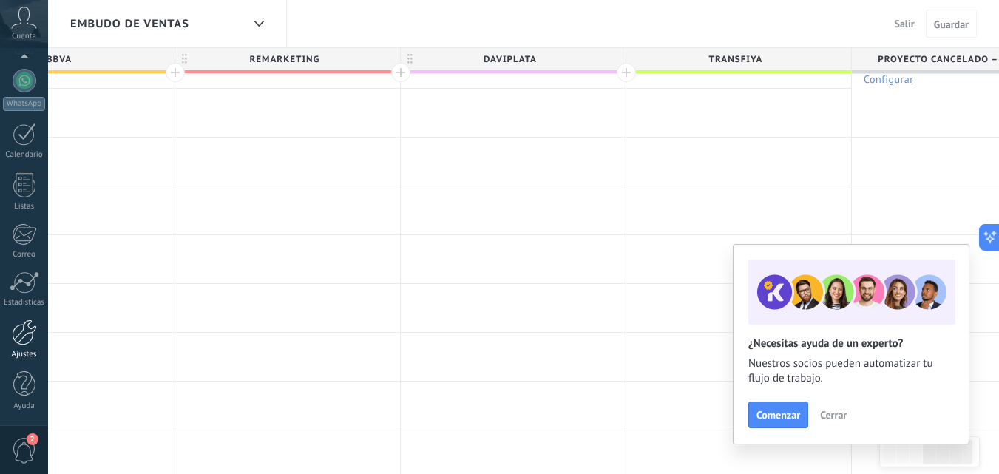
click at [24, 356] on div "Ajustes" at bounding box center [24, 355] width 43 height 10
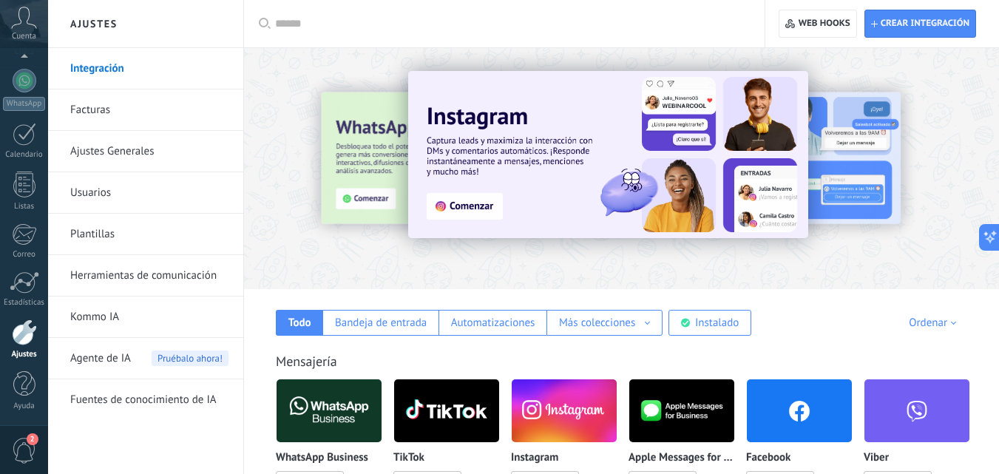
click at [172, 267] on link "Herramientas de comunicación" at bounding box center [149, 275] width 158 height 41
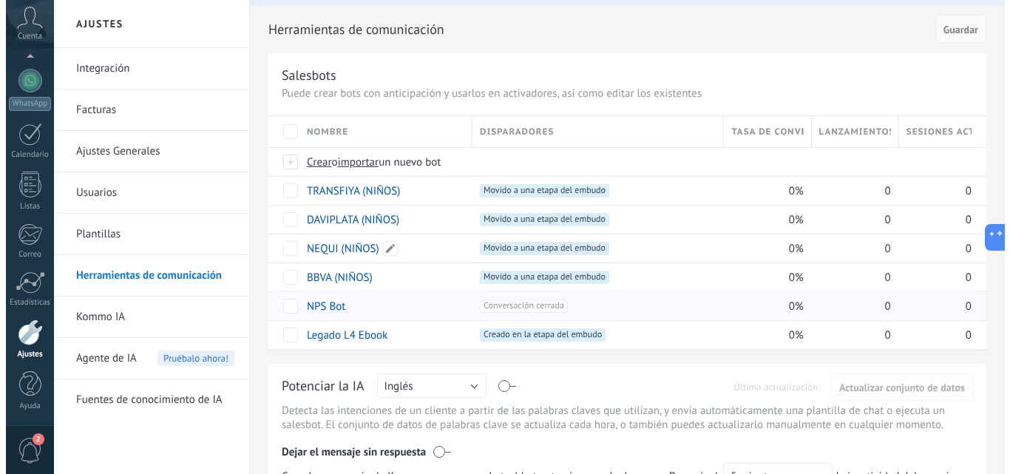
scroll to position [39, 0]
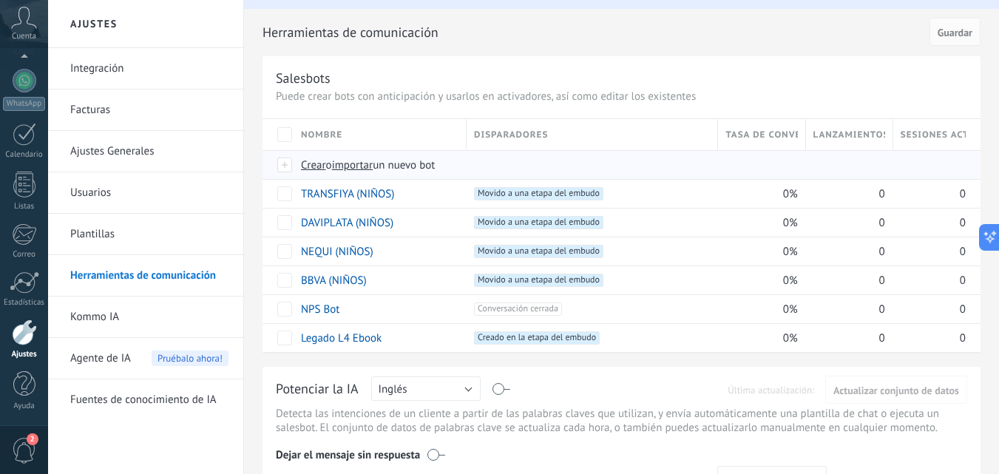
click at [359, 169] on span "importar" at bounding box center [352, 165] width 41 height 14
click at [0, 0] on input "importar un nuevo bot" at bounding box center [0, 0] width 0 height 0
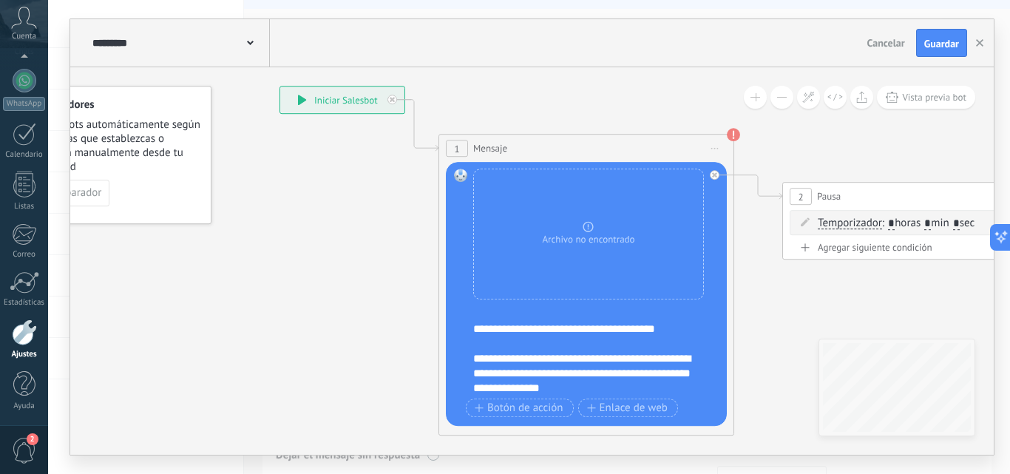
scroll to position [13, 0]
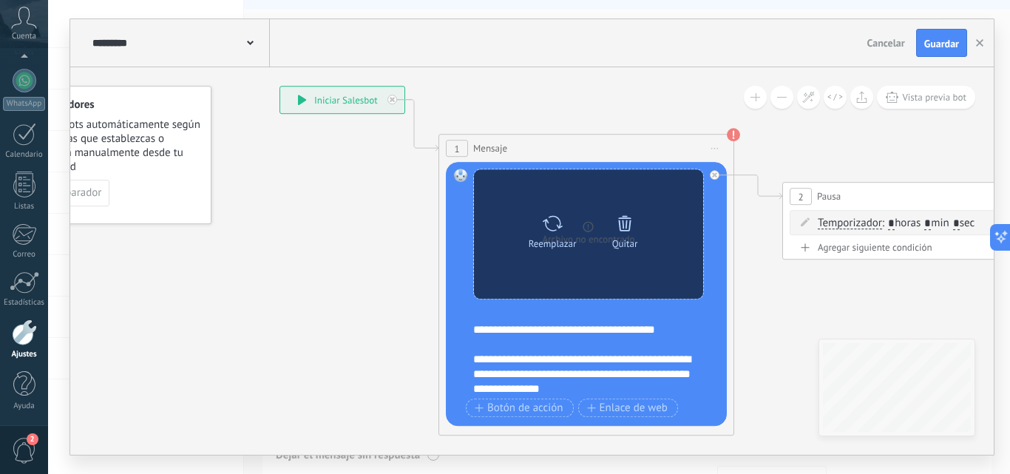
click at [559, 226] on icon at bounding box center [553, 223] width 20 height 16
click input "Subir" at bounding box center [0, 0] width 0 height 0
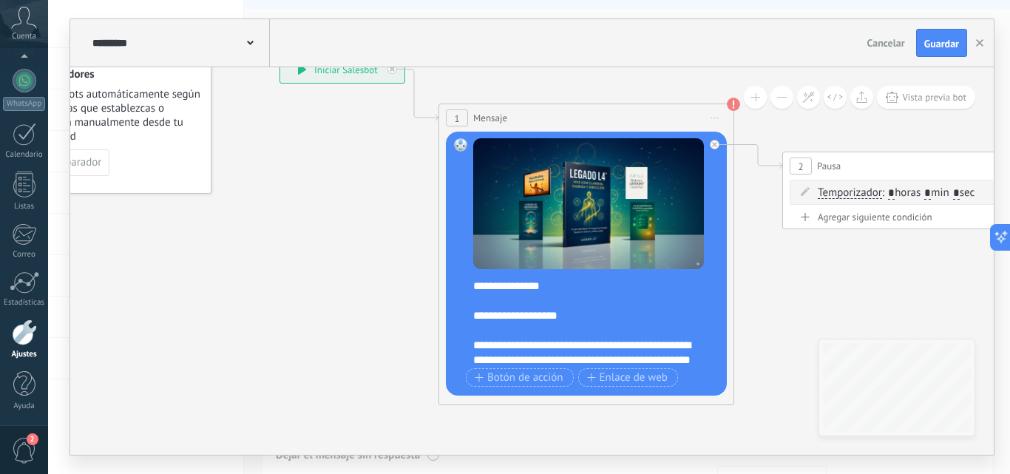
scroll to position [86, 0]
click at [514, 310] on div "**********" at bounding box center [596, 319] width 246 height 89
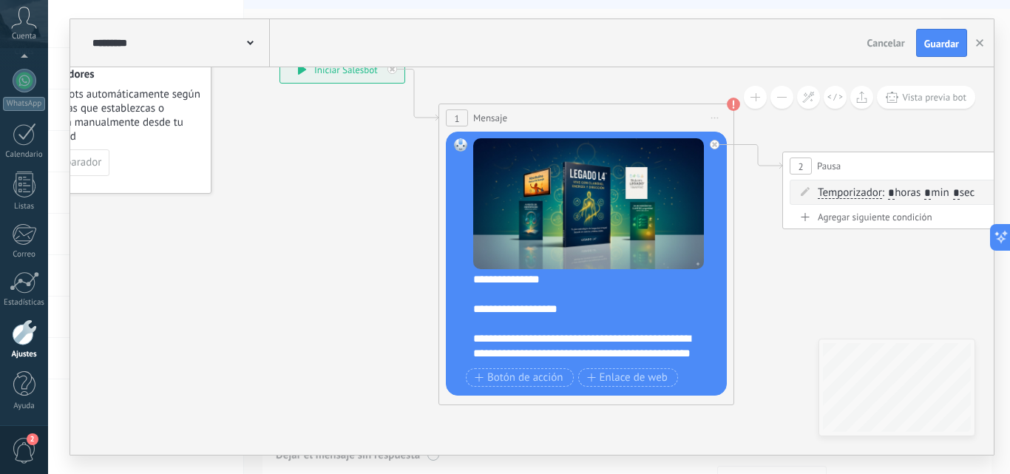
scroll to position [78, 0]
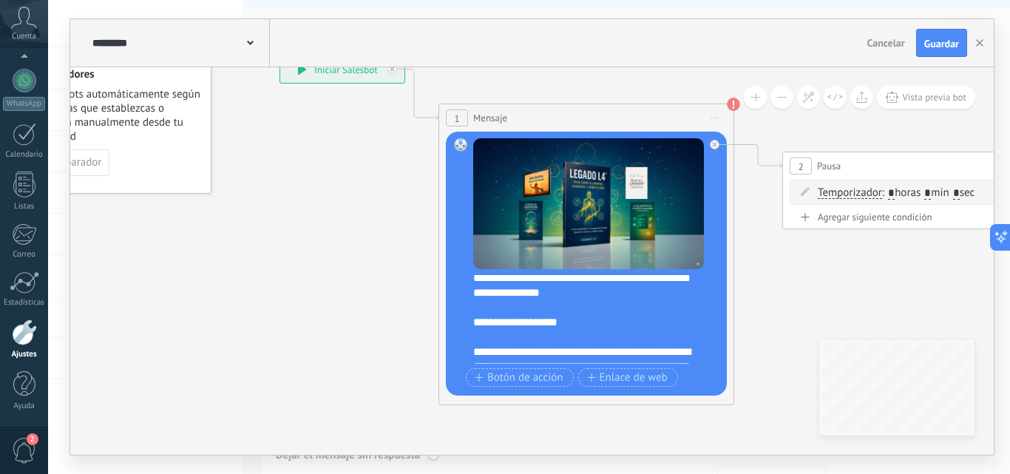
click at [552, 323] on div "**********" at bounding box center [596, 319] width 246 height 89
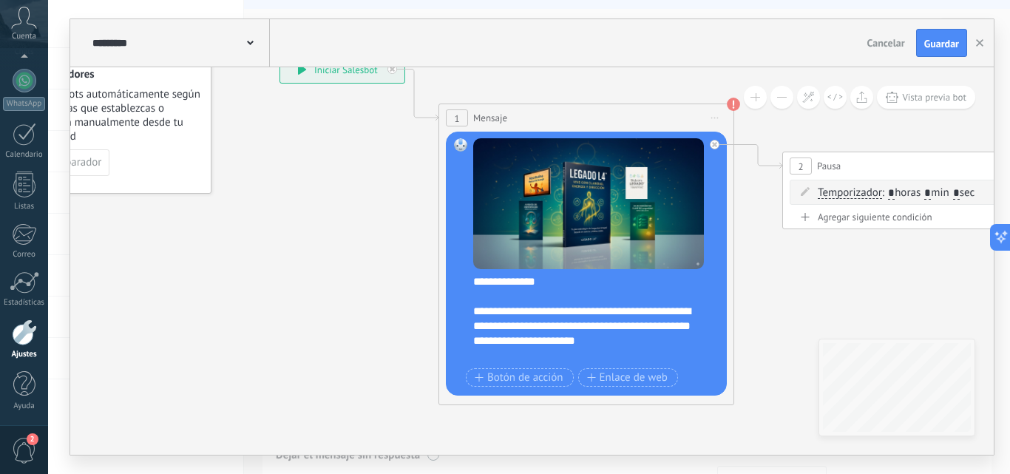
scroll to position [148, 0]
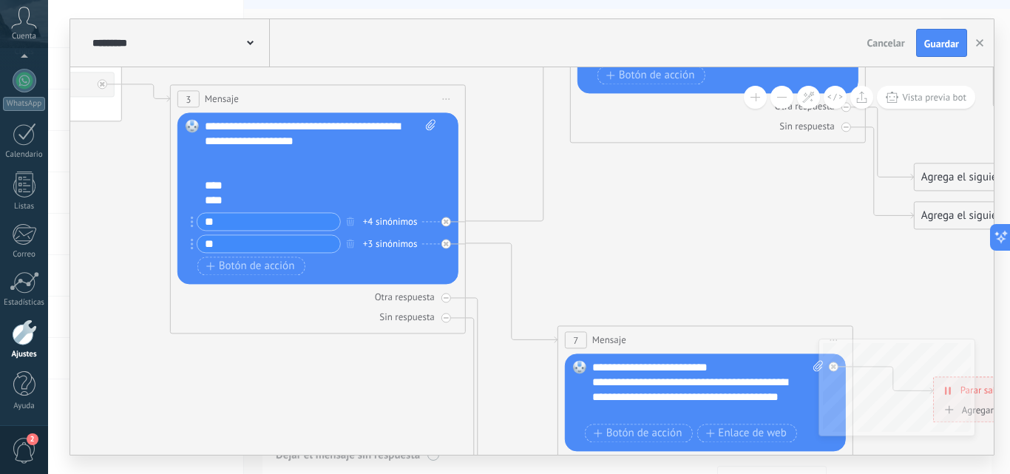
click at [725, 361] on div "**********" at bounding box center [707, 389] width 231 height 59
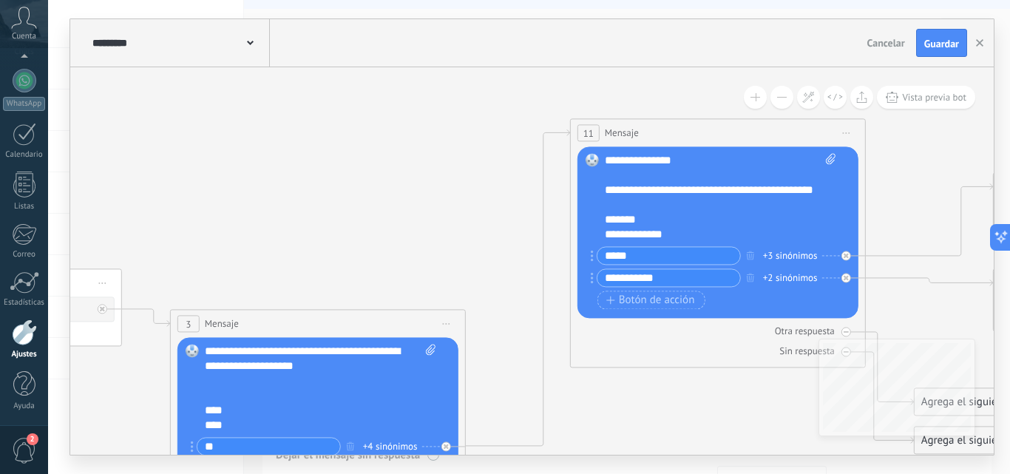
click at [687, 277] on input "**********" at bounding box center [669, 277] width 143 height 17
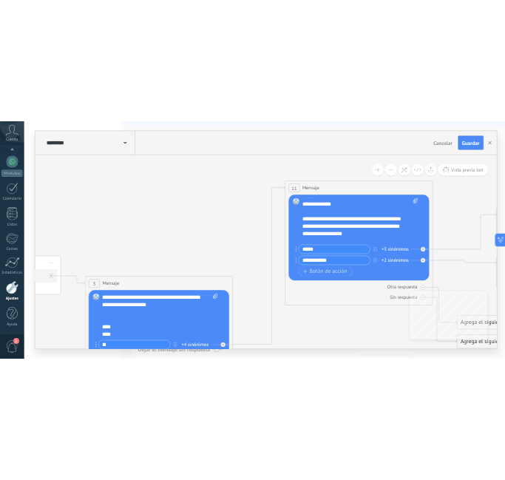
scroll to position [70, 0]
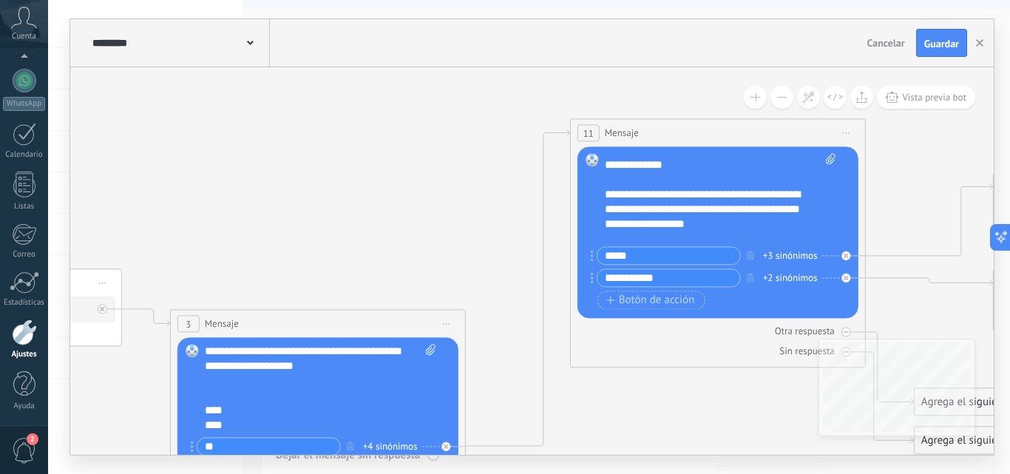
click at [705, 175] on div "**********" at bounding box center [720, 197] width 231 height 89
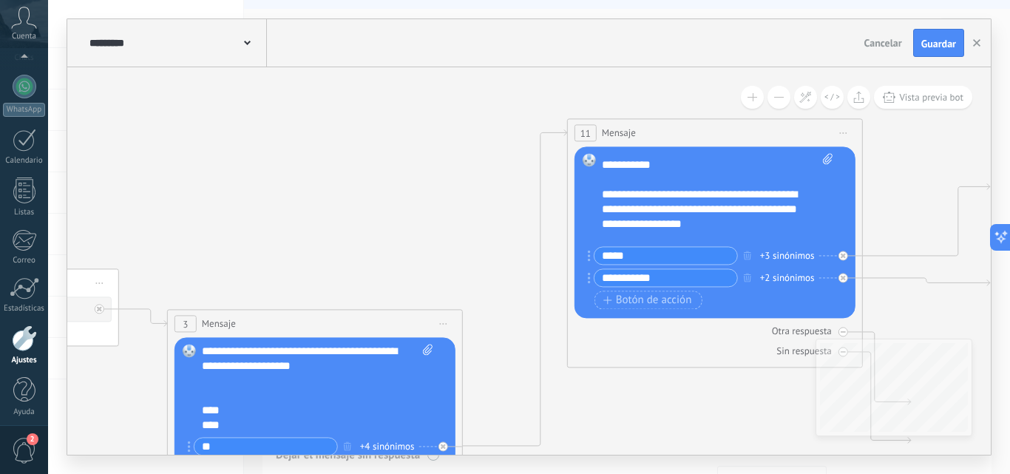
scroll to position [141, 0]
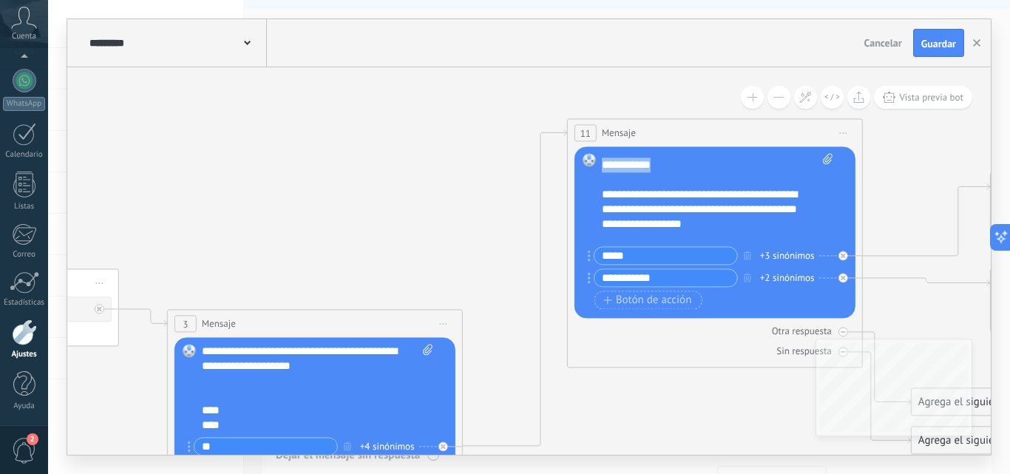
copy div "**********"
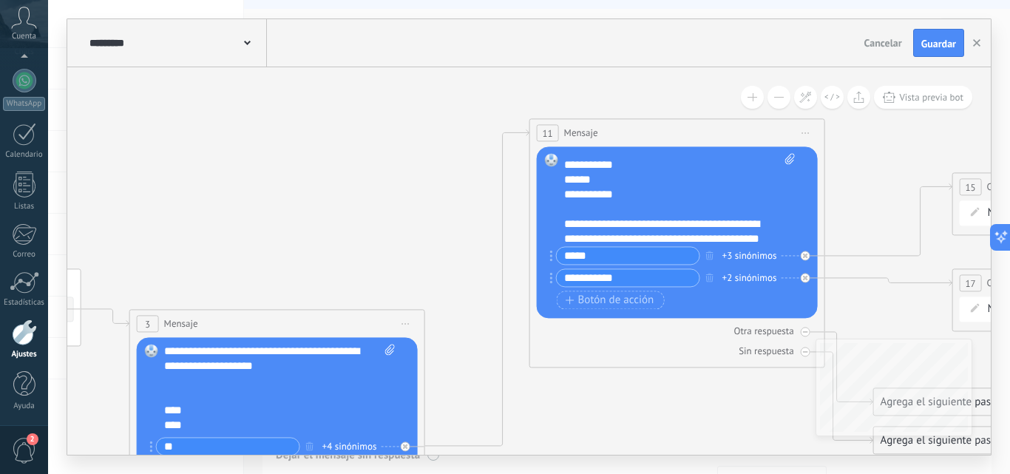
click at [622, 281] on input "**********" at bounding box center [628, 277] width 143 height 17
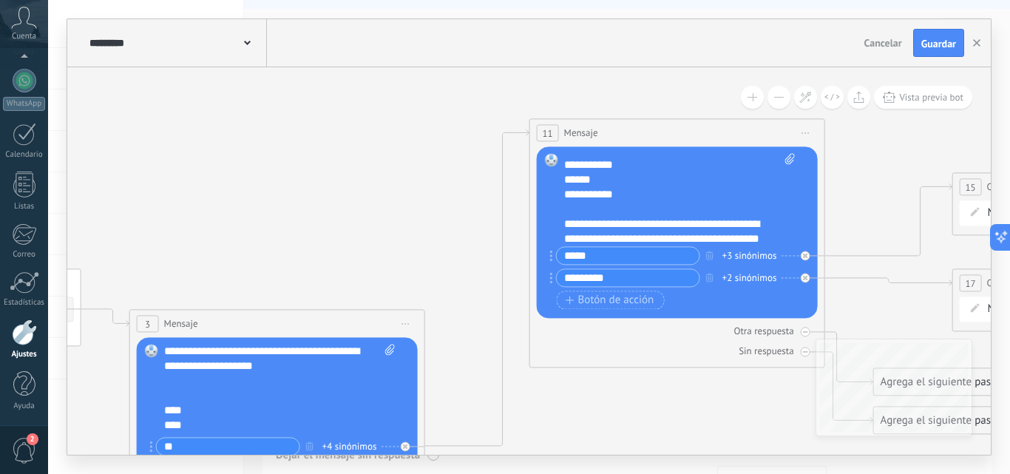
type input "*********"
click at [741, 276] on div "+2 sinónimos" at bounding box center [749, 278] width 55 height 15
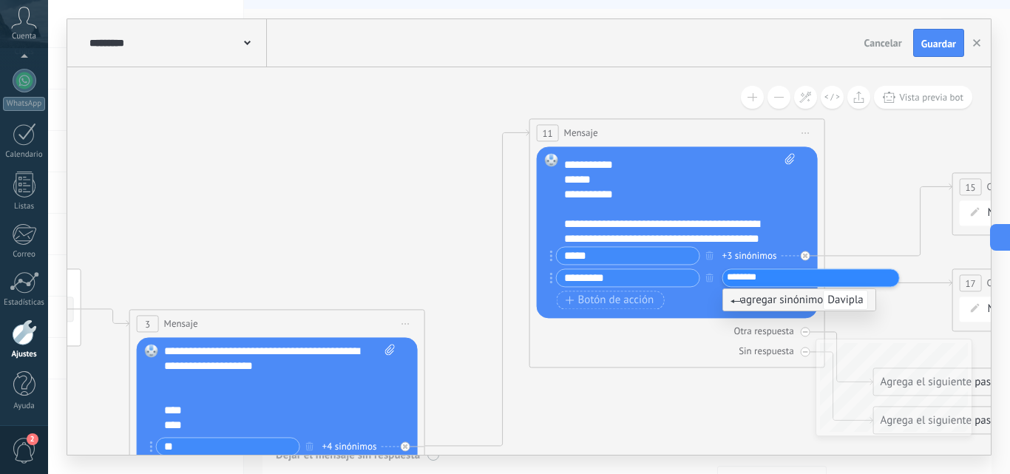
type input "*********"
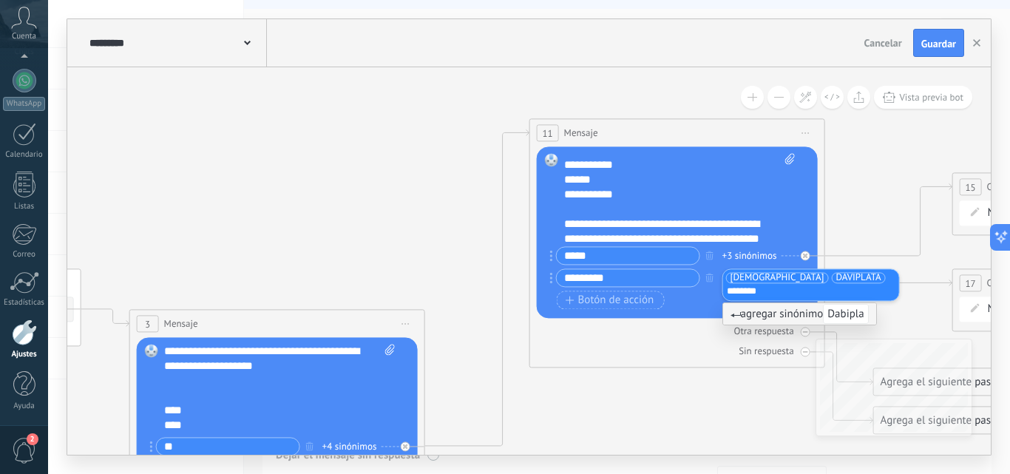
type input "*********"
type input "**********"
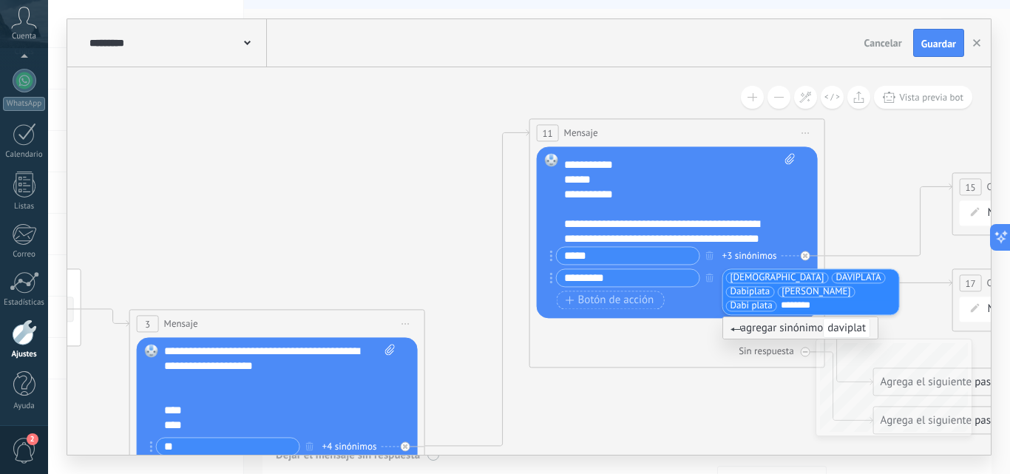
type input "*********"
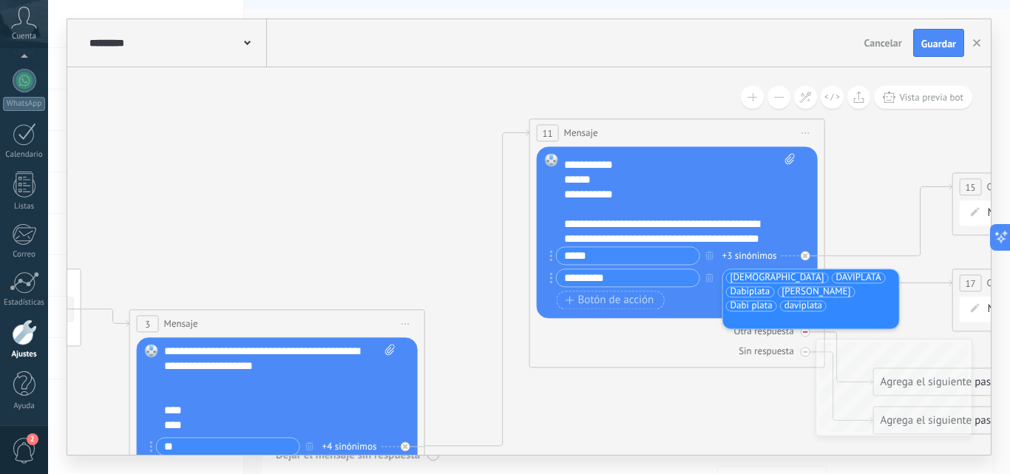
click at [700, 333] on div "Otra respuesta" at bounding box center [677, 331] width 281 height 14
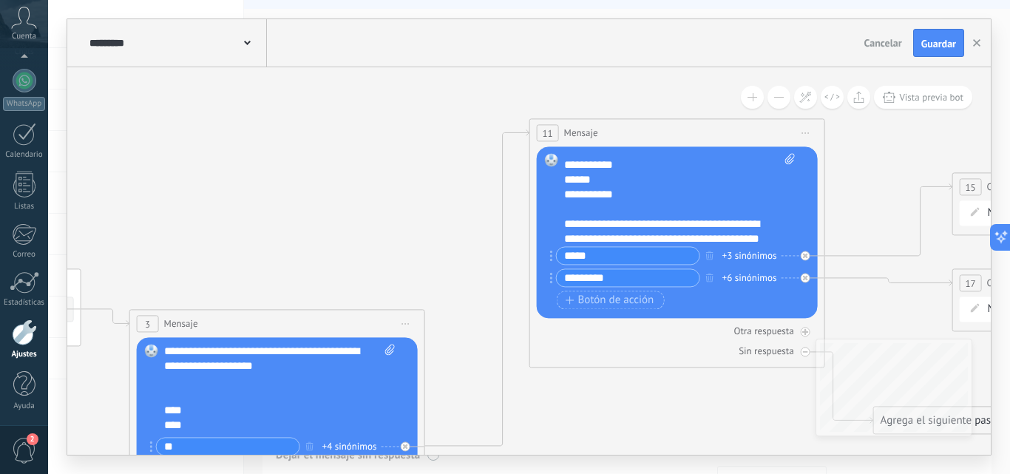
click at [764, 257] on div "+3 sinónimos" at bounding box center [749, 255] width 55 height 15
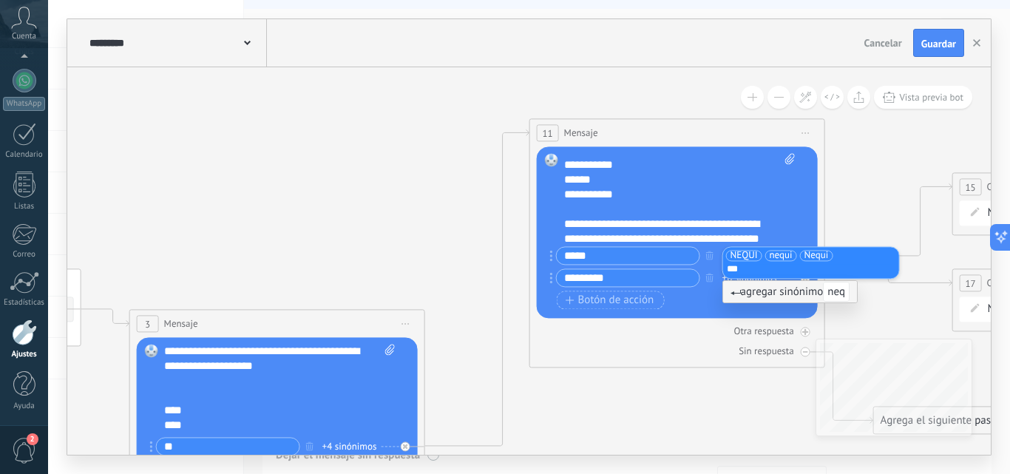
type input "****"
type input "*"
type input "****"
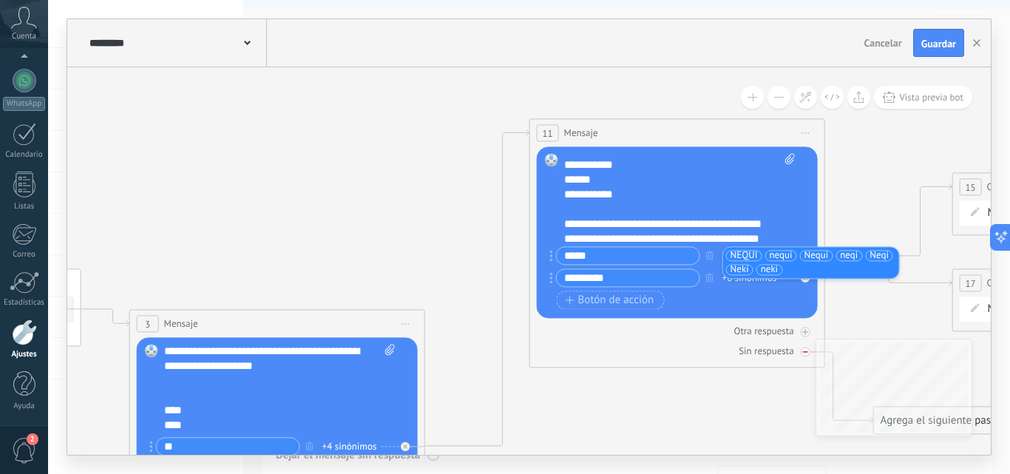
click at [659, 345] on div "Sin respuesta" at bounding box center [677, 351] width 281 height 14
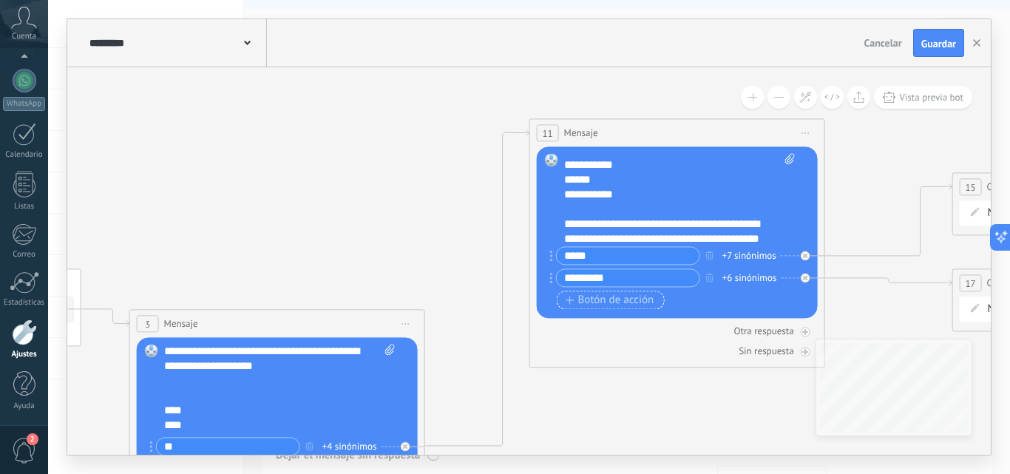
click at [619, 299] on span "Botón de acción" at bounding box center [610, 300] width 89 height 12
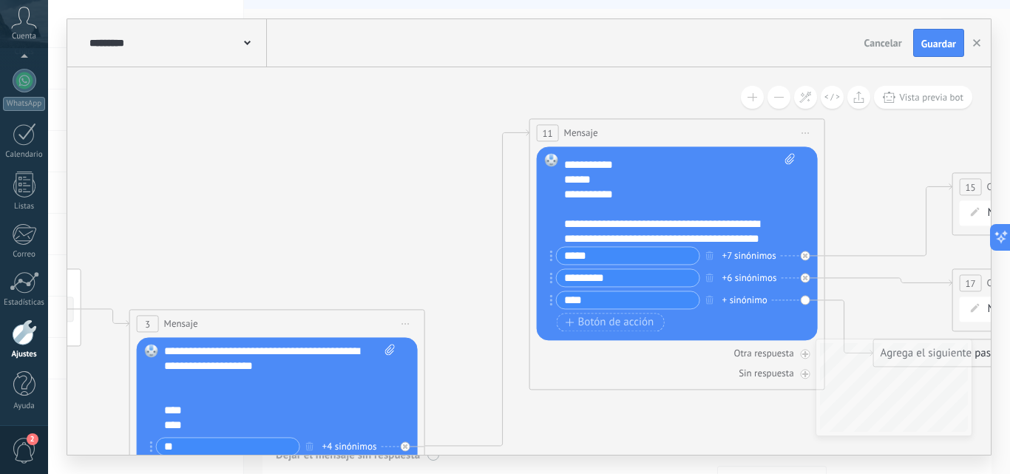
type input "****"
click at [748, 303] on div "+ sinónimo" at bounding box center [744, 300] width 45 height 15
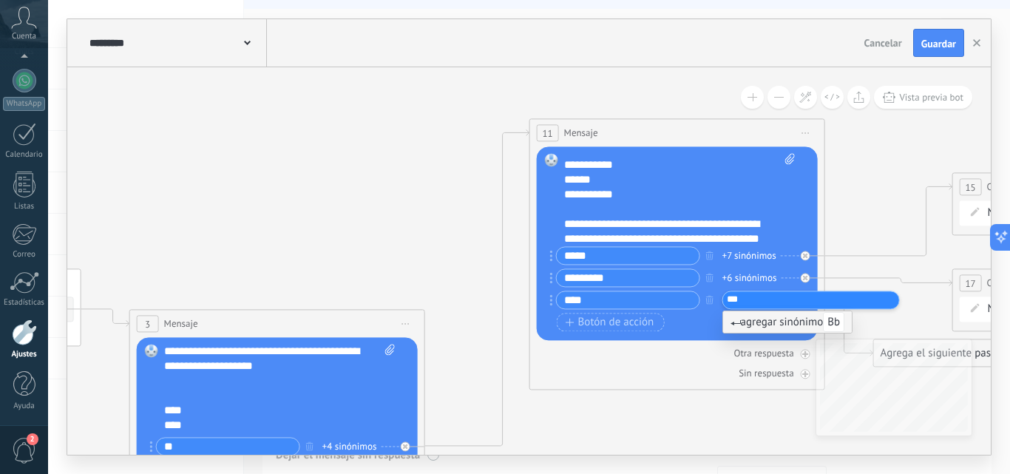
type input "****"
click at [707, 326] on div "Botón de acción Enlace de web" at bounding box center [676, 322] width 238 height 18
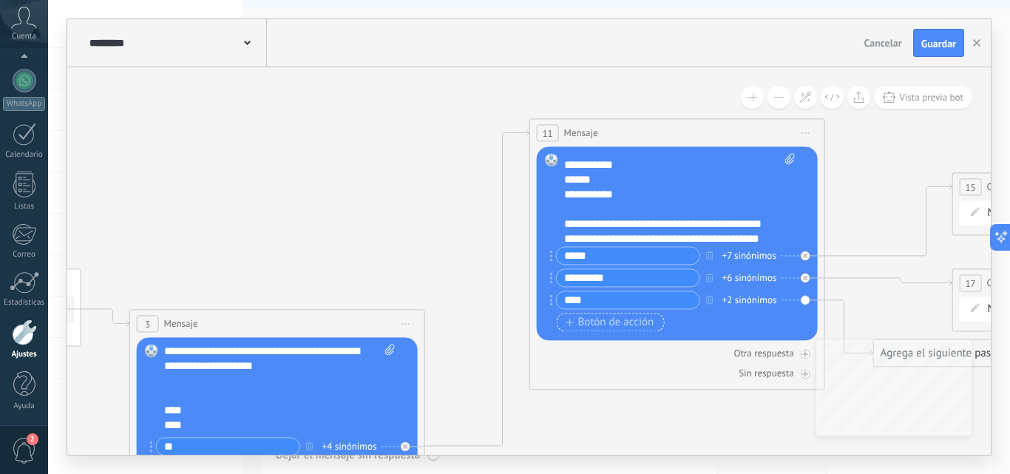
click at [636, 319] on span "Botón de acción" at bounding box center [610, 323] width 89 height 12
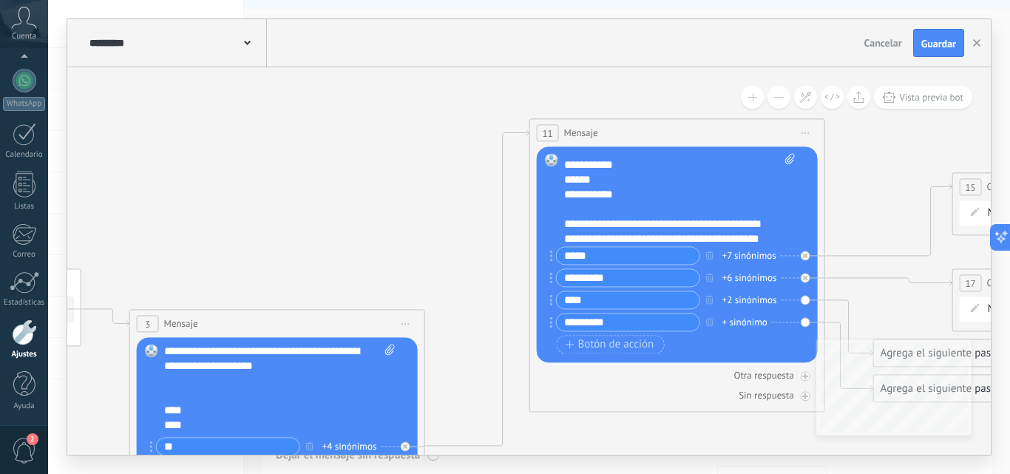
type input "*********"
click at [735, 316] on div "+ sinónimo" at bounding box center [744, 322] width 45 height 15
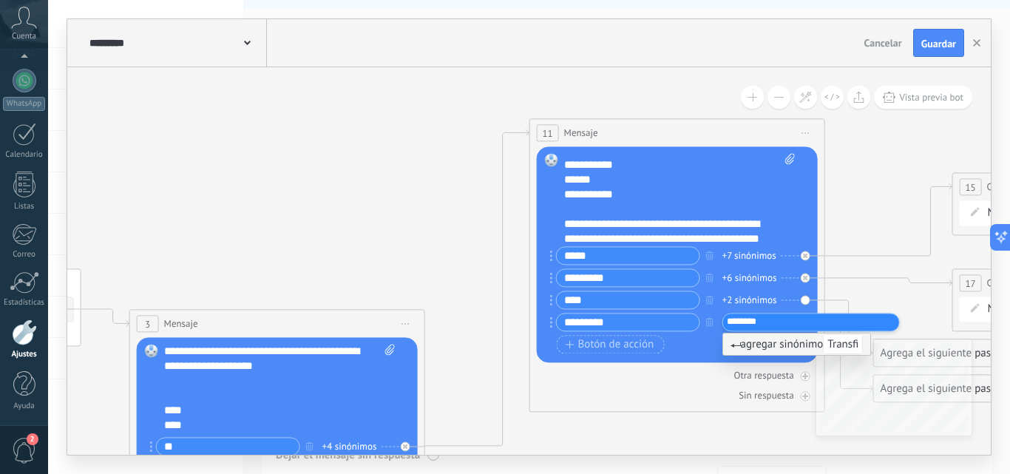
type input "*********"
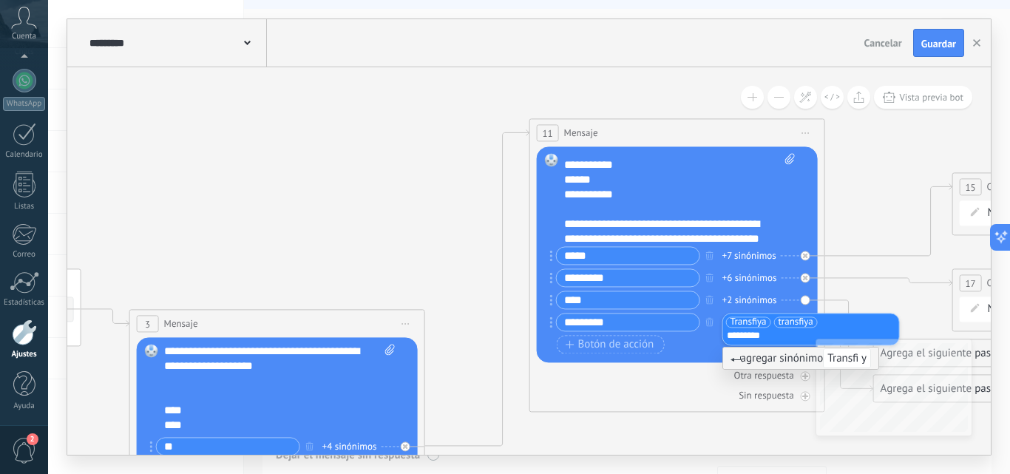
type input "**********"
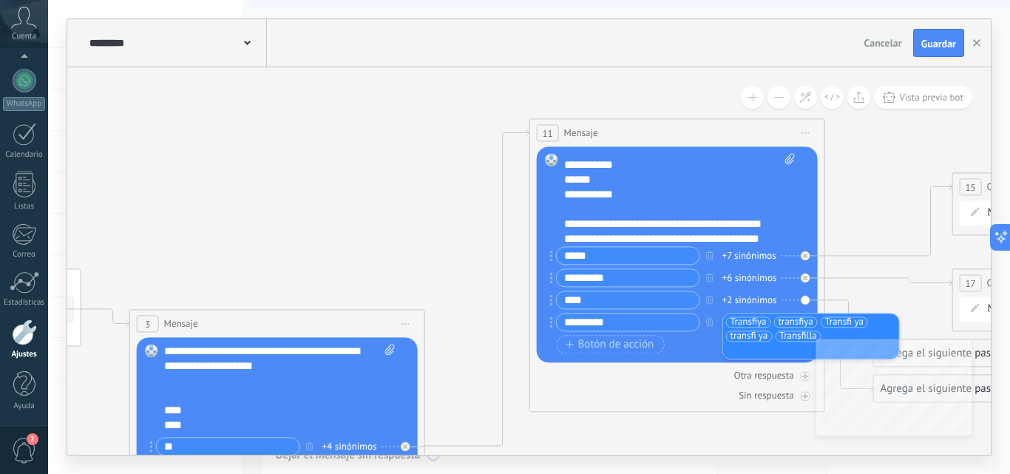
type input "*"
type input "**********"
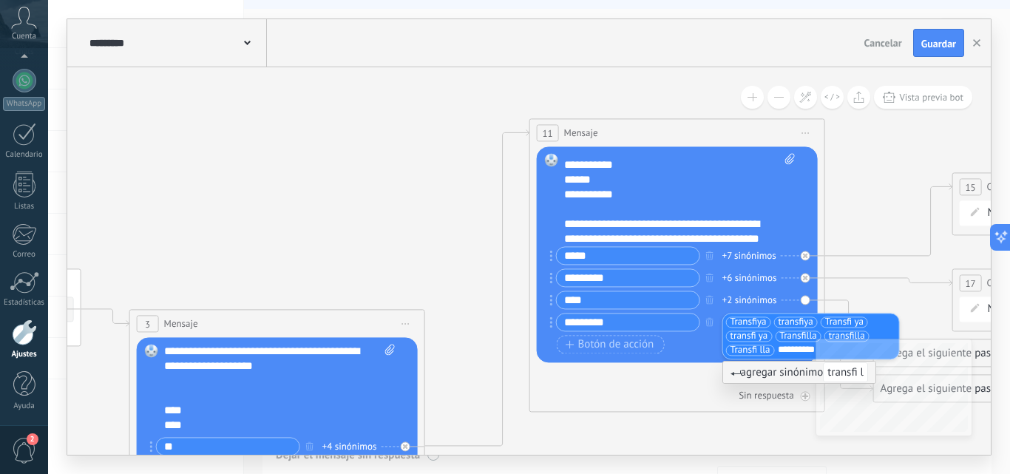
type input "**********"
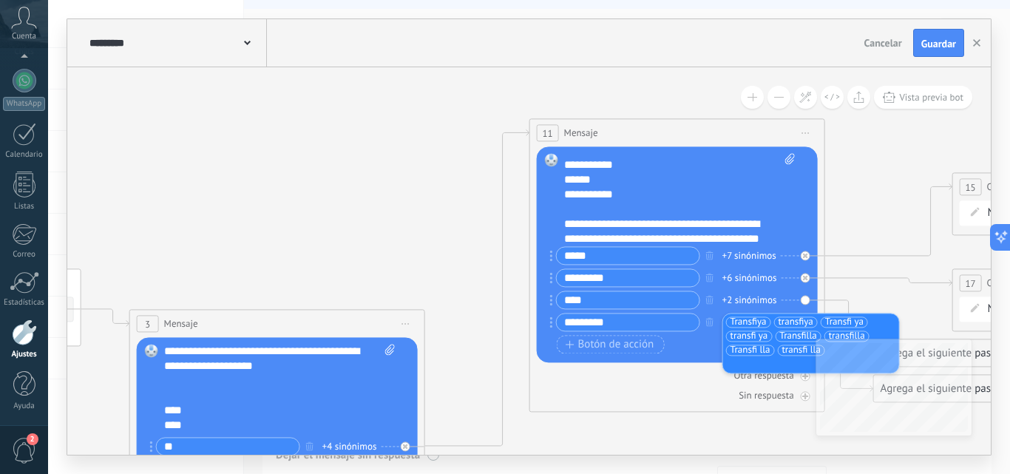
click at [461, 214] on icon at bounding box center [418, 437] width 3011 height 1377
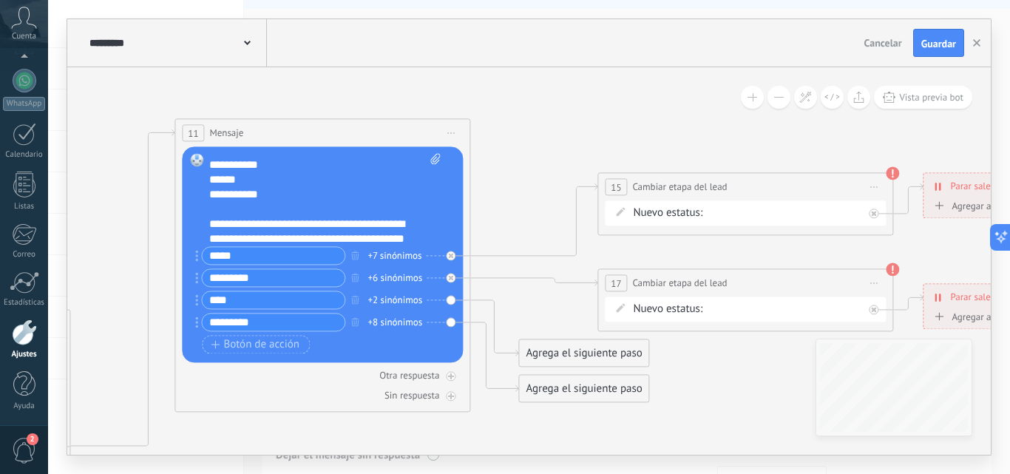
click at [0, 0] on div "NEQUI BBVA REMARKETING DAVIPLATA TRANSFIYA Proyecto cancelado – perdido" at bounding box center [0, 0] width 0 height 0
click at [649, 303] on div at bounding box center [529, 237] width 962 height 474
click at [0, 0] on div "NEQUI BBVA REMARKETING DAVIPLATA TRANSFIYA Proyecto cancelado – perdido" at bounding box center [0, 0] width 0 height 0
click at [0, 0] on label "DAVIPLATA" at bounding box center [0, 0] width 0 height 0
click at [610, 351] on div "Agrega el siguiente paso" at bounding box center [583, 353] width 129 height 24
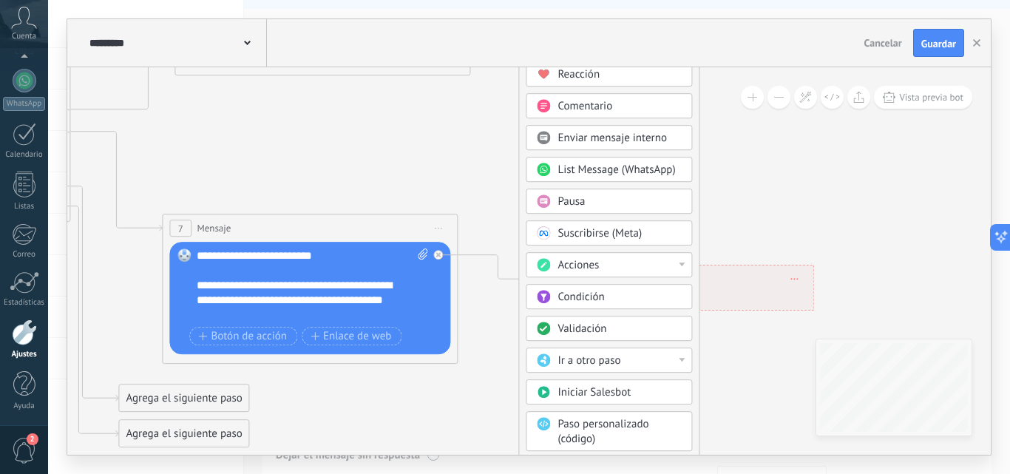
click at [616, 258] on div "Acciones" at bounding box center [620, 265] width 124 height 15
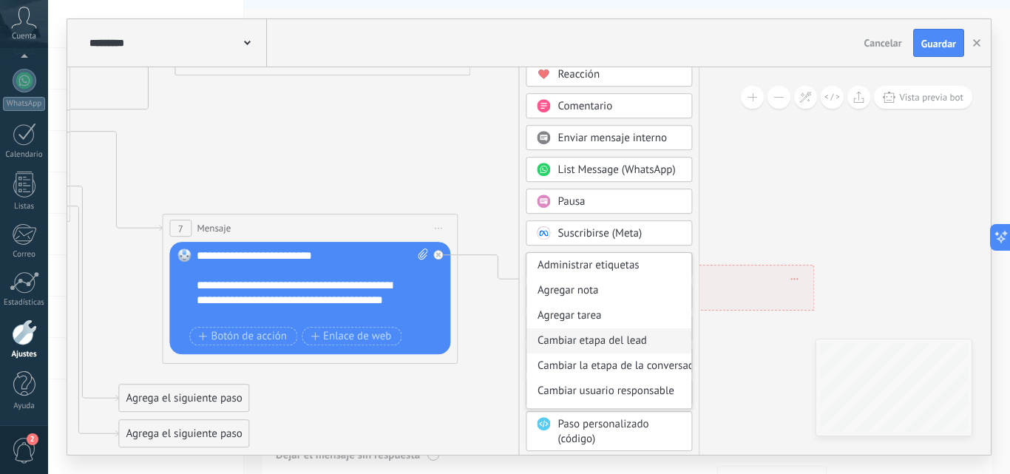
click at [603, 335] on div "Cambiar etapa del lead" at bounding box center [609, 340] width 165 height 25
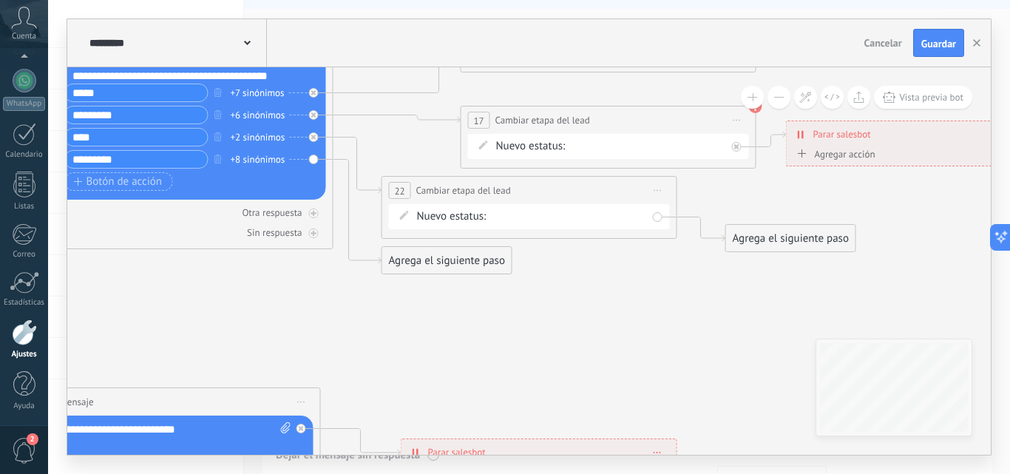
click at [0, 0] on div "NEQUI BBVA REMARKETING DAVIPLATA TRANSFIYA Proyecto cancelado – perdido" at bounding box center [0, 0] width 0 height 0
click at [0, 0] on label "BBVA" at bounding box center [0, 0] width 0 height 0
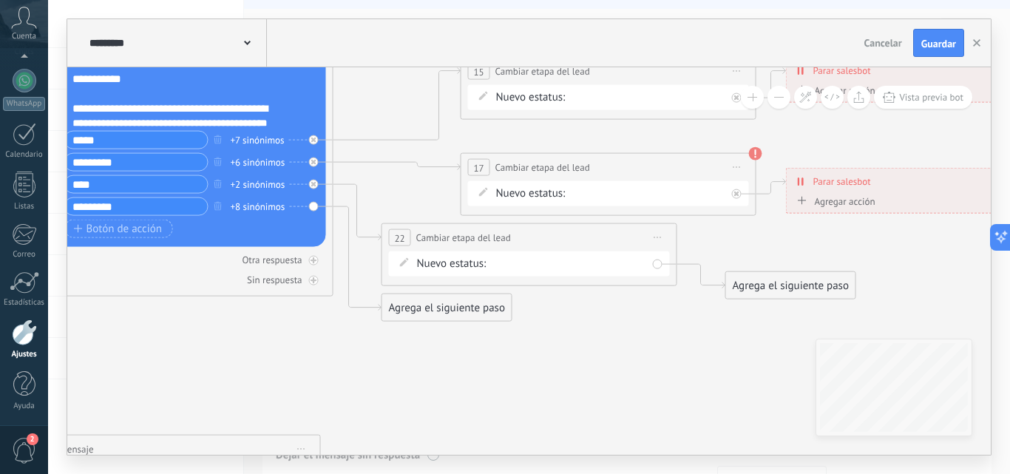
click at [461, 306] on div "Agrega el siguiente paso" at bounding box center [446, 308] width 129 height 24
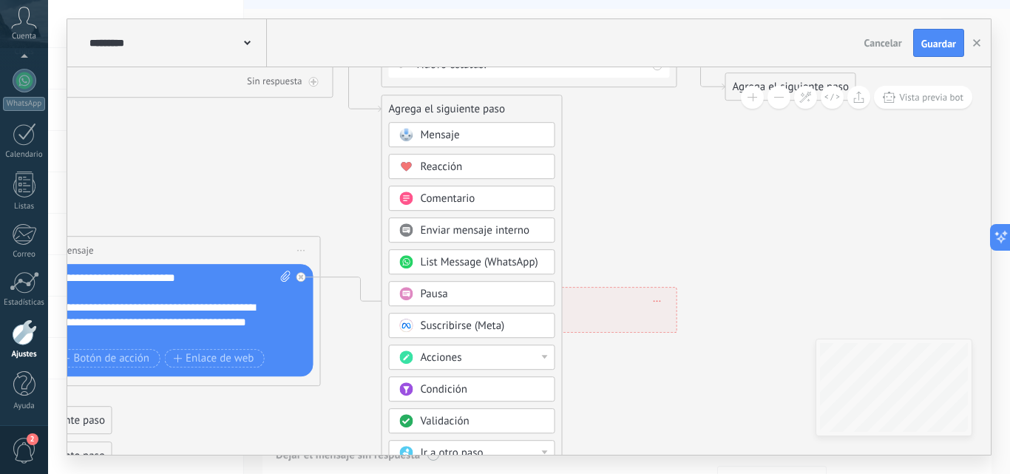
click at [461, 355] on span "Acciones" at bounding box center [441, 358] width 41 height 14
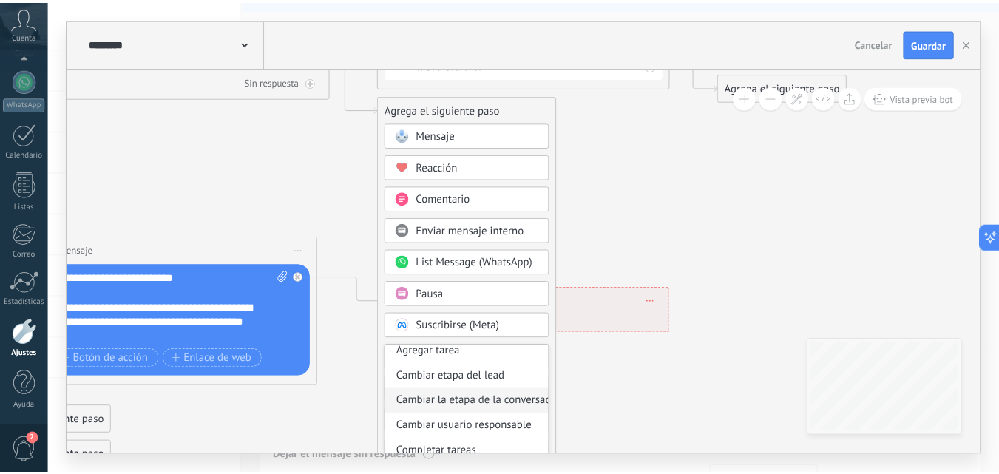
scroll to position [56, 0]
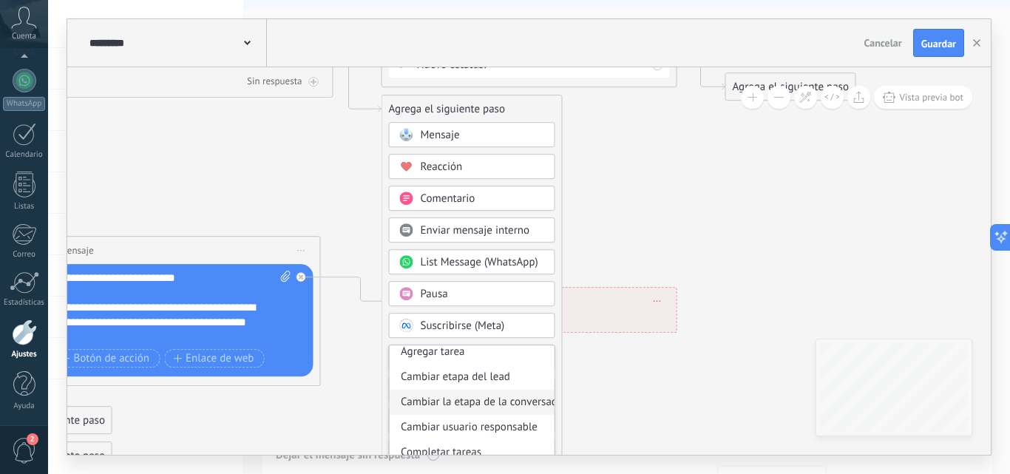
click at [455, 373] on div "Cambiar etapa del lead" at bounding box center [472, 377] width 165 height 25
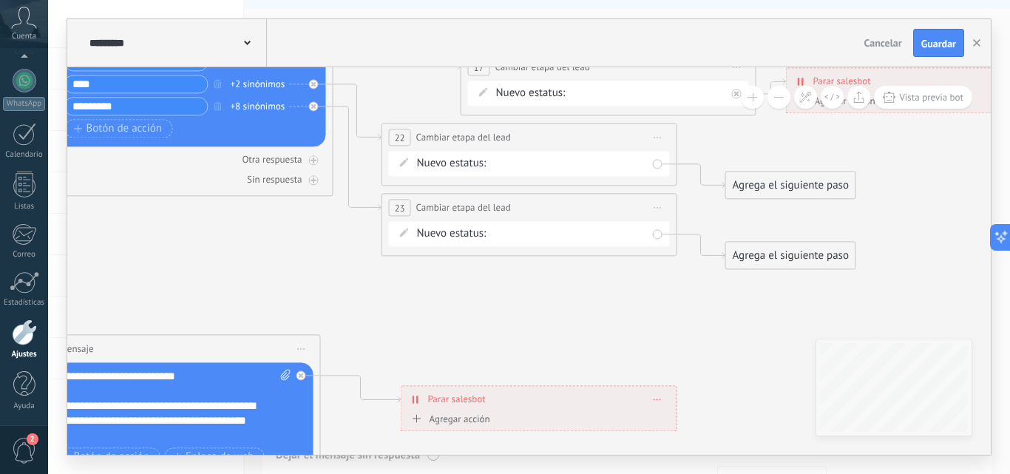
click at [0, 0] on div "NEQUI BBVA REMARKETING DAVIPLATA TRANSFIYA Proyecto cancelado – perdido" at bounding box center [0, 0] width 0 height 0
click at [0, 0] on label "TRANSFIYA" at bounding box center [0, 0] width 0 height 0
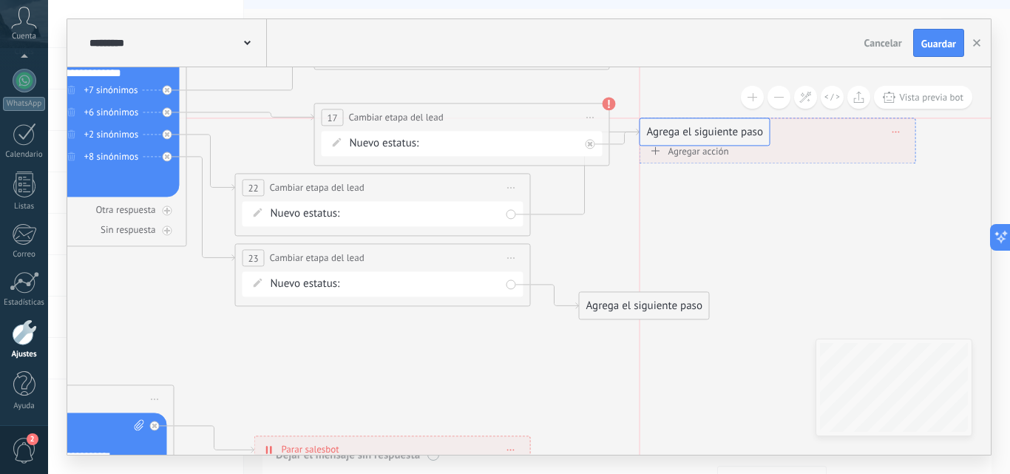
drag, startPoint x: 634, startPoint y: 241, endPoint x: 697, endPoint y: 140, distance: 119.6
drag, startPoint x: 613, startPoint y: 299, endPoint x: 686, endPoint y: 126, distance: 187.2
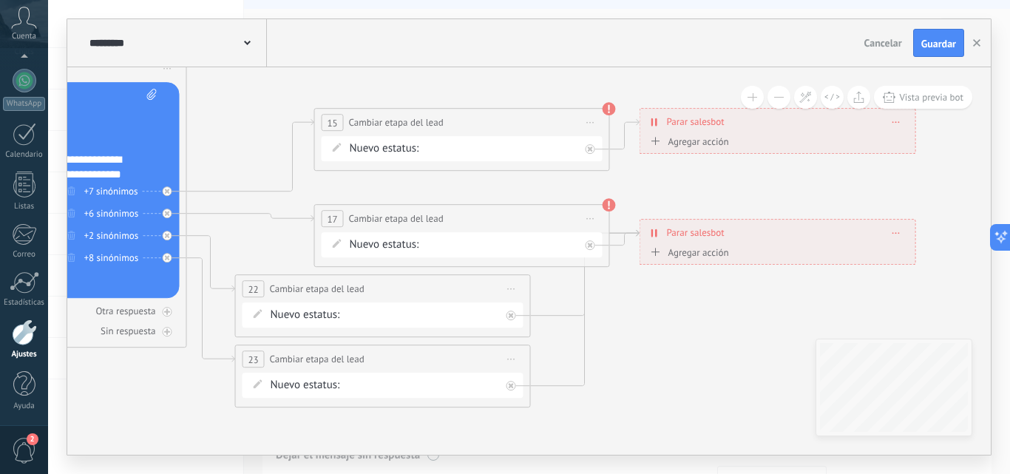
click at [656, 224] on div "**********" at bounding box center [777, 233] width 275 height 26
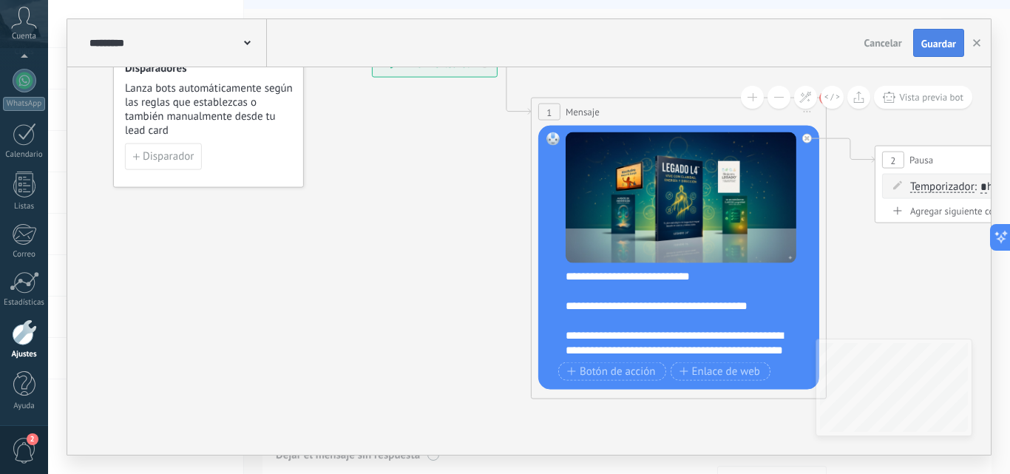
click at [927, 44] on span "Guardar" at bounding box center [938, 43] width 35 height 10
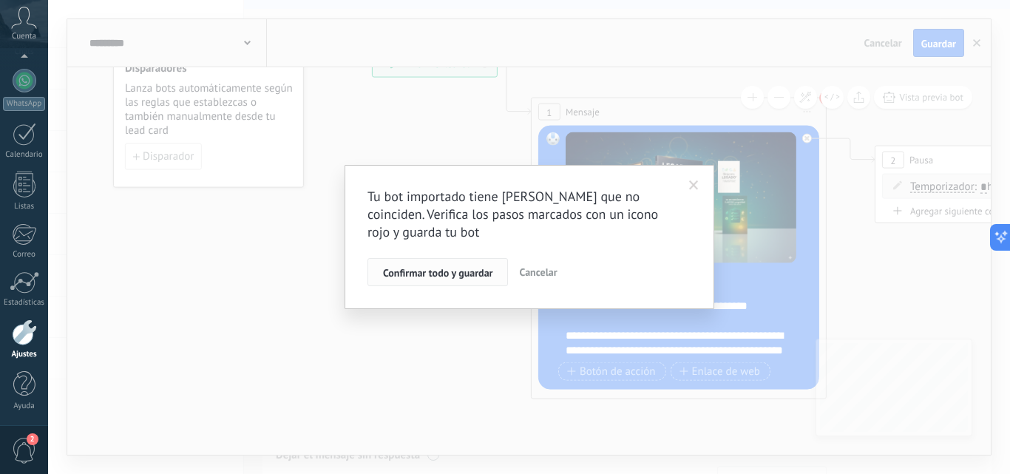
click at [444, 284] on button "Confirmar todo y guardar" at bounding box center [438, 272] width 141 height 28
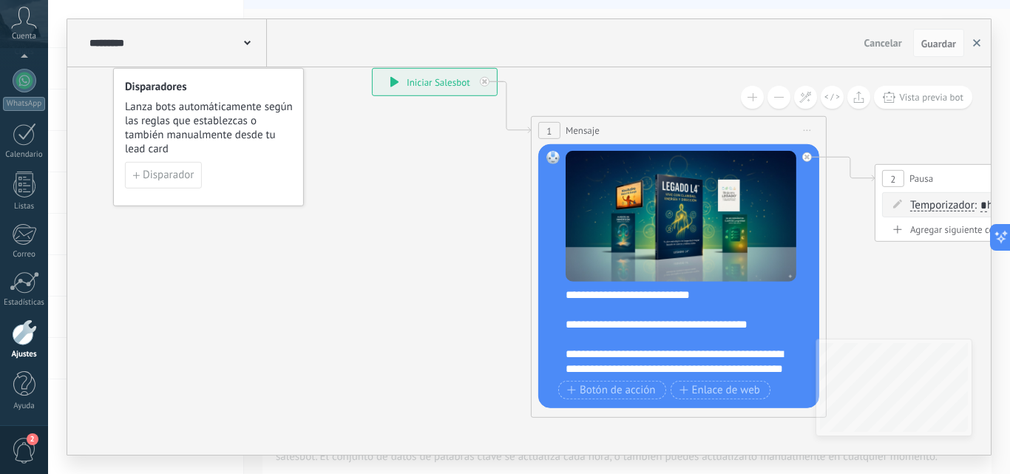
click at [981, 40] on button "button" at bounding box center [977, 43] width 22 height 28
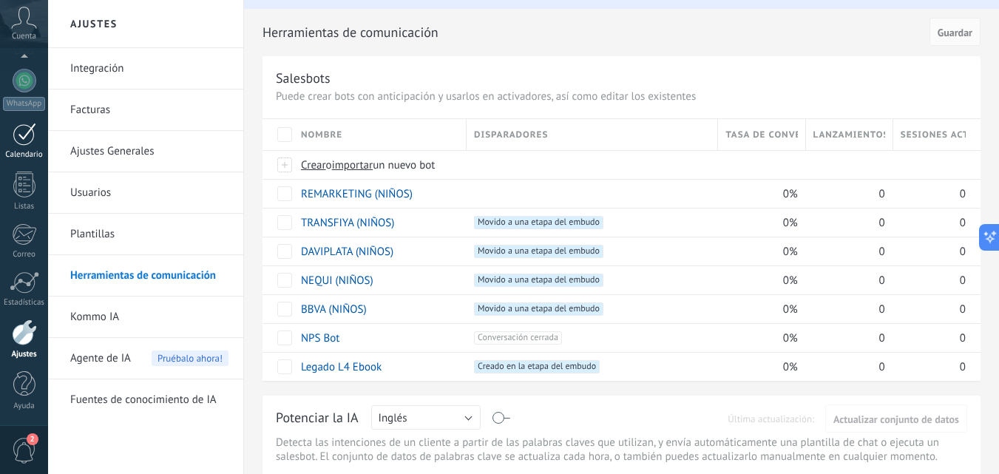
scroll to position [0, 0]
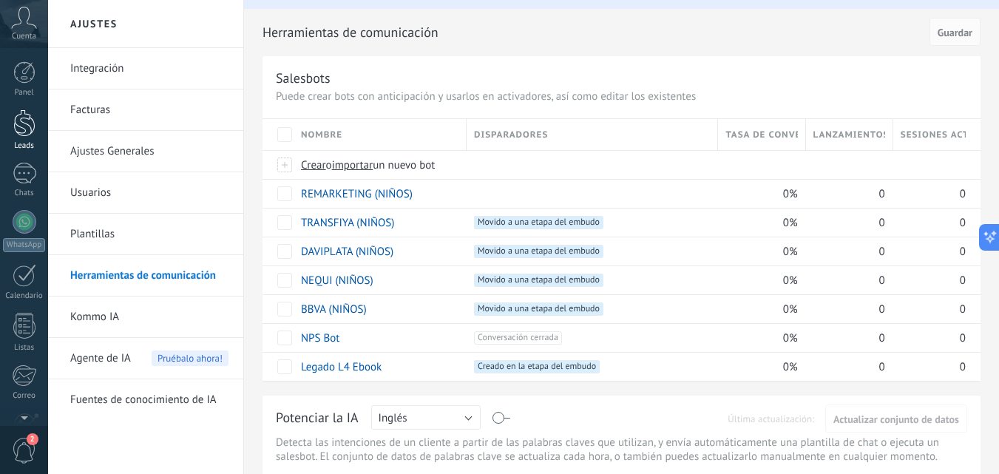
click at [20, 129] on div at bounding box center [24, 122] width 22 height 27
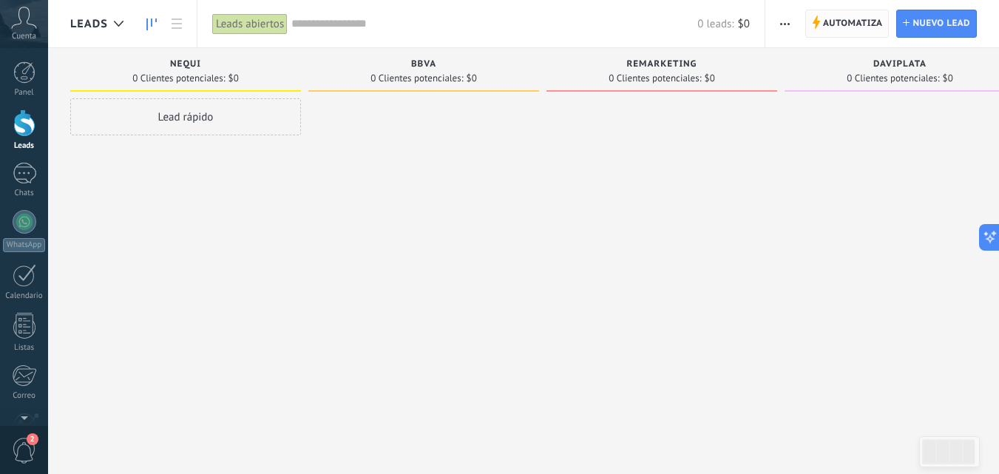
click at [839, 21] on span "Automatiza" at bounding box center [853, 23] width 60 height 27
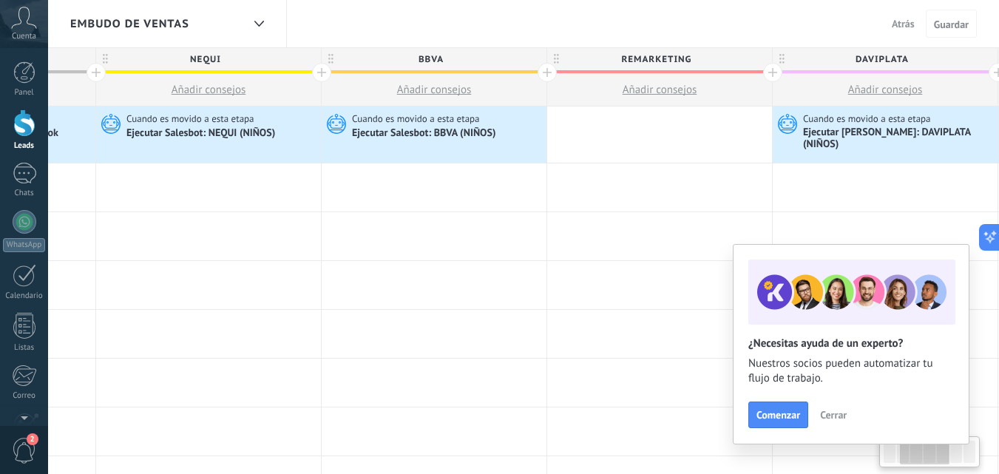
scroll to position [0, 430]
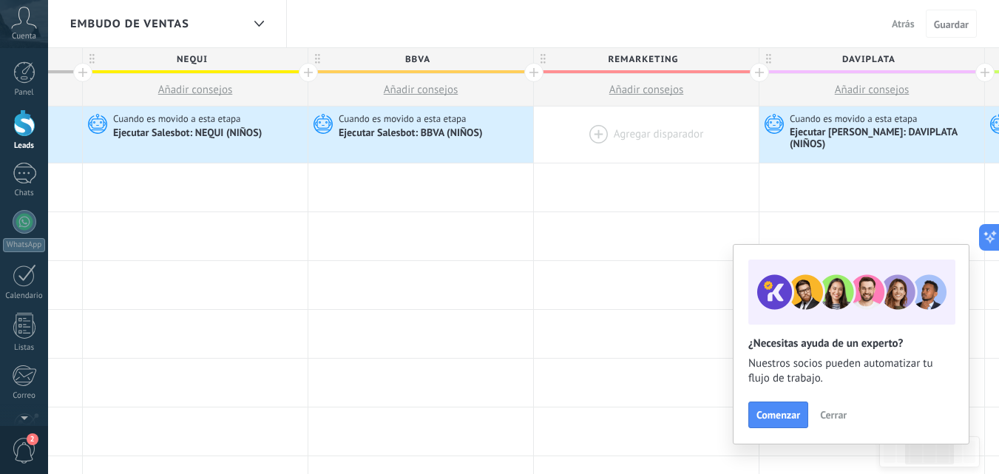
click at [594, 131] on div at bounding box center [646, 134] width 225 height 56
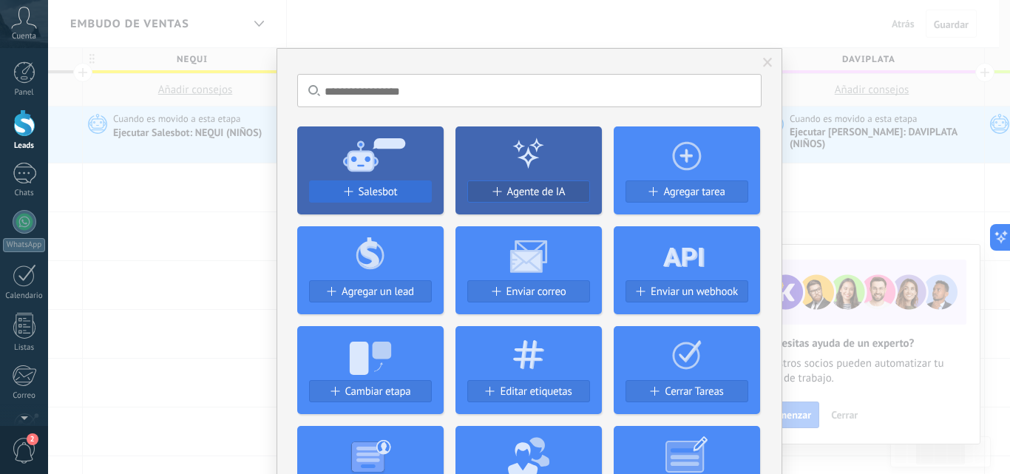
click at [352, 194] on div "Salesbot" at bounding box center [370, 192] width 121 height 13
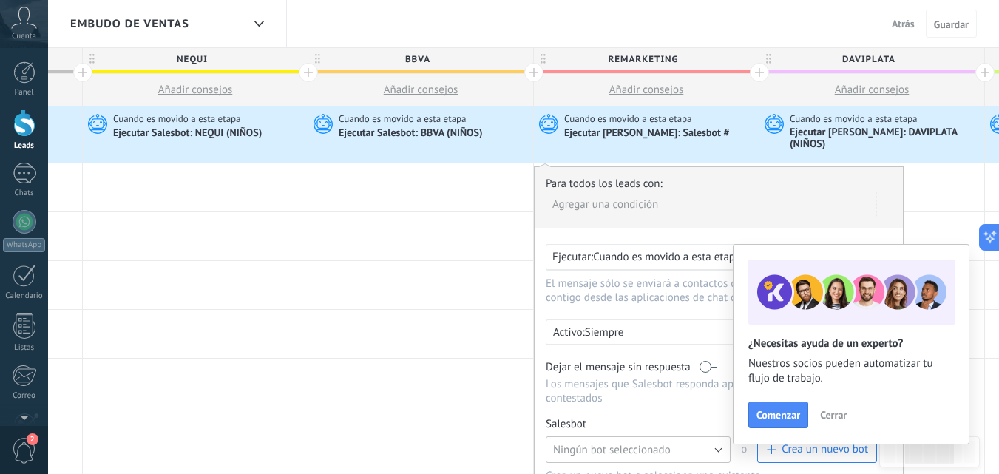
click at [575, 443] on span "Ningún bot seleccionado" at bounding box center [612, 450] width 118 height 14
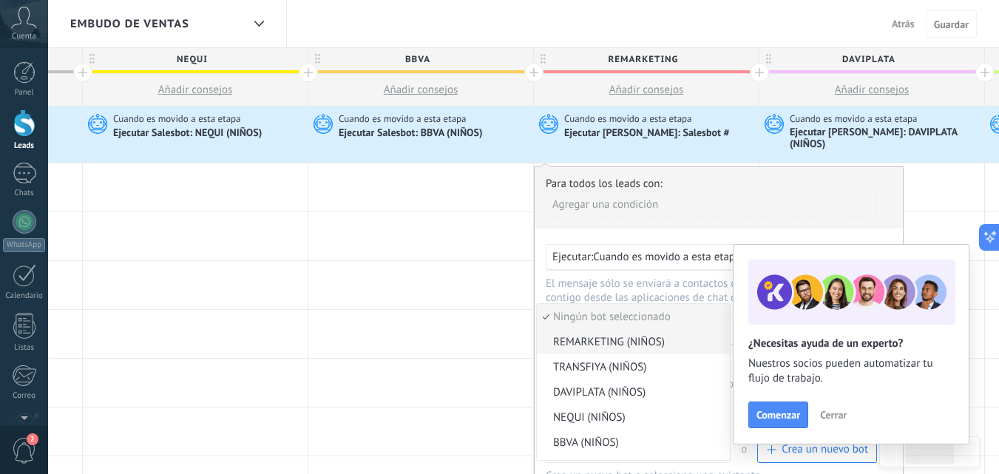
click at [578, 335] on span "REMARKETING (NIÑOS)" at bounding box center [631, 342] width 189 height 14
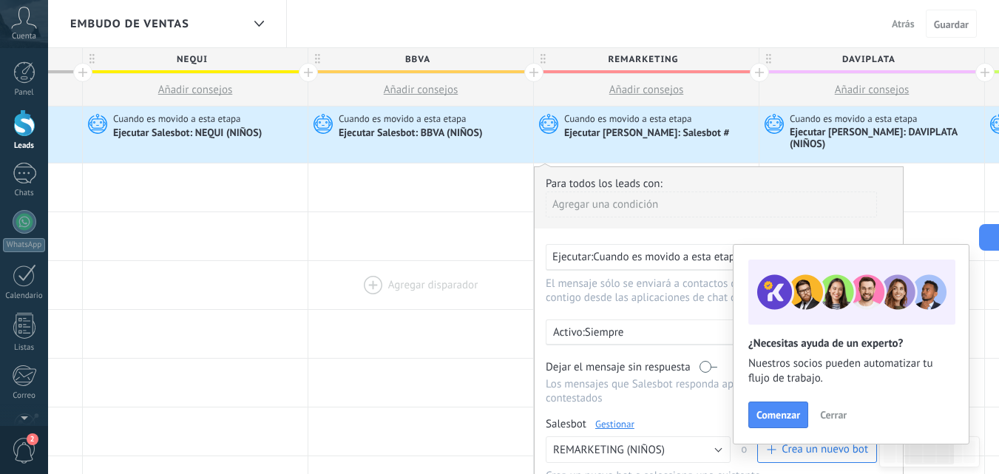
click at [399, 274] on div at bounding box center [420, 285] width 225 height 48
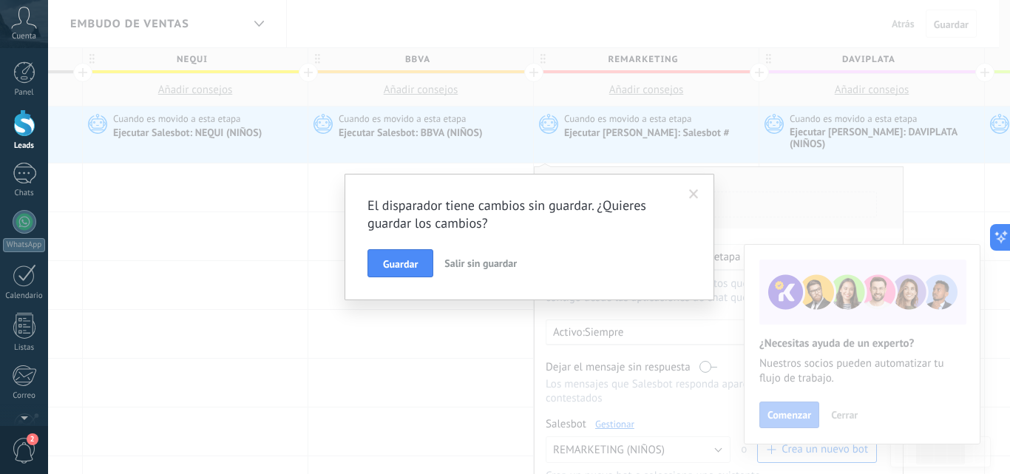
click at [694, 191] on span at bounding box center [694, 194] width 10 height 10
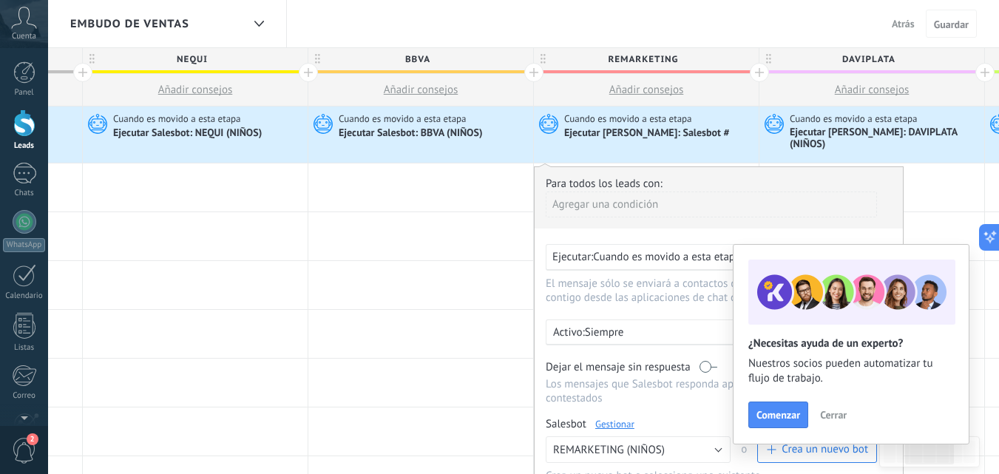
click at [606, 136] on div "Ejecutar Salesbot: Salesbot #" at bounding box center [647, 133] width 167 height 13
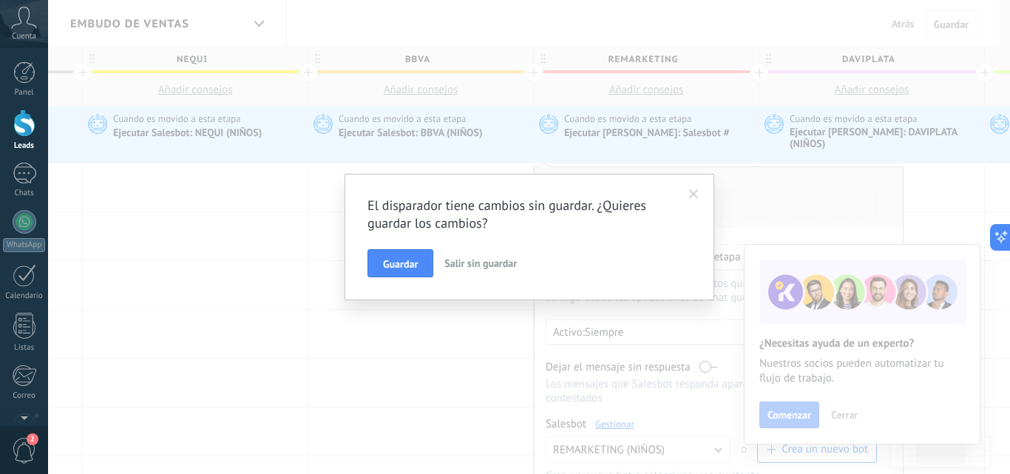
click at [414, 248] on div "El disparador tiene cambios sin guardar. ¿Quieres guardar los cambios? Guardar …" at bounding box center [530, 237] width 324 height 81
click at [405, 261] on span "Guardar" at bounding box center [400, 264] width 35 height 10
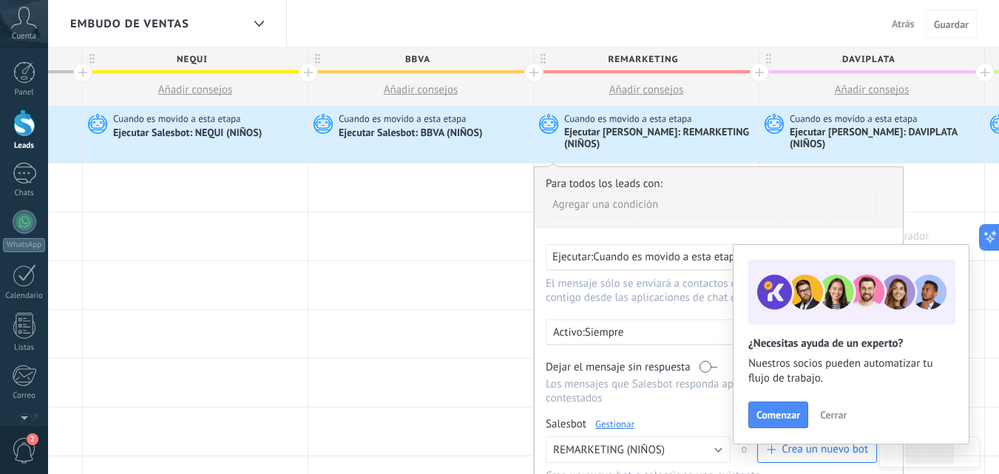
click at [953, 212] on div at bounding box center [871, 236] width 225 height 48
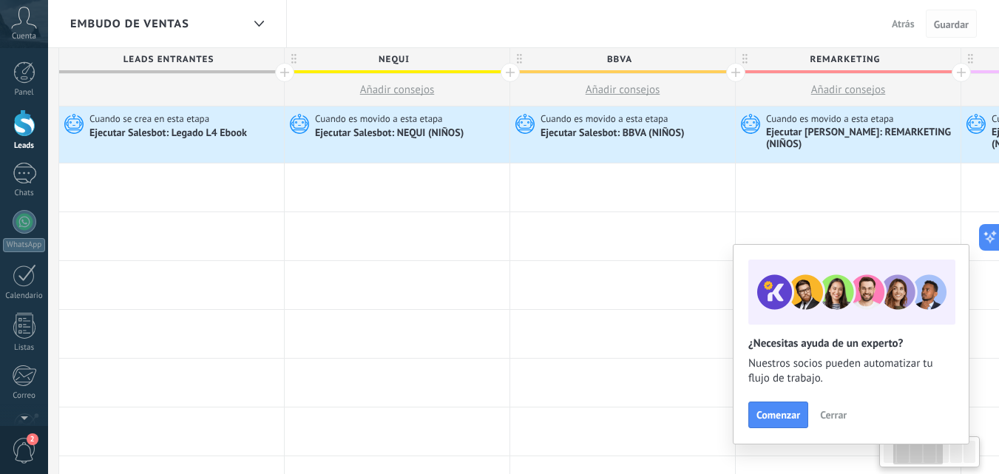
scroll to position [0, 227]
click at [384, 121] on span "Cuando es movido a esta etapa" at bounding box center [381, 118] width 130 height 13
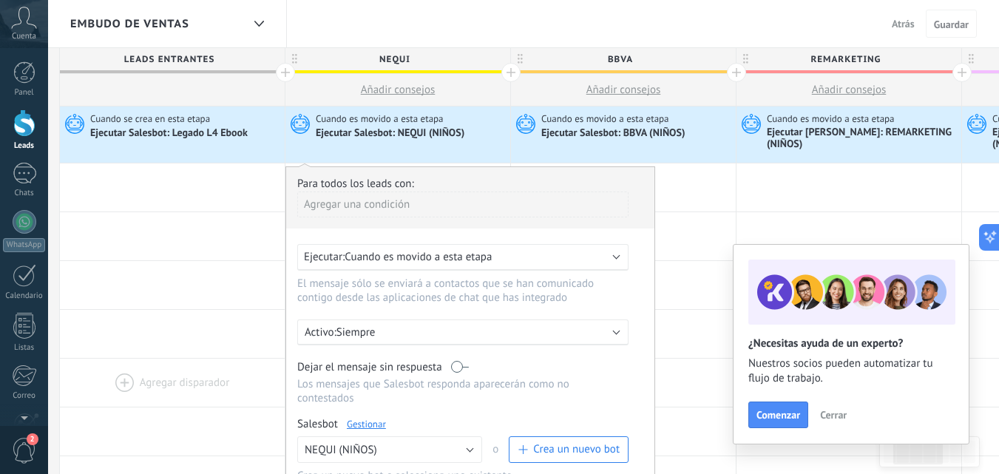
click at [221, 360] on div at bounding box center [172, 383] width 225 height 48
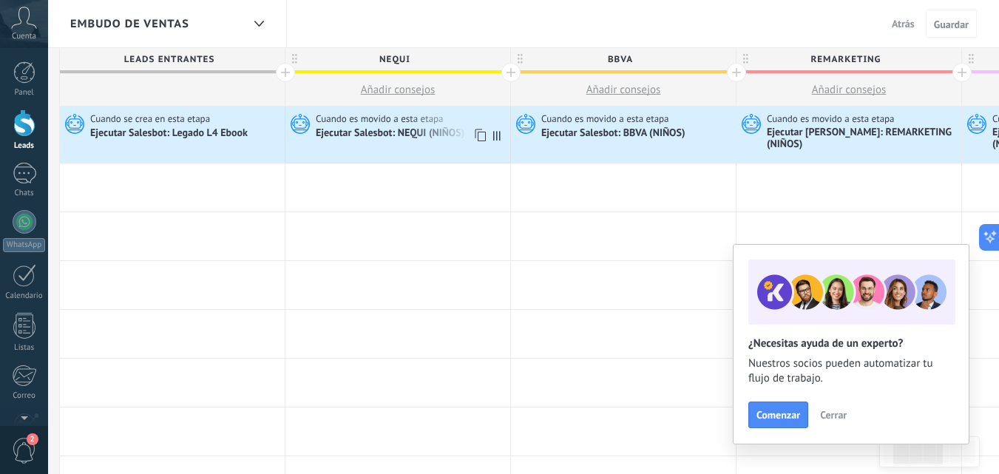
click at [390, 143] on div "Cuando es movido a esta etapa Ejecutar Salesbot: NEQUI (NIÑOS)" at bounding box center [397, 134] width 225 height 56
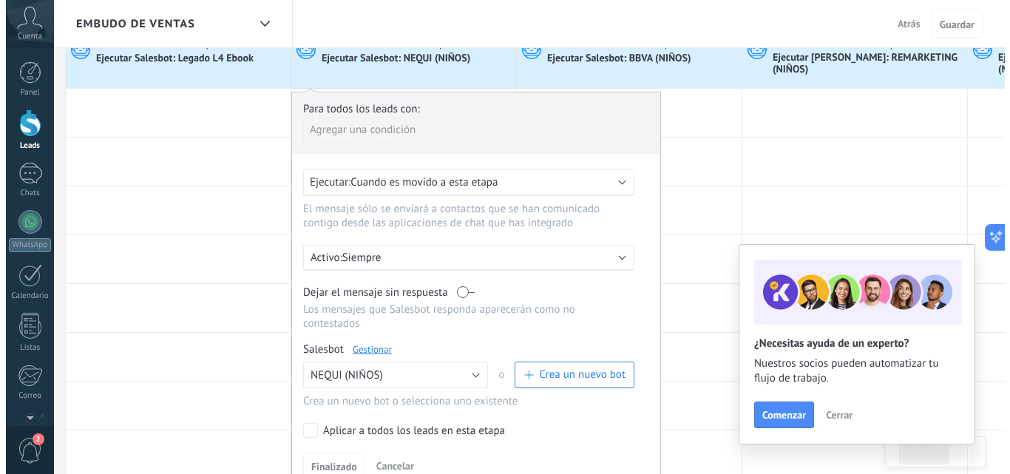
scroll to position [118, 0]
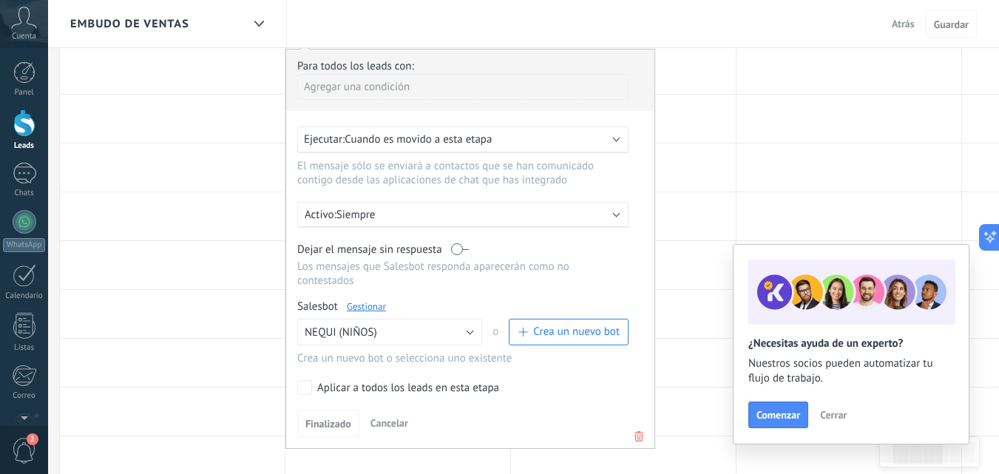
click at [355, 300] on link "Gestionar" at bounding box center [366, 306] width 39 height 13
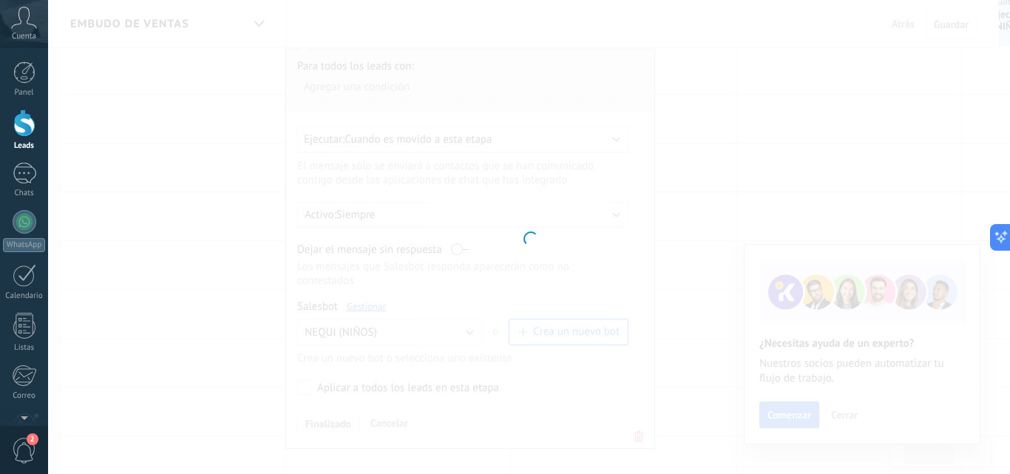
type input "**********"
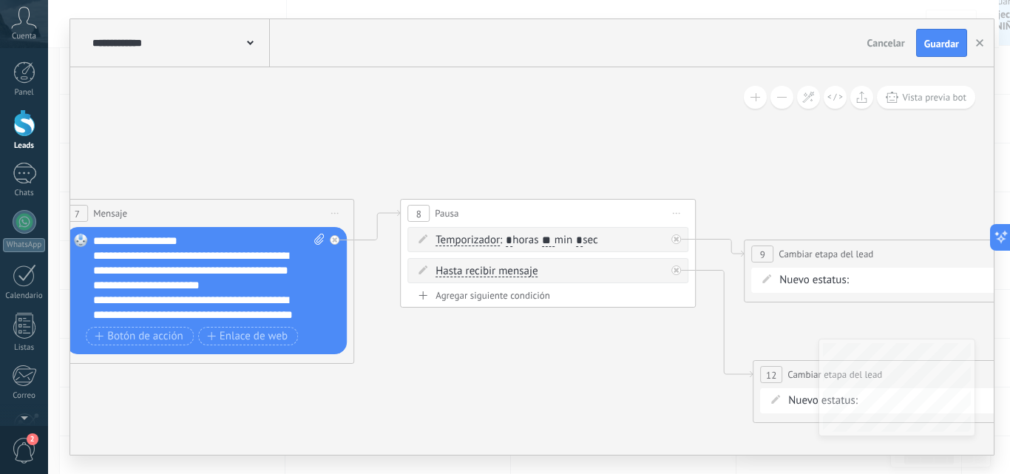
scroll to position [74, 0]
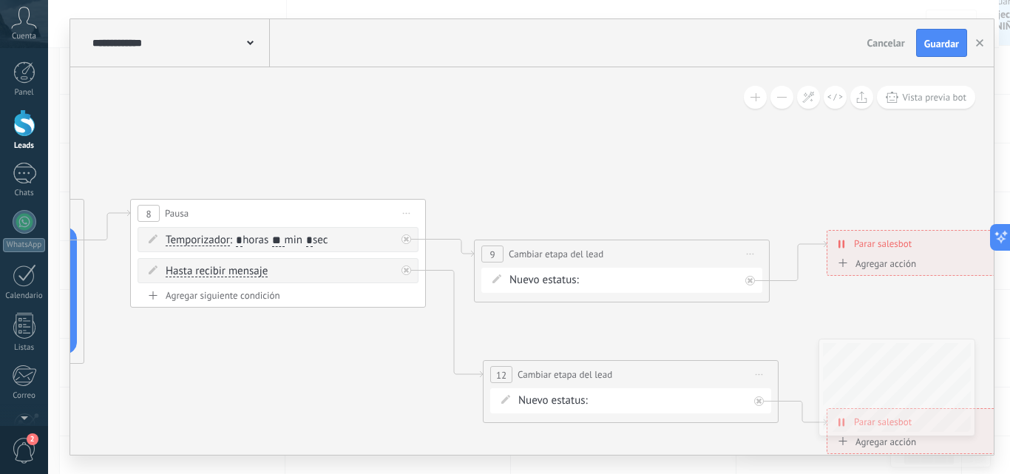
click at [0, 0] on div "NEQUI BBVA REMARKETING DAVIPLATA TRANSFIYA Proyecto cancelado – perdido" at bounding box center [0, 0] width 0 height 0
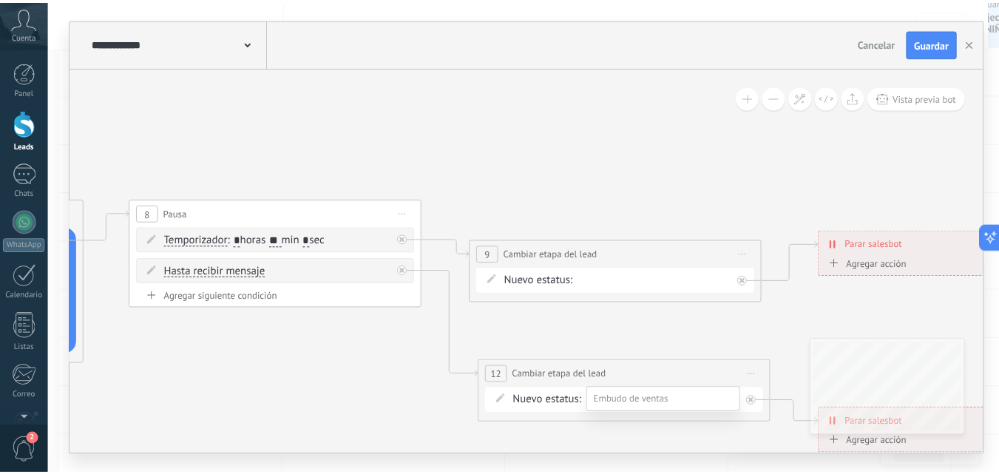
scroll to position [121, 0]
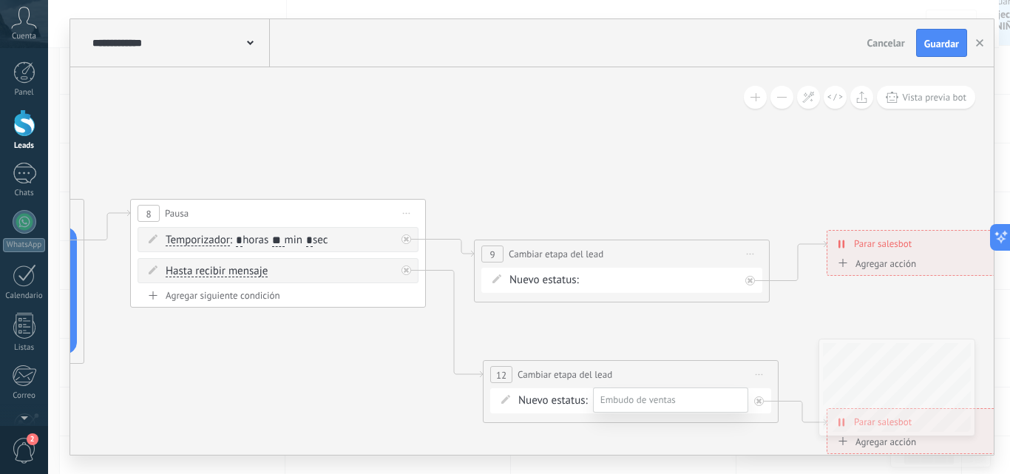
click at [0, 0] on label "Proyecto cancelado – perdido" at bounding box center [0, 0] width 0 height 0
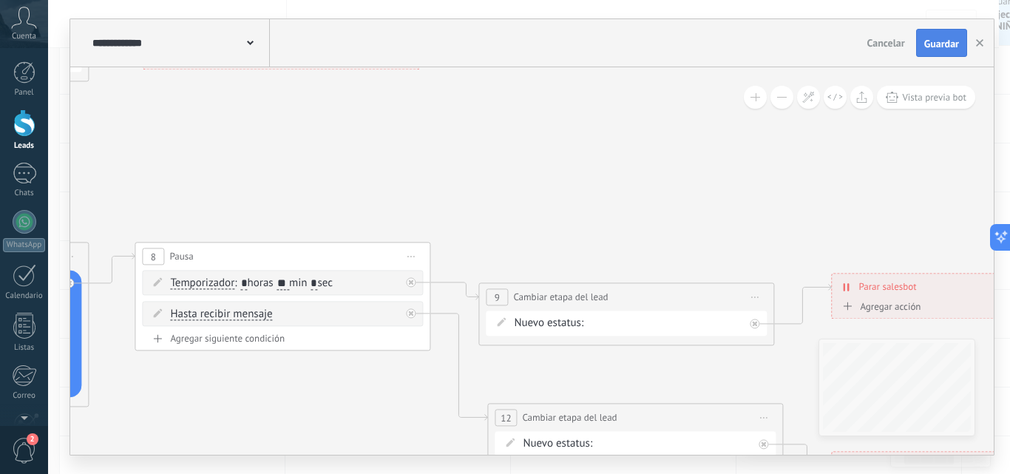
click at [933, 50] on button "Guardar" at bounding box center [941, 43] width 51 height 28
click at [976, 43] on icon "button" at bounding box center [979, 42] width 7 height 7
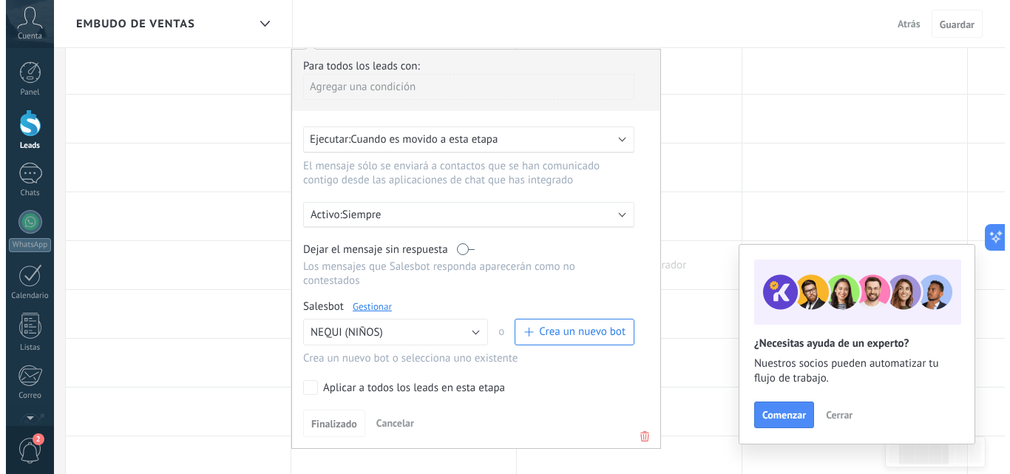
scroll to position [0, 0]
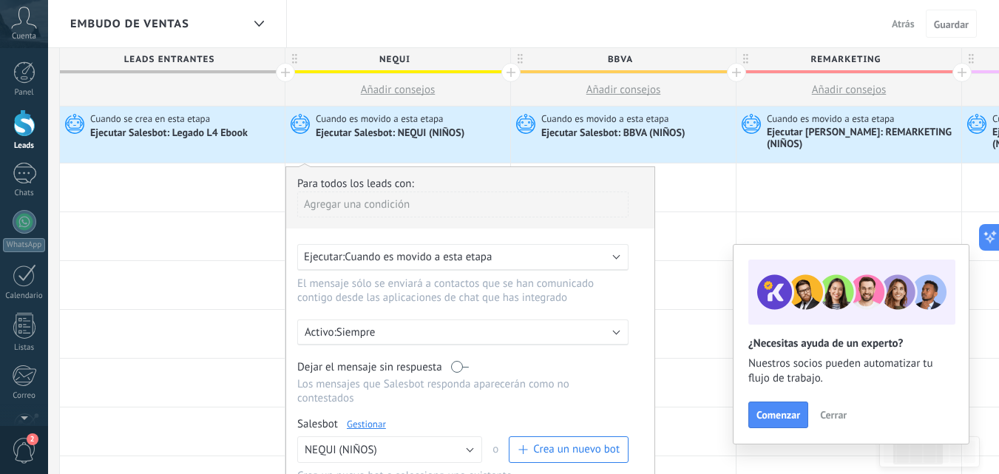
click at [603, 123] on span "Cuando es movido a esta etapa" at bounding box center [606, 118] width 130 height 13
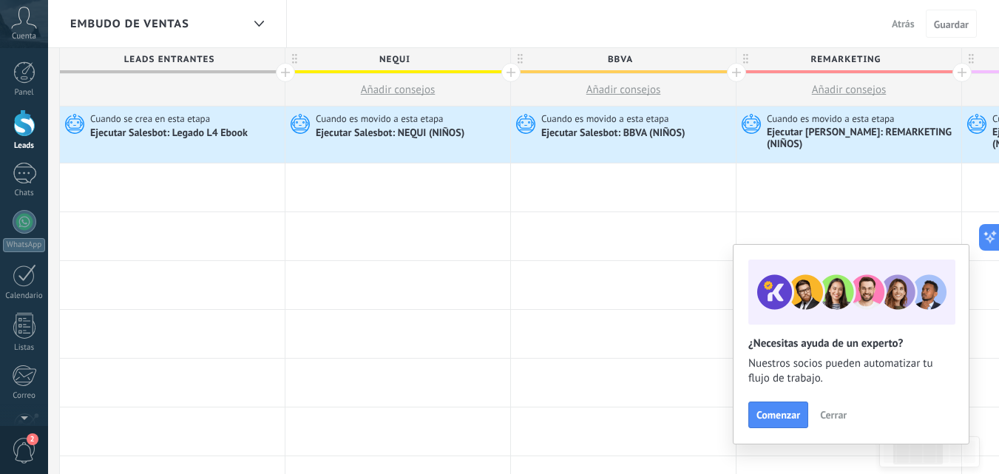
click at [603, 123] on span "Cuando es movido a esta etapa" at bounding box center [606, 118] width 130 height 13
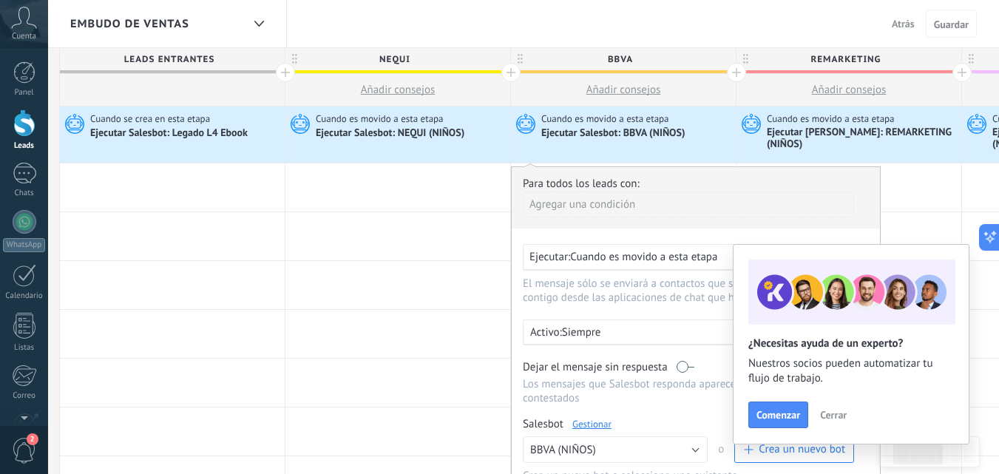
click at [589, 418] on link "Gestionar" at bounding box center [591, 424] width 39 height 13
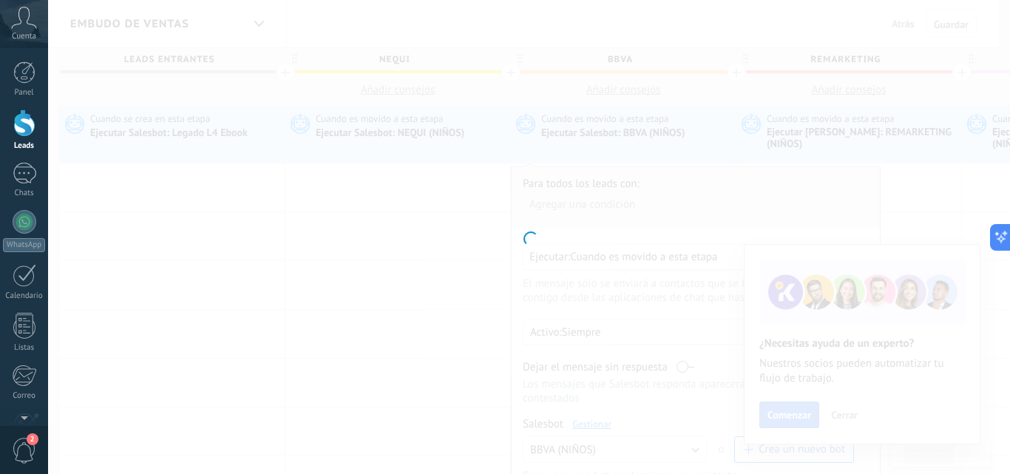
type input "**********"
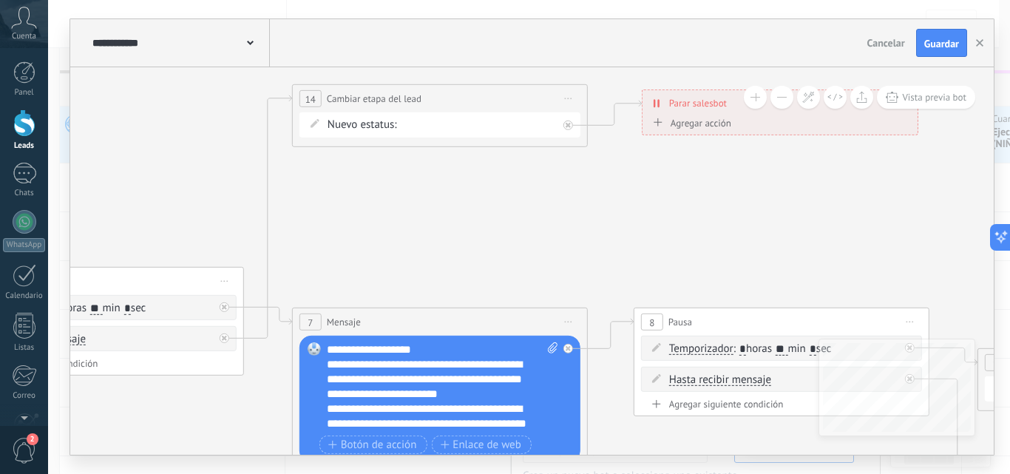
click at [0, 0] on div "NEQUI BBVA REMARKETING DAVIPLATA TRANSFIYA Proyecto cancelado – perdido" at bounding box center [0, 0] width 0 height 0
click at [654, 234] on div at bounding box center [529, 237] width 962 height 474
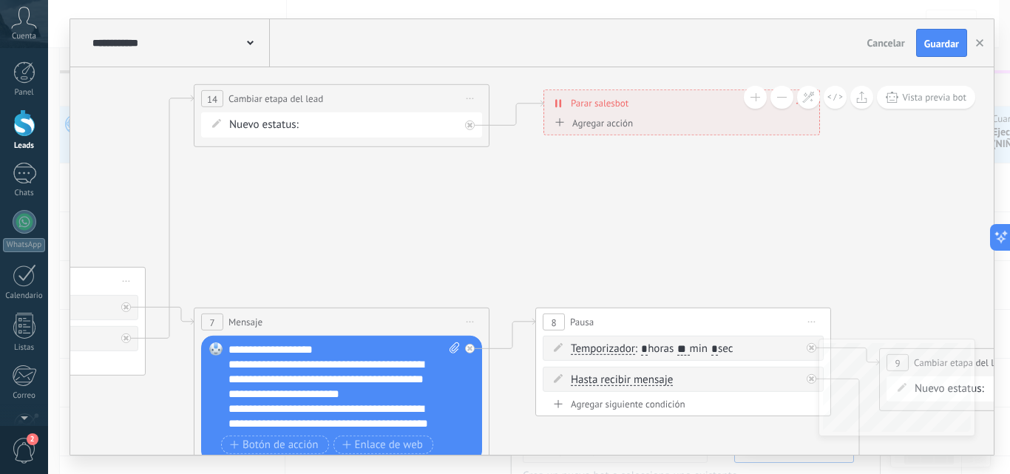
click at [436, 390] on div "**********" at bounding box center [344, 386] width 231 height 89
click at [332, 353] on div "**********" at bounding box center [344, 386] width 231 height 89
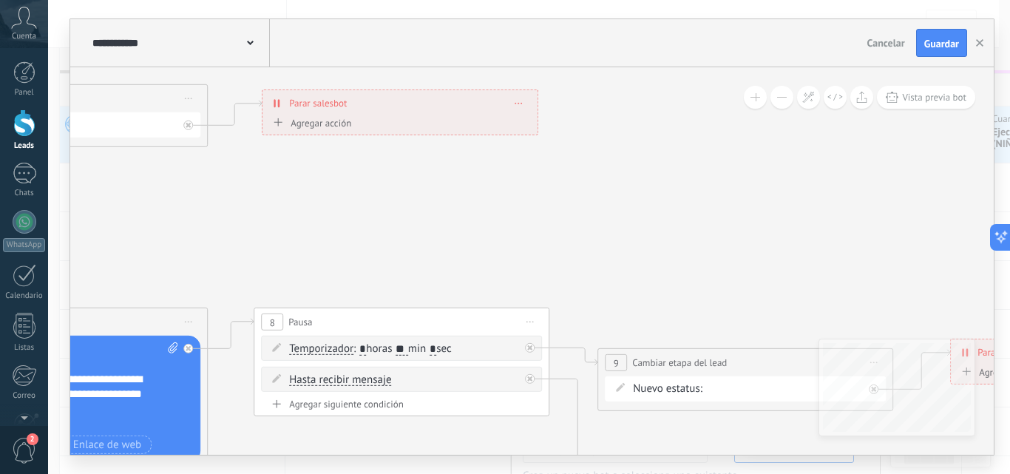
click at [0, 0] on div "NEQUI BBVA REMARKETING DAVIPLATA TRANSFIYA Proyecto cancelado – perdido" at bounding box center [0, 0] width 0 height 0
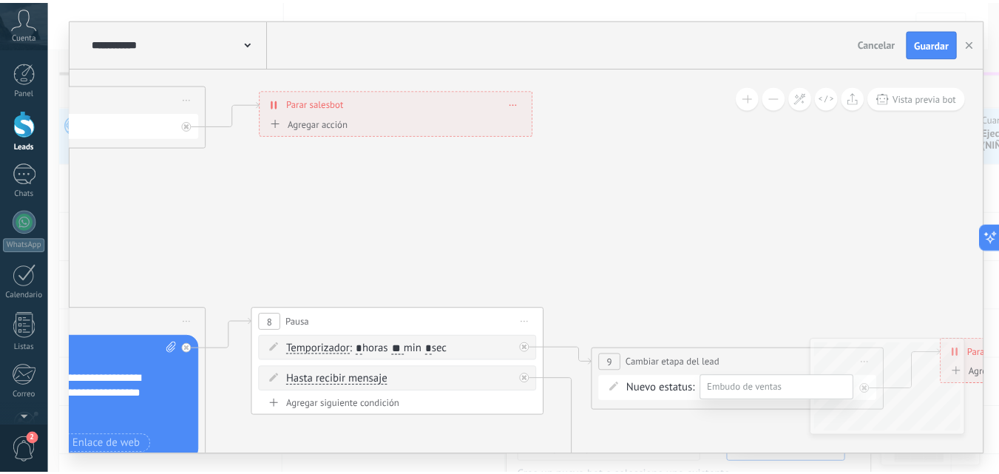
scroll to position [106, 0]
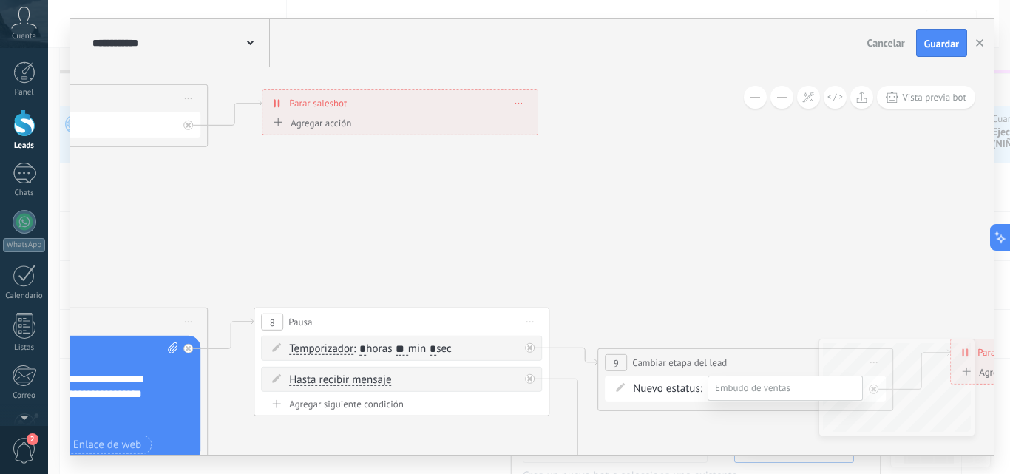
click at [0, 0] on label "Proyecto cancelado – perdido" at bounding box center [0, 0] width 0 height 0
click at [927, 40] on span "Guardar" at bounding box center [941, 43] width 35 height 10
click at [975, 46] on button "button" at bounding box center [980, 43] width 22 height 28
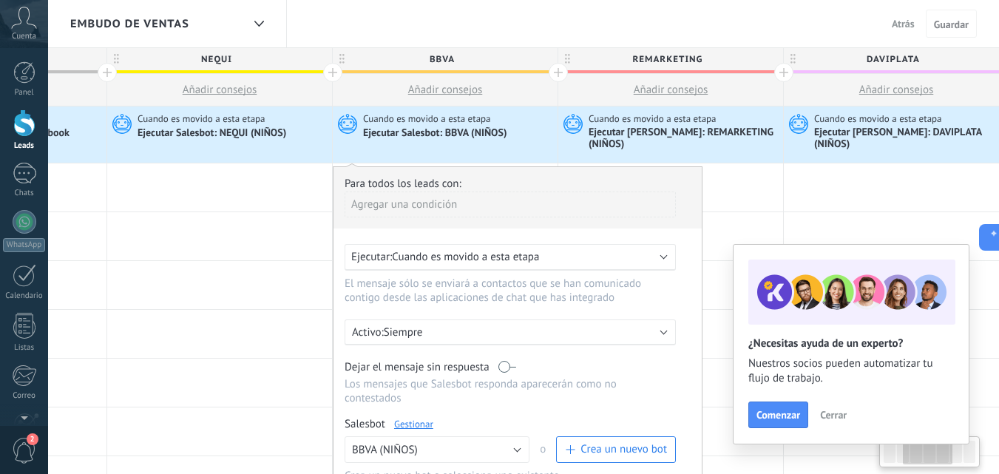
scroll to position [0, 407]
click at [714, 131] on div "Ejecutar Salesbot: REMARKETING (NIÑOS)" at bounding box center [681, 138] width 191 height 25
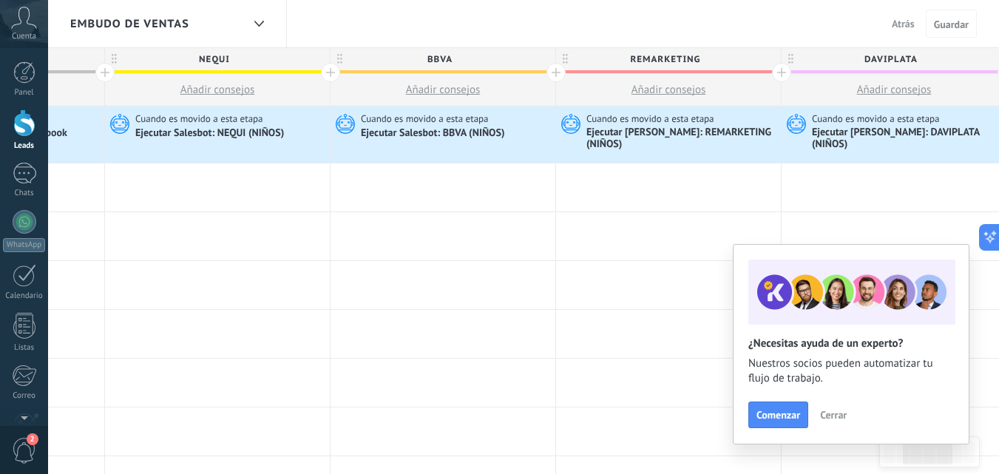
click at [634, 117] on span "Cuando es movido a esta etapa" at bounding box center [651, 118] width 130 height 13
click at [637, 112] on div "Cuando es movido a esta etapa Ejecutar Salesbot: REMARKETING (NIÑOS)" at bounding box center [668, 134] width 225 height 56
click at [524, 126] on icon at bounding box center [524, 135] width 15 height 19
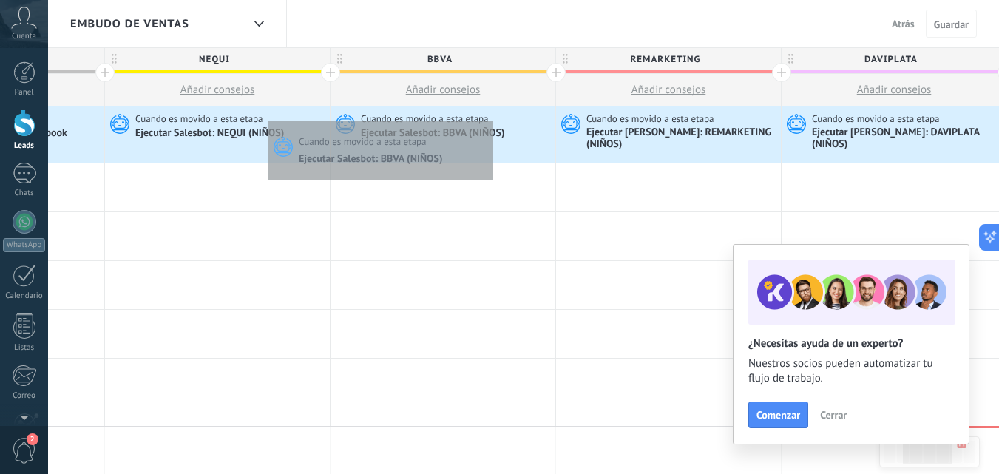
click at [490, 117] on span "Cuando es movido a esta etapa" at bounding box center [426, 118] width 130 height 13
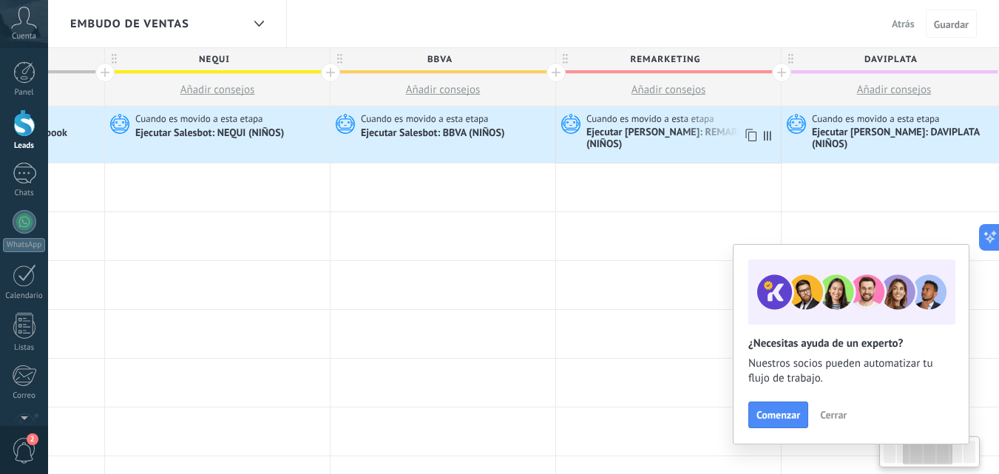
click at [640, 121] on span "Cuando es movido a esta etapa" at bounding box center [651, 118] width 130 height 13
click at [767, 131] on icon at bounding box center [767, 136] width 7 height 10
click at [666, 134] on div "Ejecutar Salesbot: REMARKETING (NIÑOS)" at bounding box center [681, 138] width 191 height 25
click at [566, 127] on use at bounding box center [570, 124] width 19 height 20
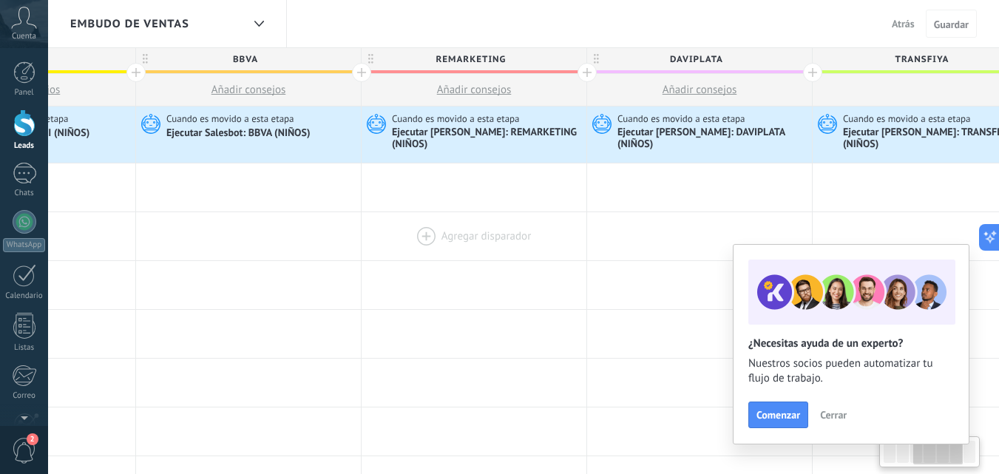
scroll to position [0, 607]
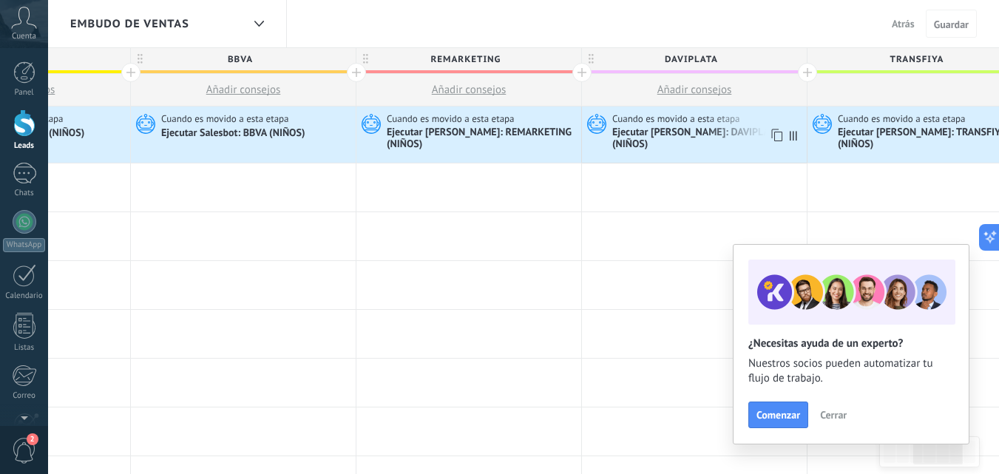
click at [660, 125] on span "Cuando es movido a esta etapa" at bounding box center [677, 118] width 130 height 13
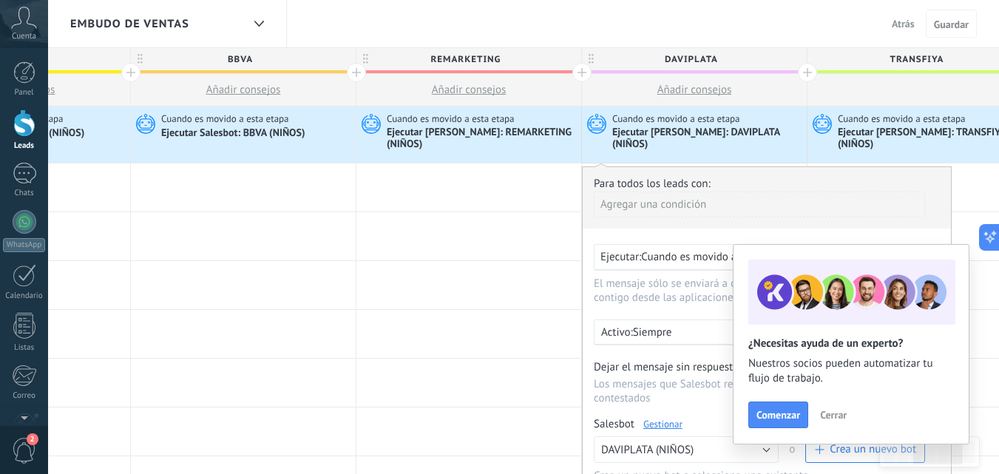
click at [656, 419] on link "Gestionar" at bounding box center [662, 424] width 39 height 13
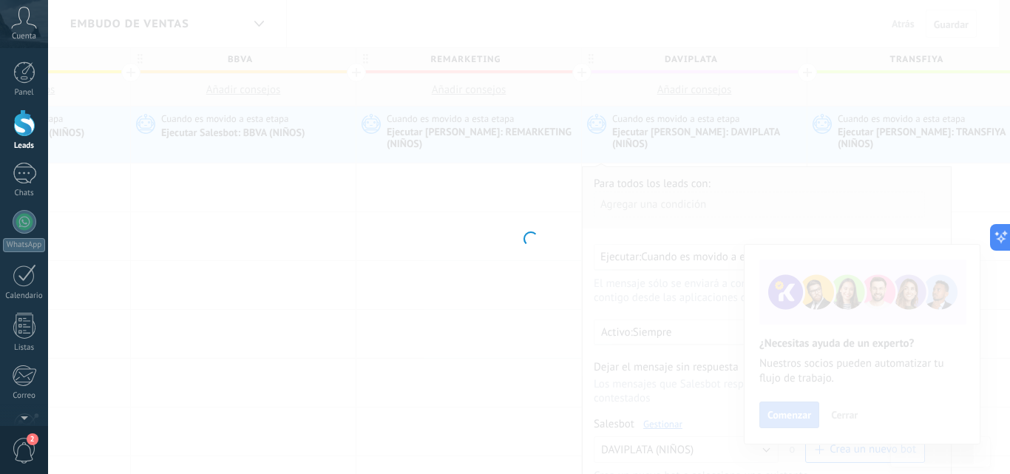
type input "**********"
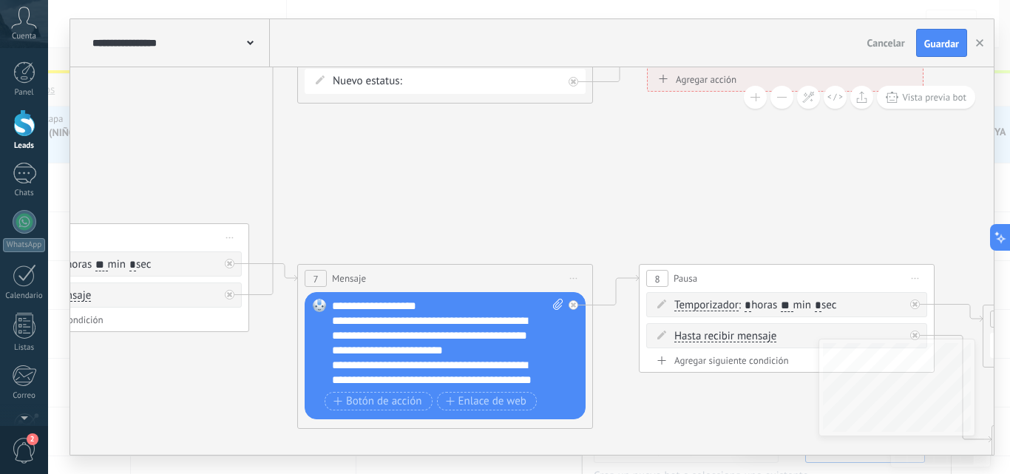
click at [444, 302] on div "**********" at bounding box center [447, 343] width 231 height 89
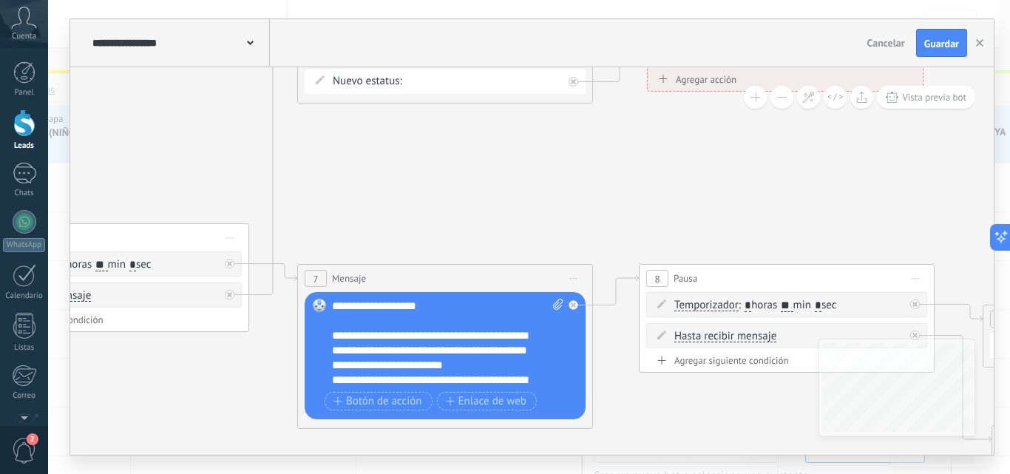
click at [544, 362] on div "**********" at bounding box center [447, 343] width 231 height 89
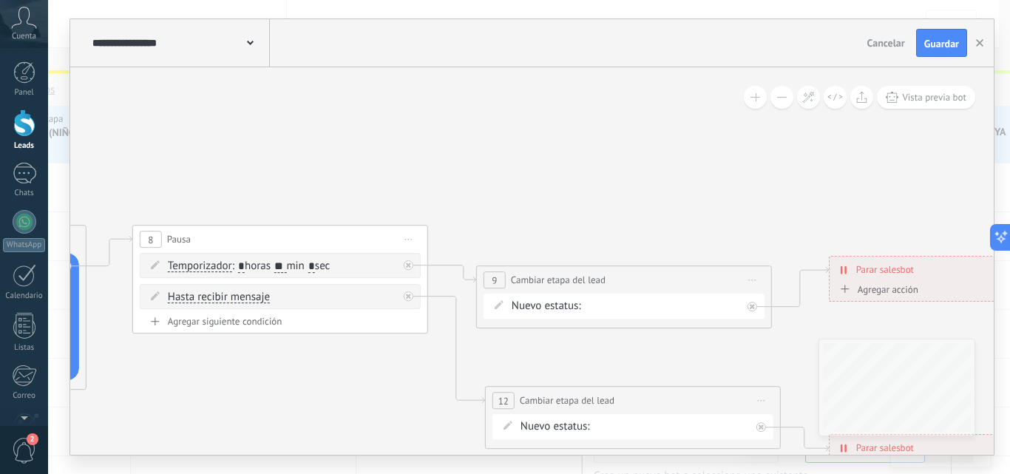
click at [0, 0] on div "NEQUI BBVA REMARKETING DAVIPLATA TRANSFIYA Proyecto cancelado – perdido" at bounding box center [0, 0] width 0 height 0
click at [0, 0] on label "REMARKETING" at bounding box center [0, 0] width 0 height 0
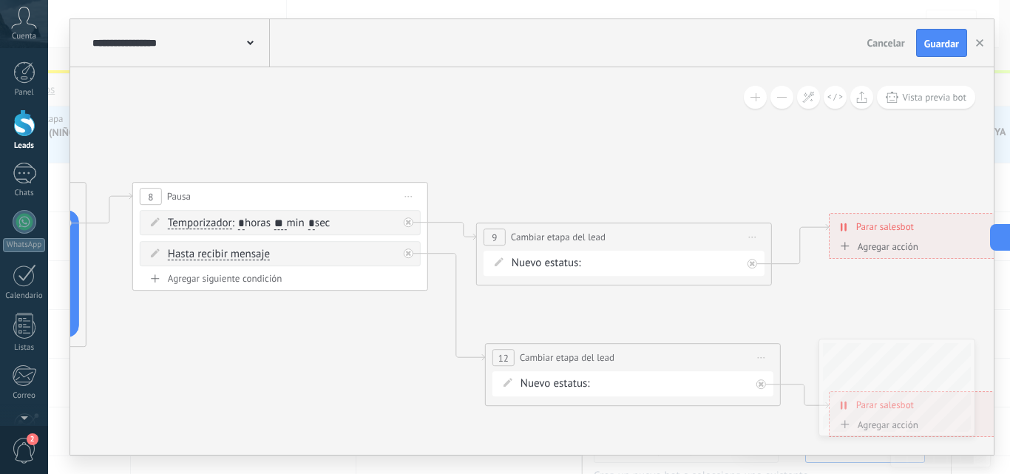
click at [0, 0] on div "NEQUI BBVA REMARKETING DAVIPLATA TRANSFIYA Proyecto cancelado – perdido" at bounding box center [0, 0] width 0 height 0
click at [0, 0] on label "NEQUI" at bounding box center [0, 0] width 0 height 0
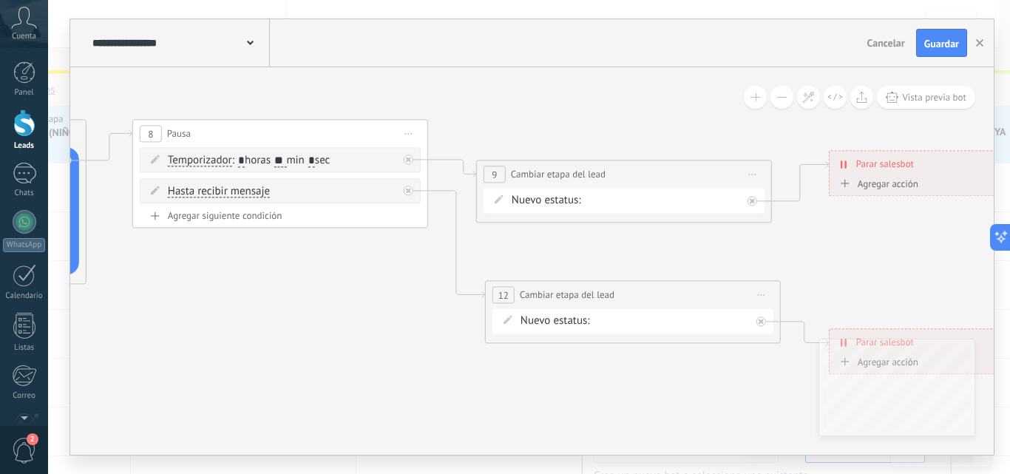
drag, startPoint x: 651, startPoint y: 311, endPoint x: 648, endPoint y: 320, distance: 9.4
click at [648, 320] on div "Nuevo estatus: NEQUI BBVA REMARKETING DAVIPLATA TRANSFIYA Proyecto cancelado – …" at bounding box center [633, 320] width 281 height 25
click at [0, 0] on div "NEQUI BBVA REMARKETING DAVIPLATA TRANSFIYA Proyecto cancelado – perdido" at bounding box center [0, 0] width 0 height 0
click at [0, 0] on label "Proyecto cancelado – perdido" at bounding box center [0, 0] width 0 height 0
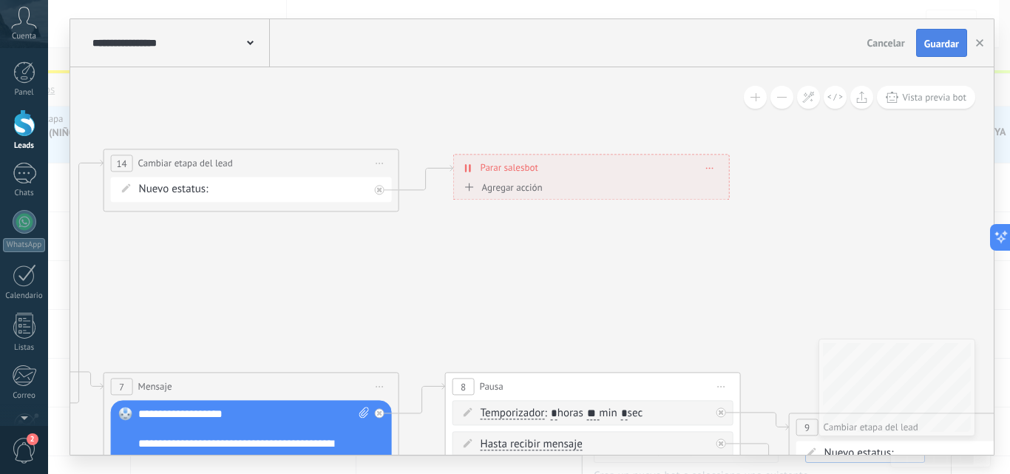
click at [931, 50] on button "Guardar" at bounding box center [941, 43] width 51 height 28
click at [981, 44] on use "button" at bounding box center [979, 42] width 7 height 7
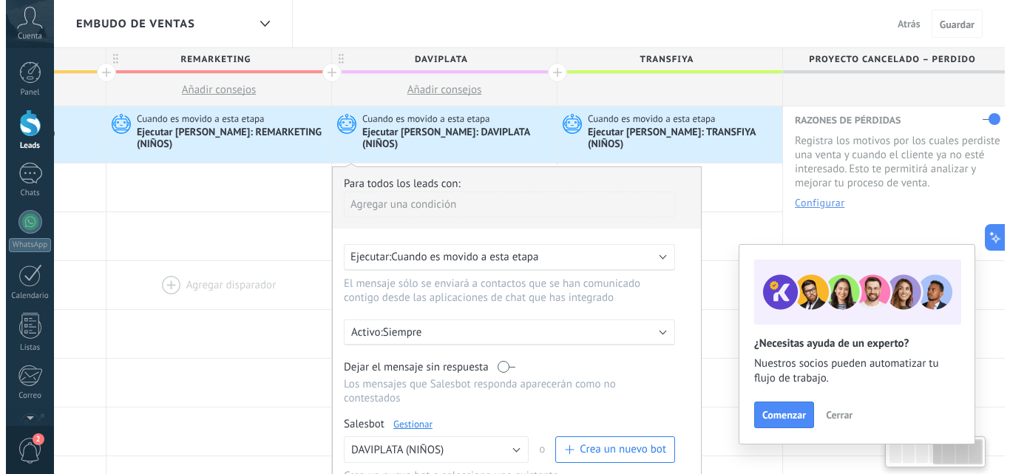
scroll to position [0, 864]
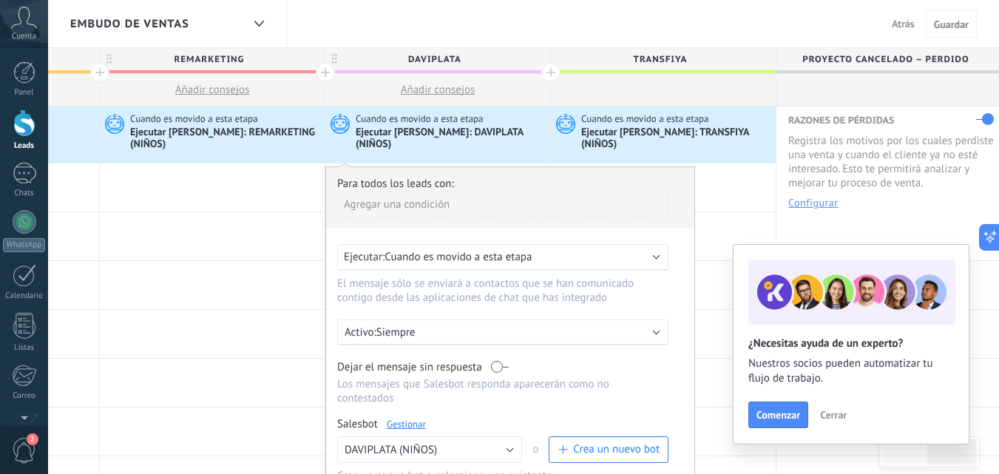
click at [587, 115] on span "Cuando es movido a esta etapa" at bounding box center [646, 118] width 130 height 13
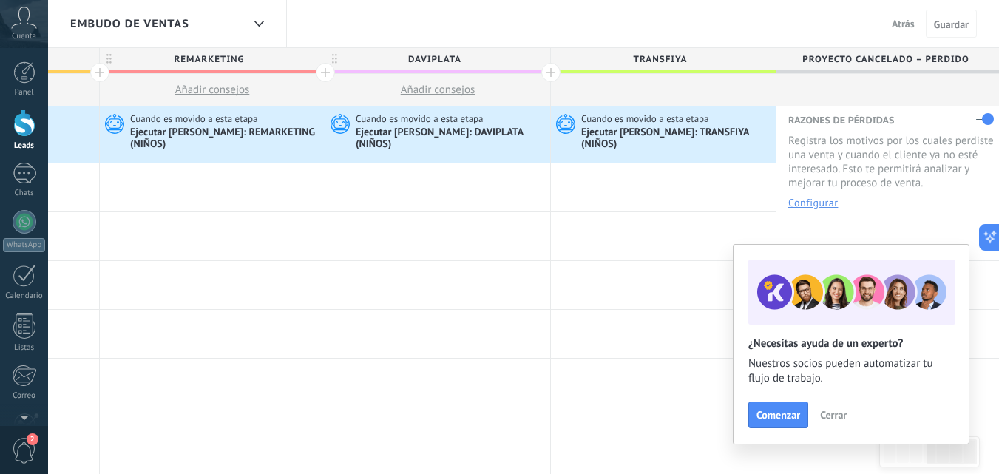
click at [562, 123] on use at bounding box center [565, 124] width 19 height 20
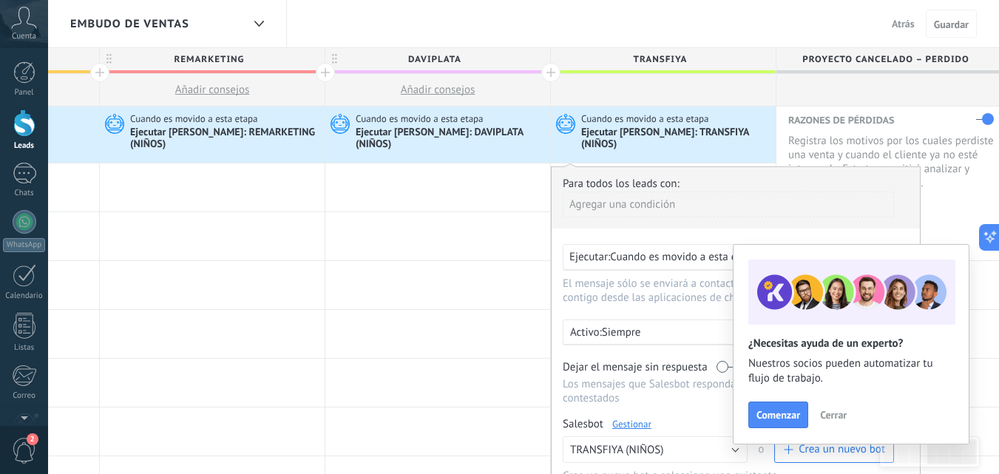
click at [628, 418] on link "Gestionar" at bounding box center [631, 424] width 39 height 13
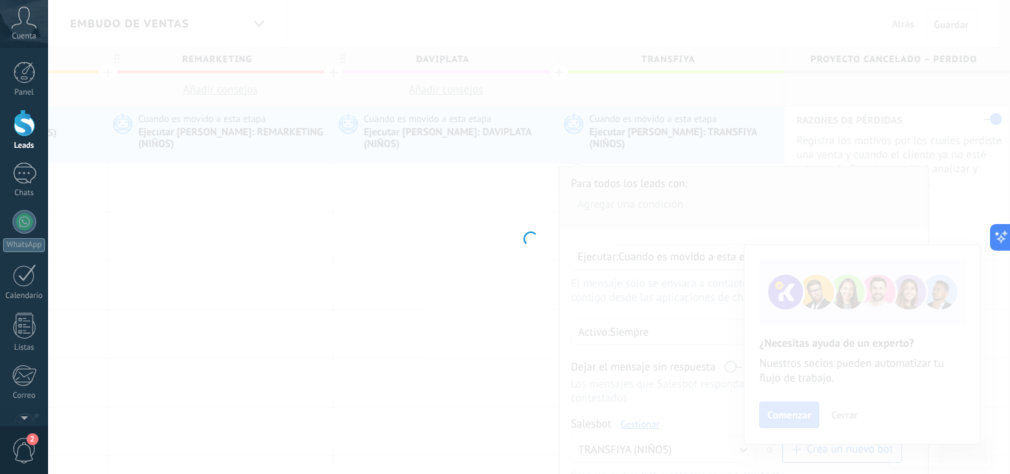
type input "**********"
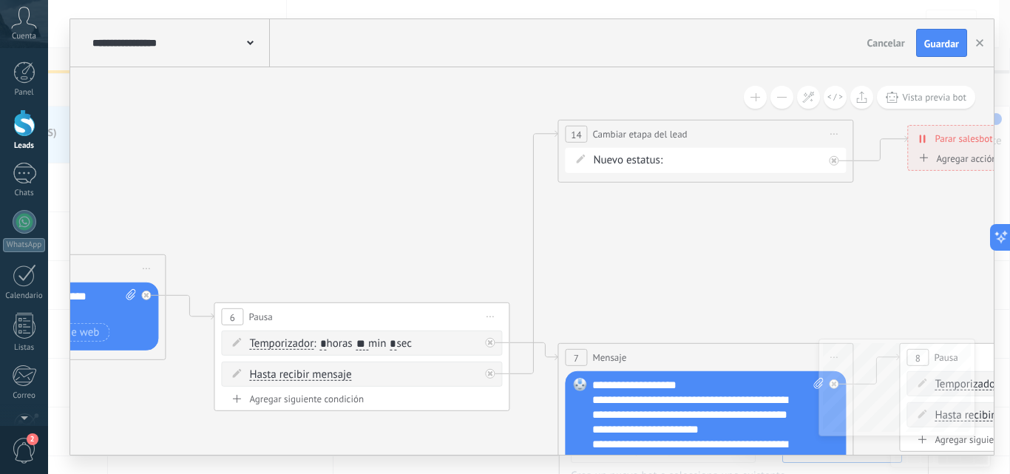
click at [0, 0] on div "NEQUI BBVA REMARKETING DAVIPLATA TRANSFIYA Proyecto cancelado – perdido" at bounding box center [0, 0] width 0 height 0
click at [0, 0] on label "Proyecto cancelado – perdido" at bounding box center [0, 0] width 0 height 0
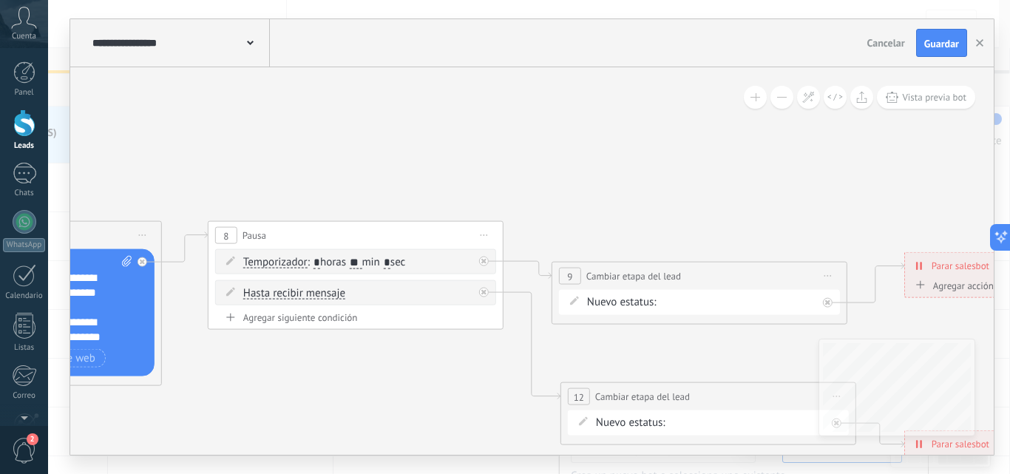
click at [0, 0] on div "NEQUI BBVA REMARKETING DAVIPLATA TRANSFIYA Proyecto cancelado – perdido" at bounding box center [0, 0] width 0 height 0
click at [0, 0] on label "Proyecto cancelado – perdido" at bounding box center [0, 0] width 0 height 0
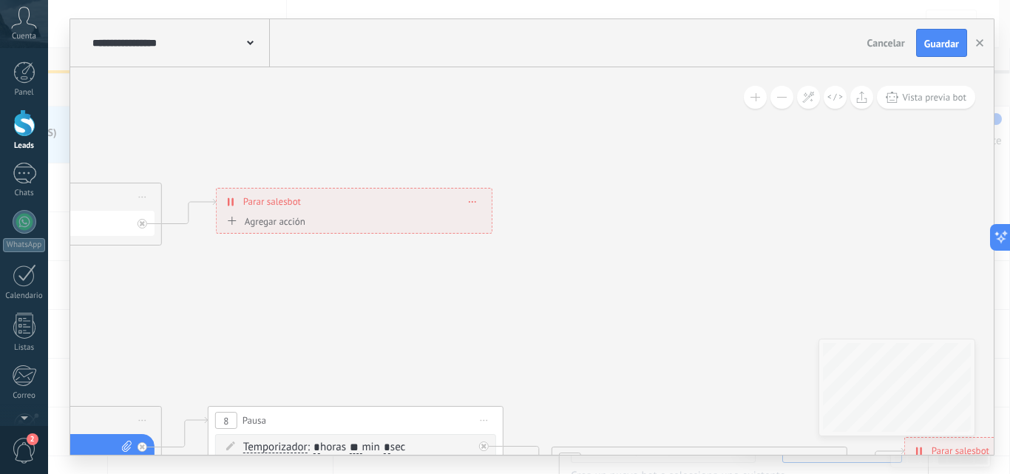
click at [0, 0] on div "NEQUI BBVA REMARKETING DAVIPLATA TRANSFIYA Proyecto cancelado – perdido" at bounding box center [0, 0] width 0 height 0
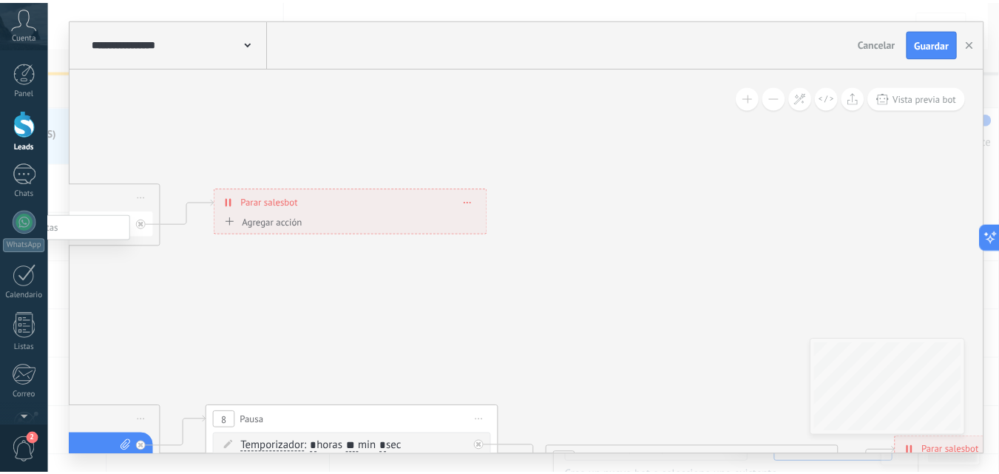
scroll to position [22, 0]
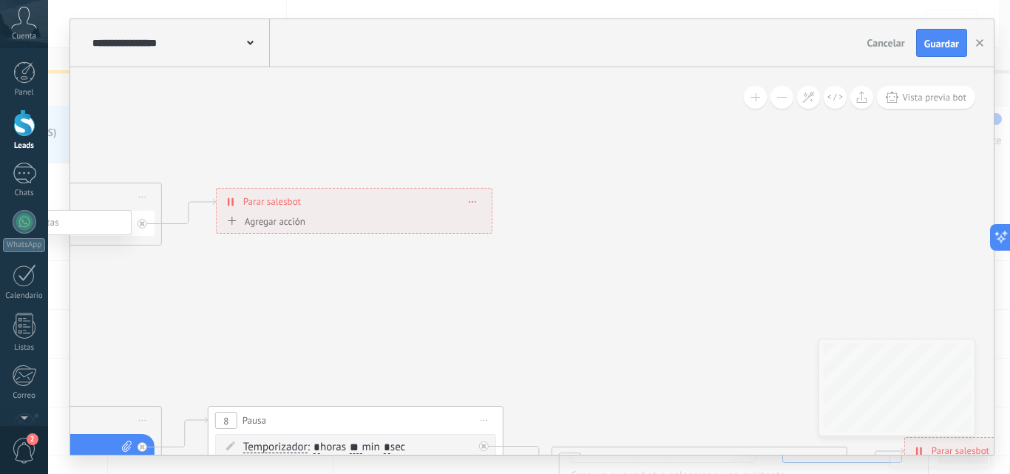
click at [218, 305] on div at bounding box center [529, 233] width 962 height 474
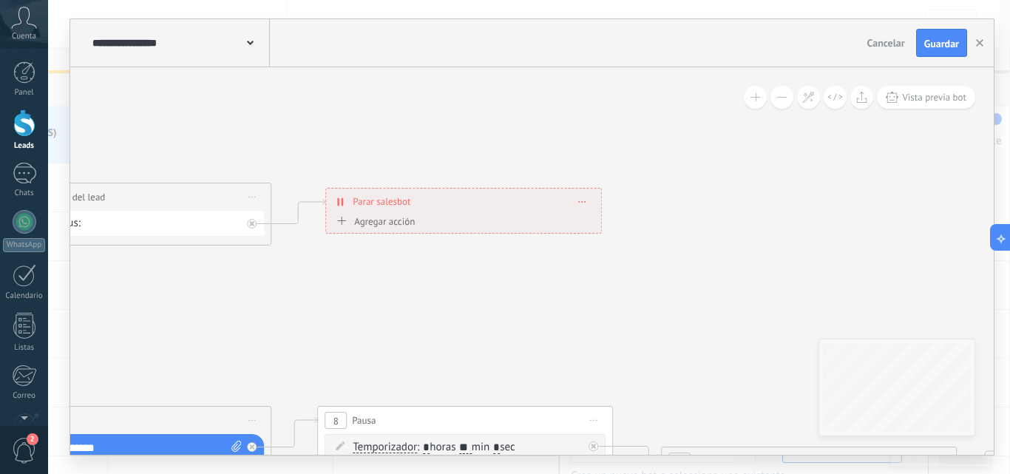
click at [0, 0] on div "NEQUI BBVA REMARKETING DAVIPLATA TRANSFIYA Proyecto cancelado – perdido" at bounding box center [0, 0] width 0 height 0
click at [0, 0] on label "TRANSFIYA" at bounding box center [0, 0] width 0 height 0
click at [937, 47] on span "Guardar" at bounding box center [941, 43] width 35 height 10
click at [981, 47] on icon "button" at bounding box center [979, 42] width 7 height 7
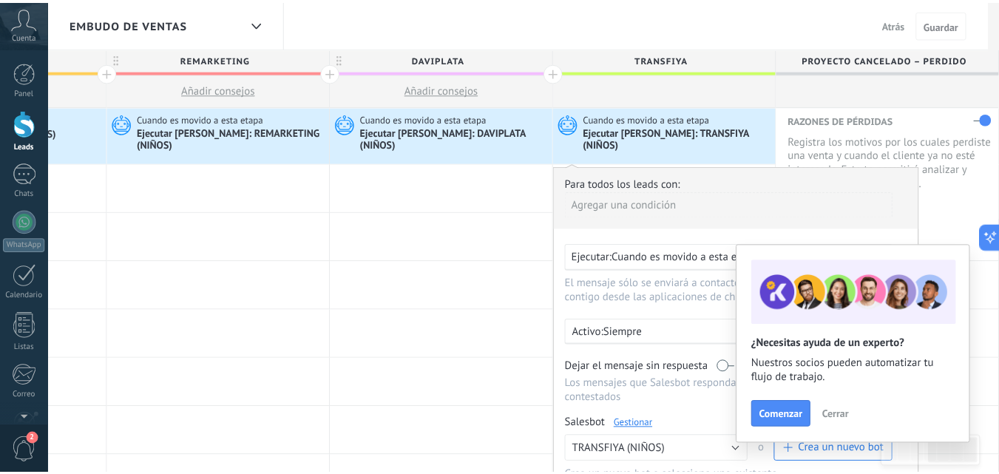
scroll to position [0, 856]
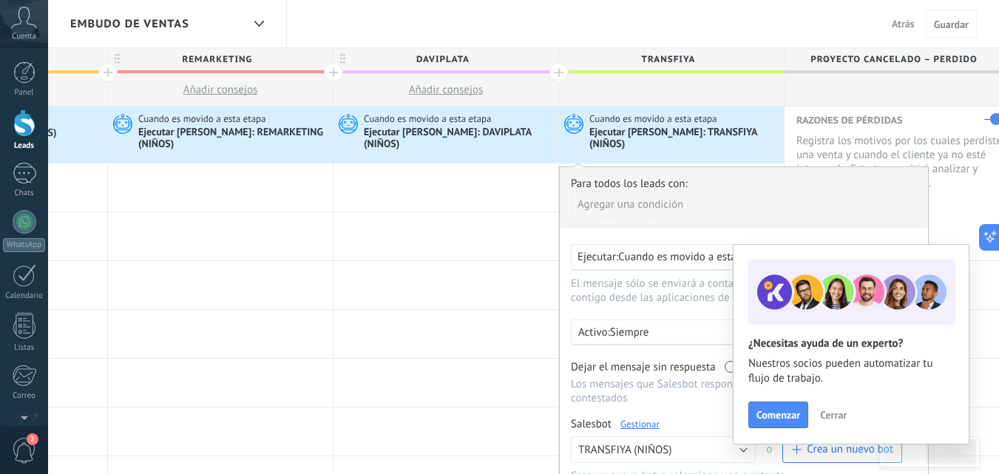
click at [121, 123] on icon at bounding box center [120, 123] width 25 height 22
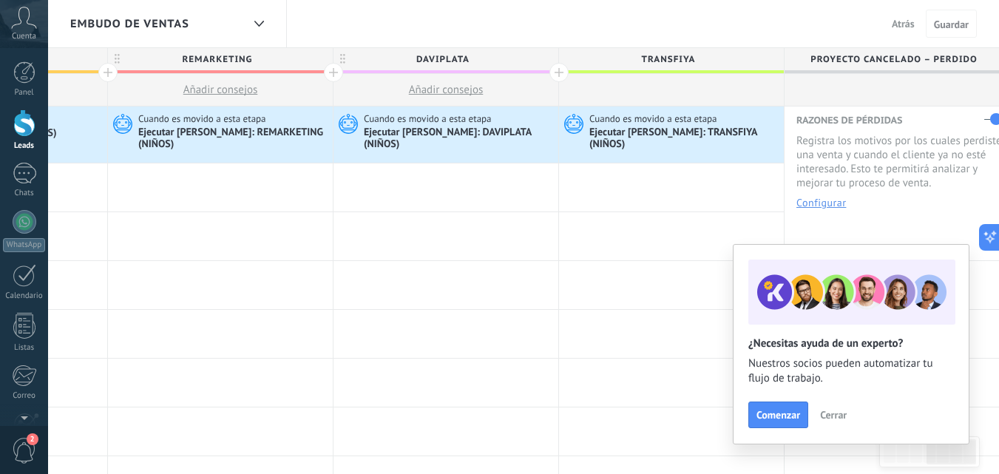
click at [121, 123] on icon at bounding box center [120, 123] width 25 height 22
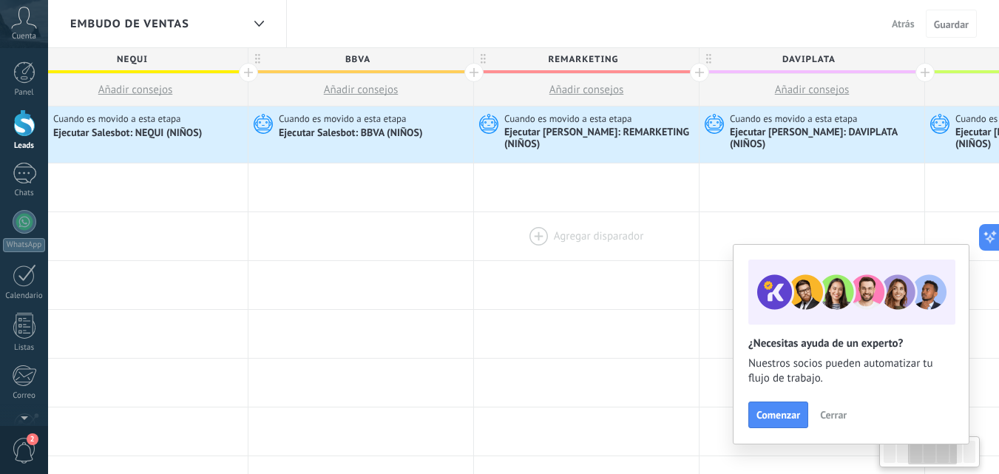
scroll to position [0, 0]
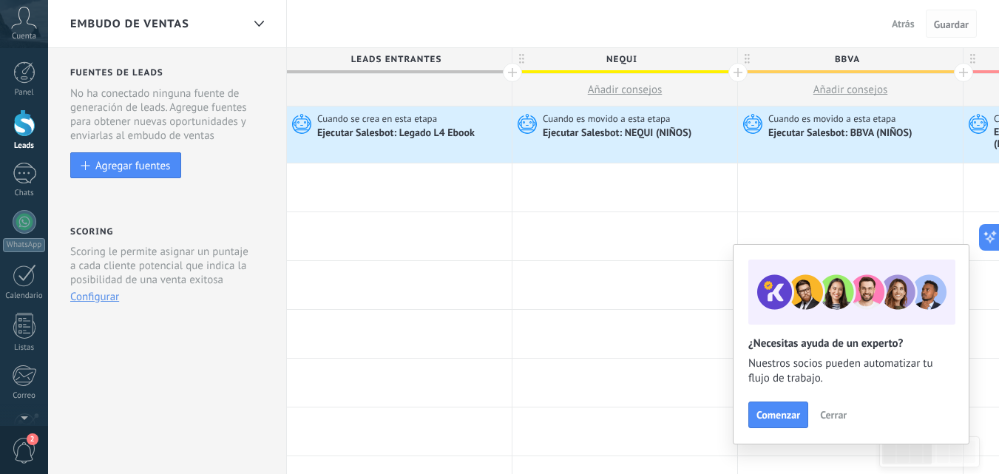
click at [950, 33] on button "Guardar" at bounding box center [951, 24] width 51 height 28
